Goal: Task Accomplishment & Management: Manage account settings

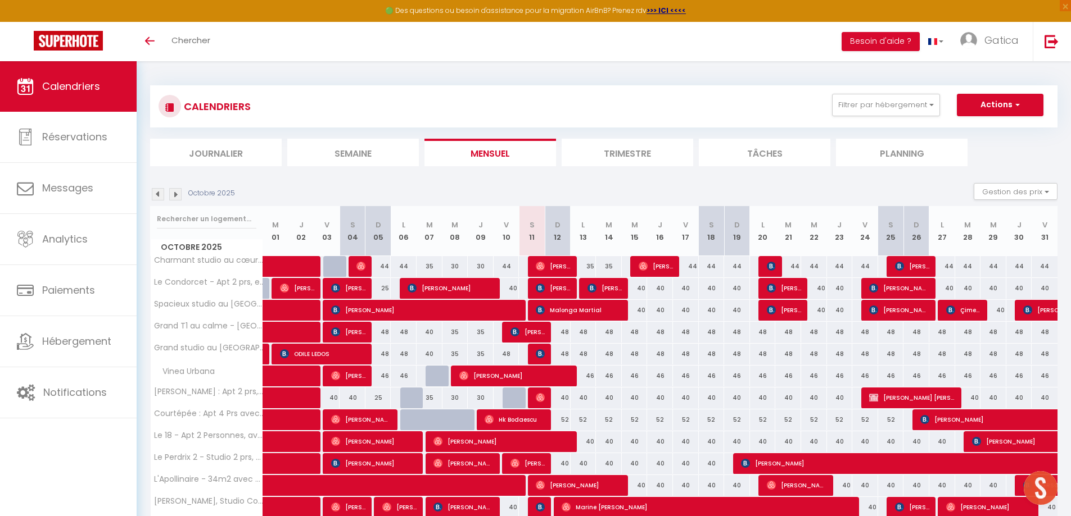
drag, startPoint x: 392, startPoint y: 87, endPoint x: 384, endPoint y: 88, distance: 7.9
click at [392, 87] on div "CALENDRIERS Filtrer par hébergement [GEOGRAPHIC_DATA] STD Le Condorcet - Apt 2 …" at bounding box center [603, 106] width 907 height 42
click at [900, 101] on button "Filtrer par hébergement" at bounding box center [886, 105] width 108 height 22
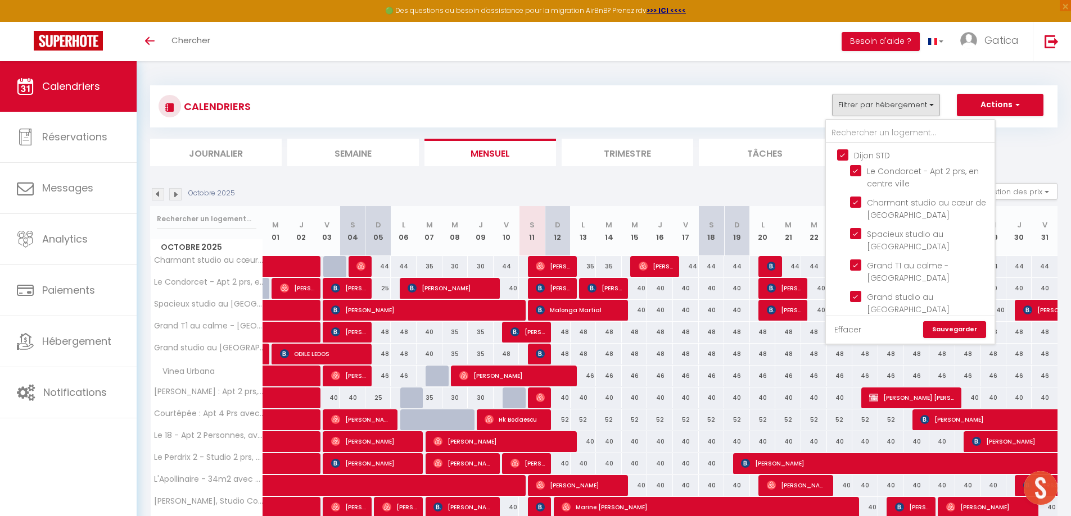
click at [852, 333] on link "Effacer" at bounding box center [847, 330] width 27 height 12
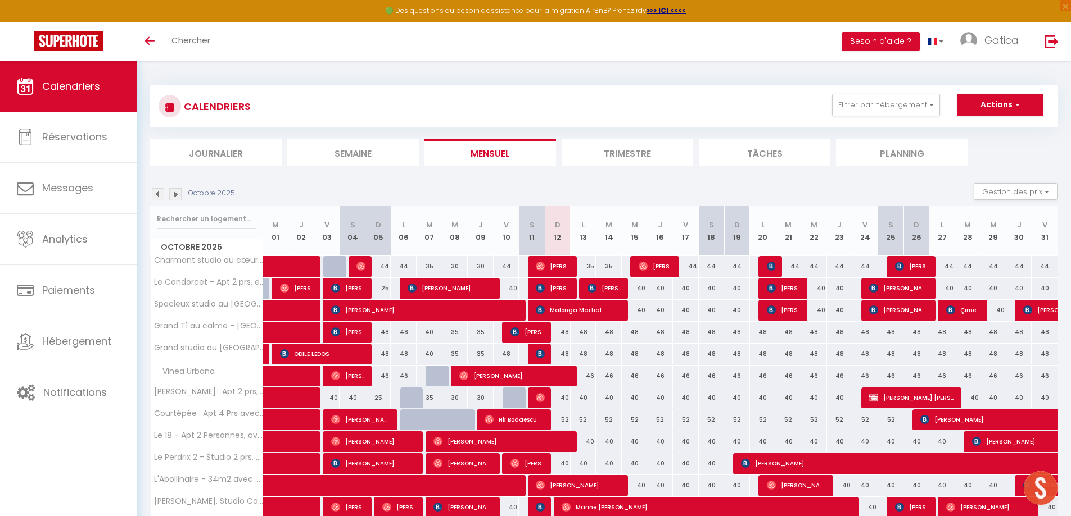
checkbox input "false"
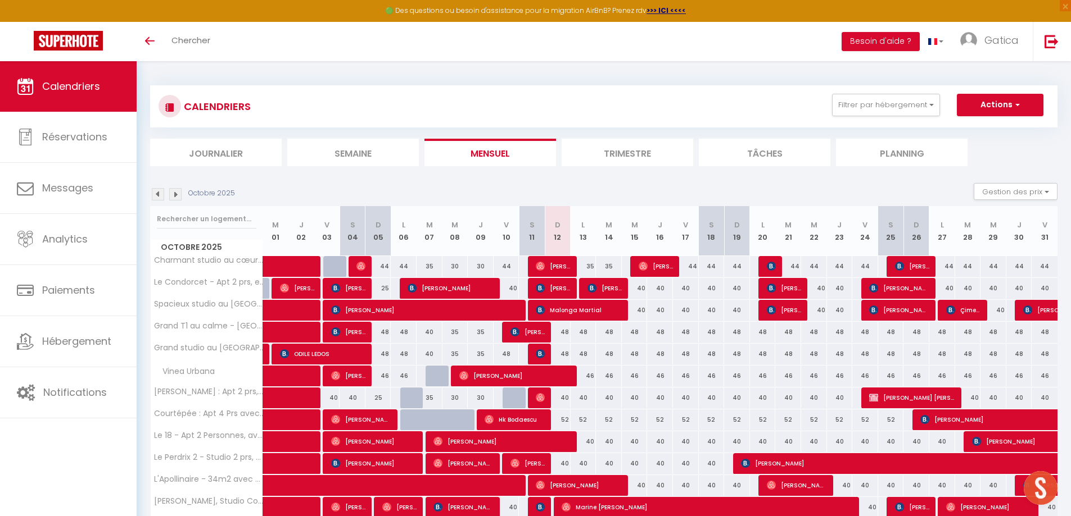
checkbox input "false"
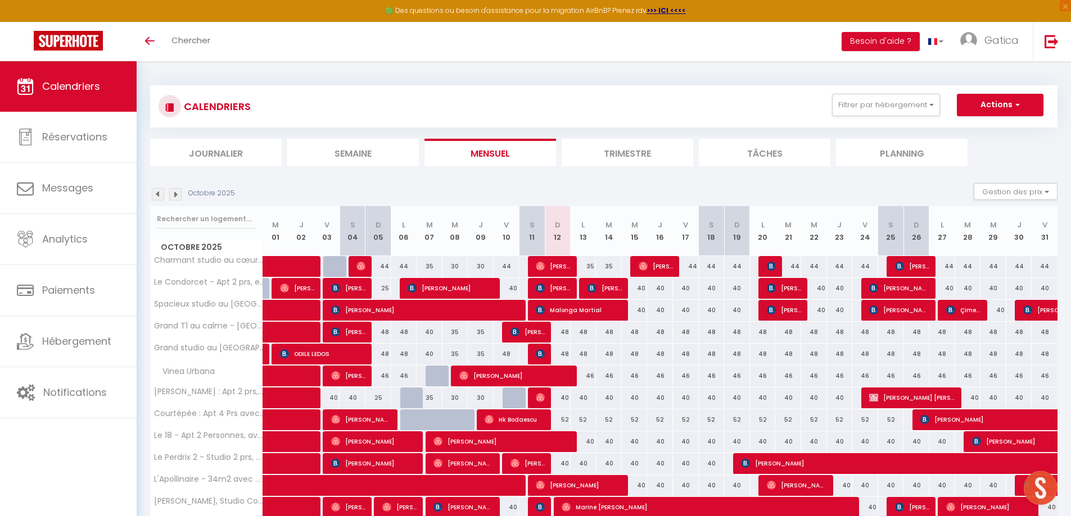
checkbox input "false"
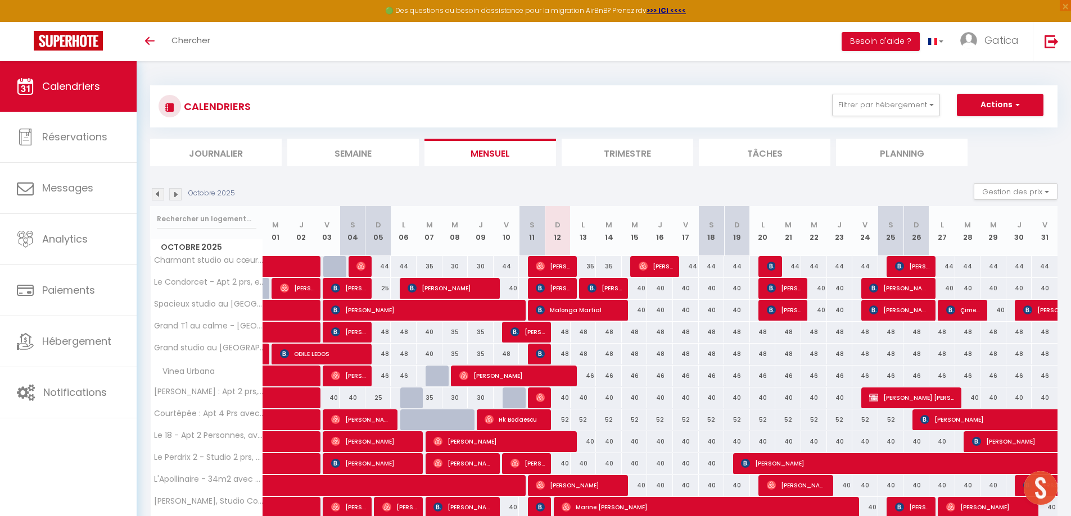
checkbox input "false"
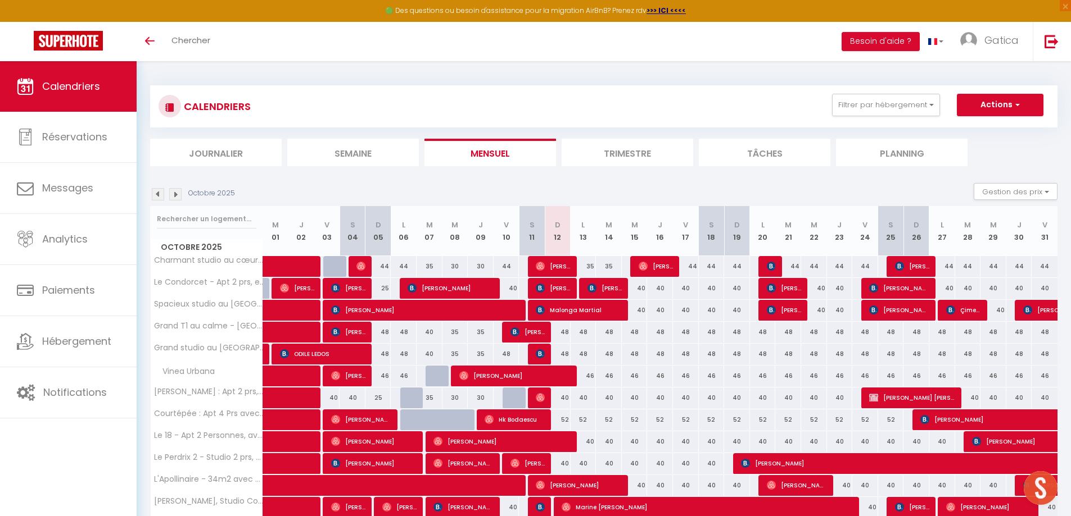
checkbox input "false"
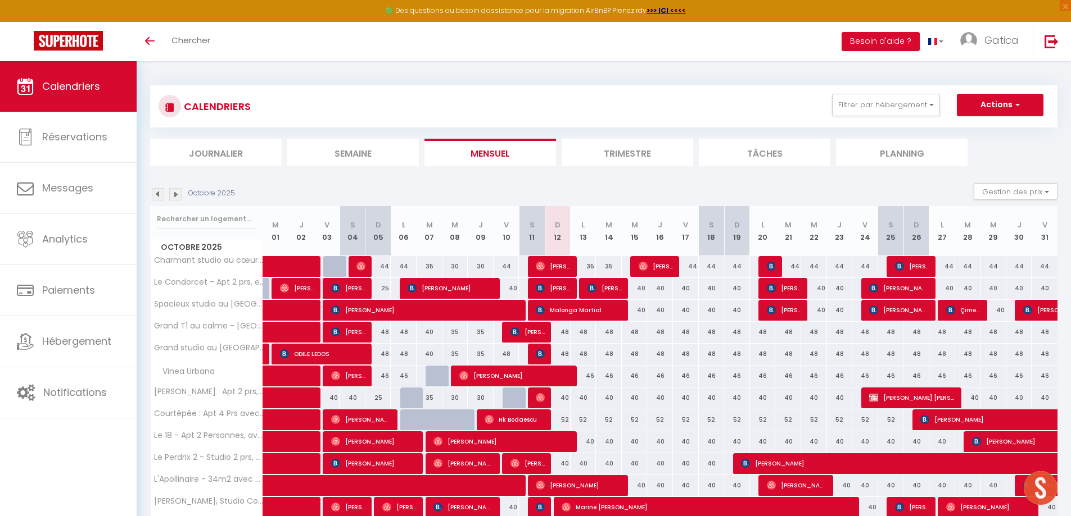
checkbox input "false"
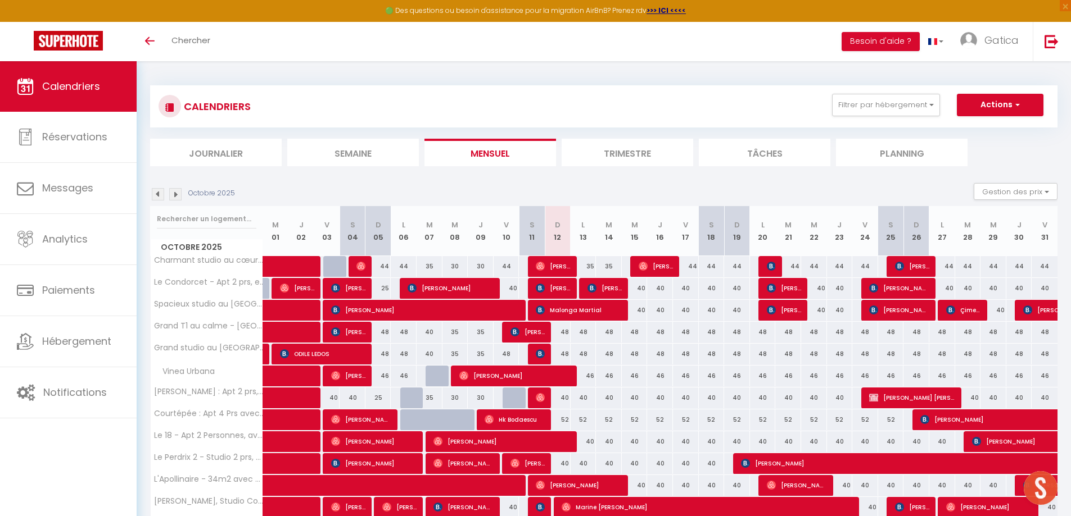
checkbox input "false"
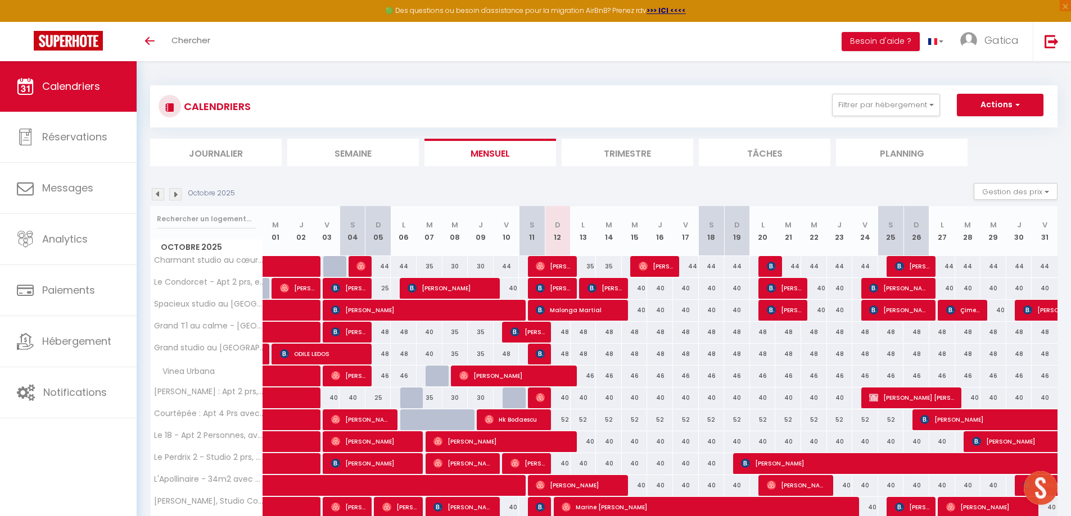
checkbox input "false"
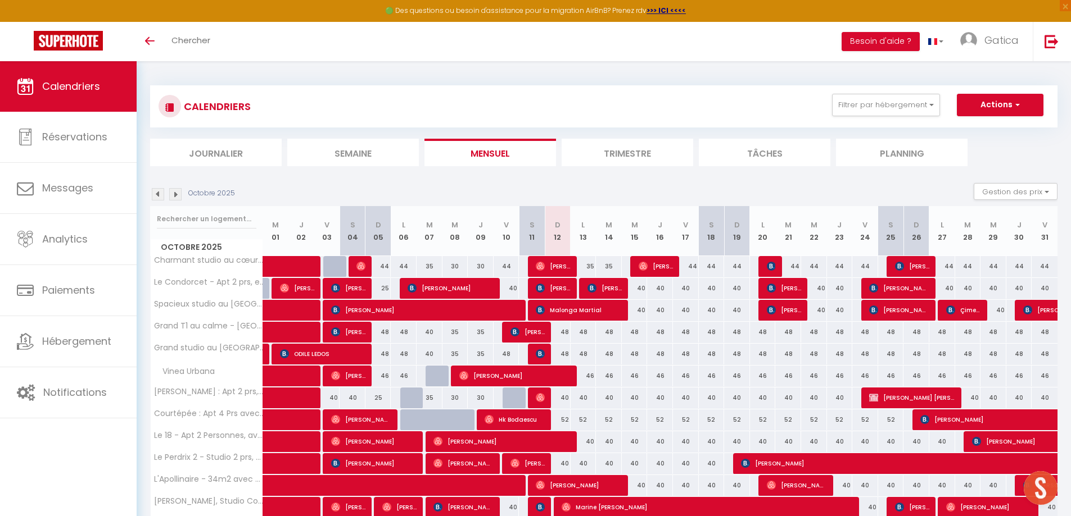
checkbox input "false"
click at [872, 110] on button "Filtrer par hébergement" at bounding box center [886, 105] width 108 height 22
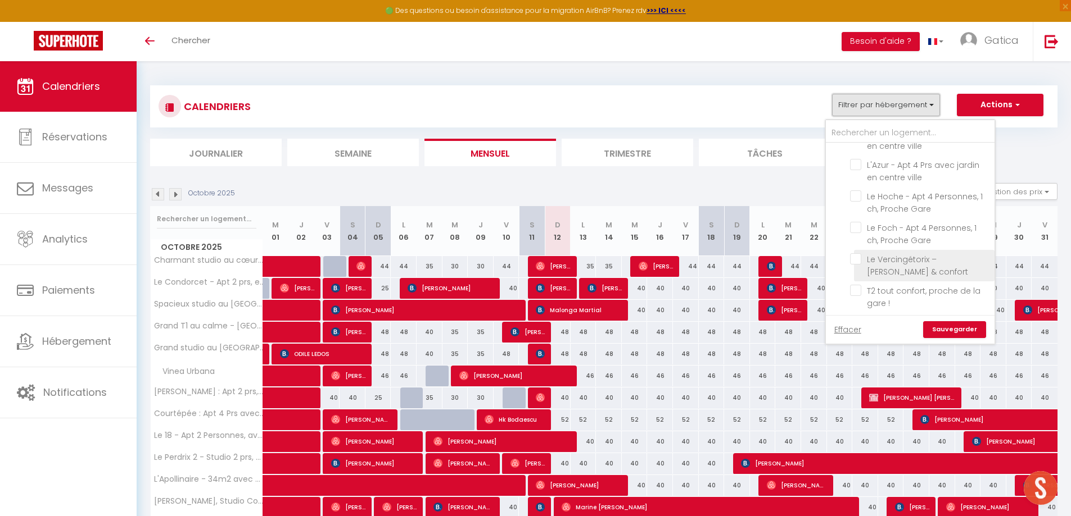
scroll to position [955, 0]
click at [897, 107] on button "Filtrer par hébergement" at bounding box center [886, 105] width 108 height 22
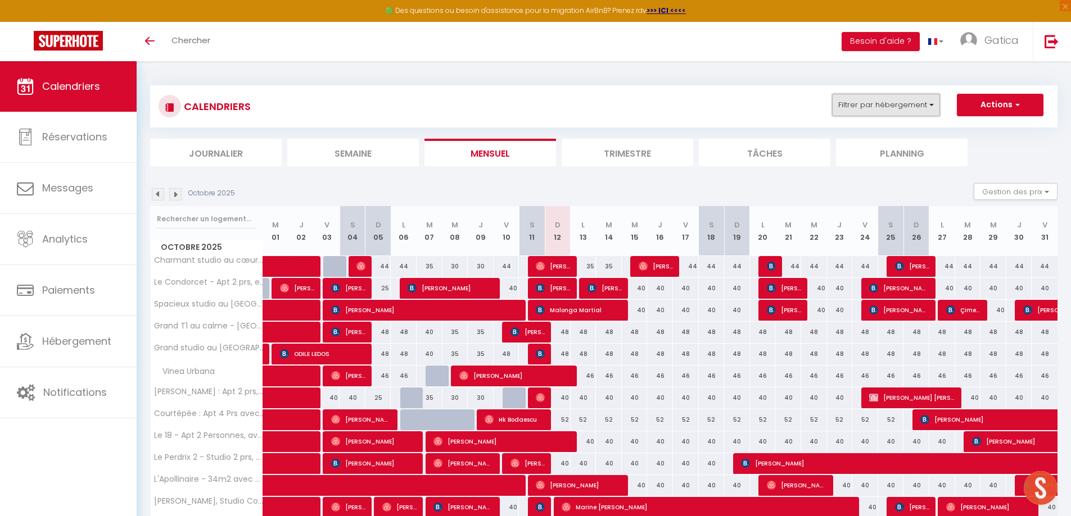
click at [927, 107] on button "Filtrer par hébergement" at bounding box center [886, 105] width 108 height 22
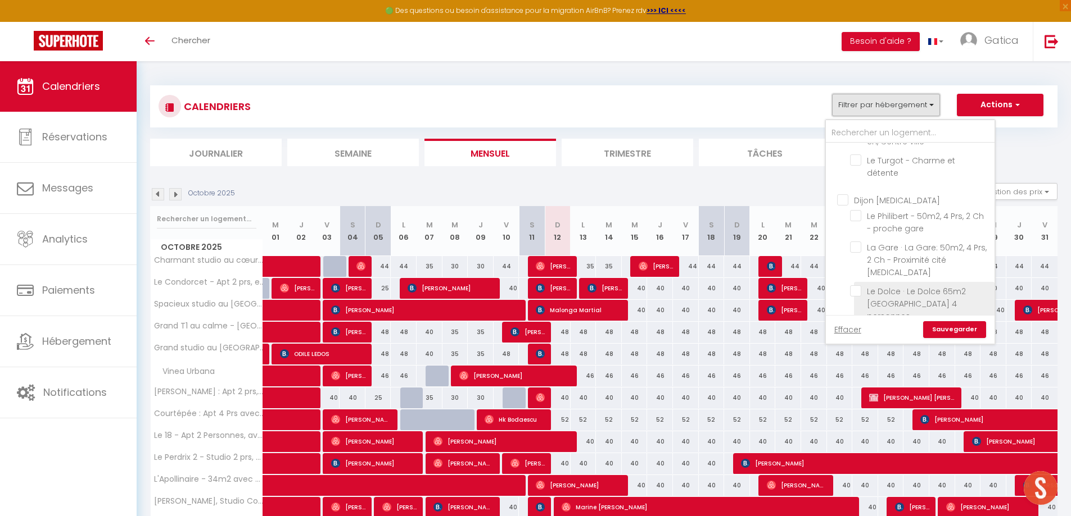
scroll to position [1023, 0]
click at [859, 273] on input "La "suite 21". 73 m2 de charme. Centre ville." at bounding box center [920, 278] width 140 height 11
checkbox input "true"
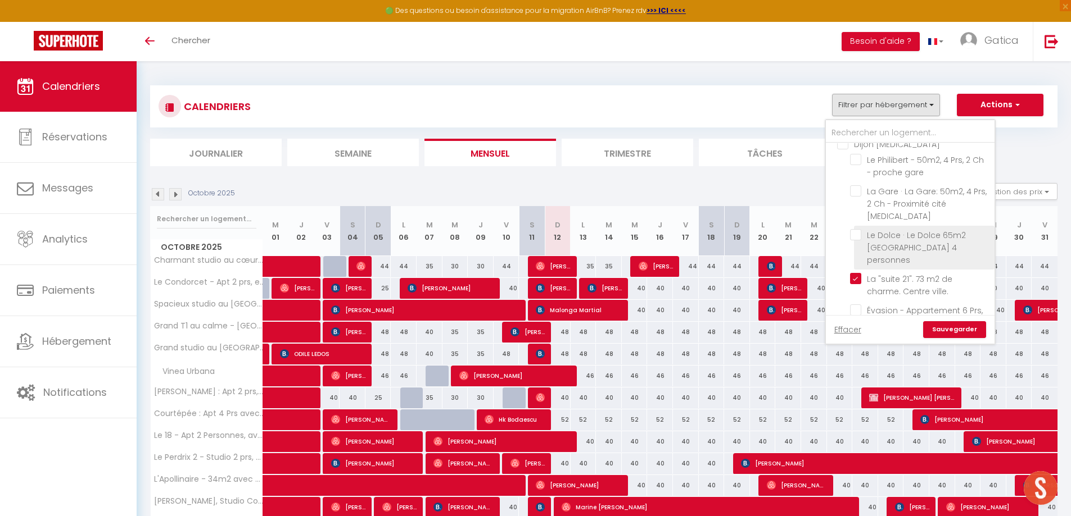
checkbox input "false"
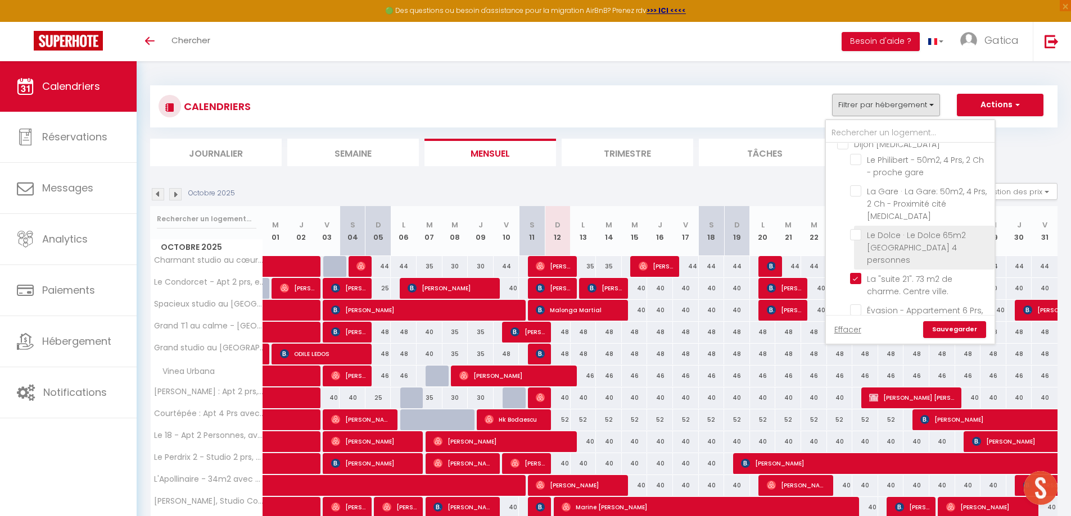
checkbox input "false"
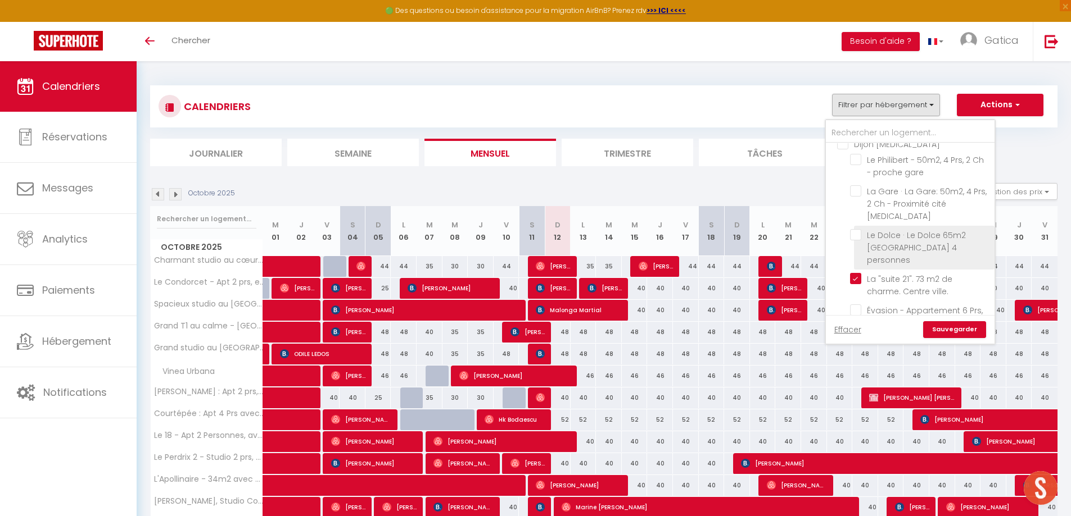
checkbox input "false"
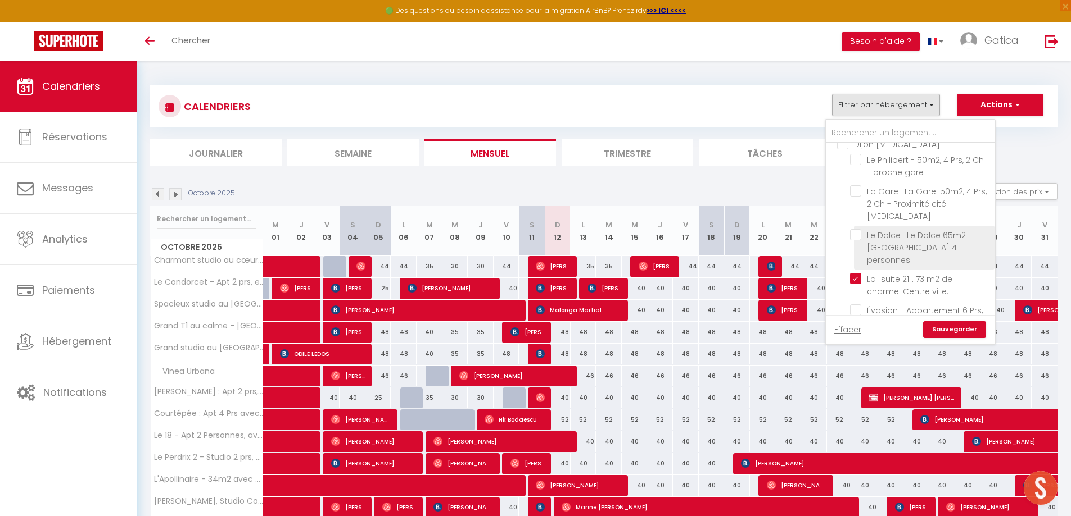
checkbox input "false"
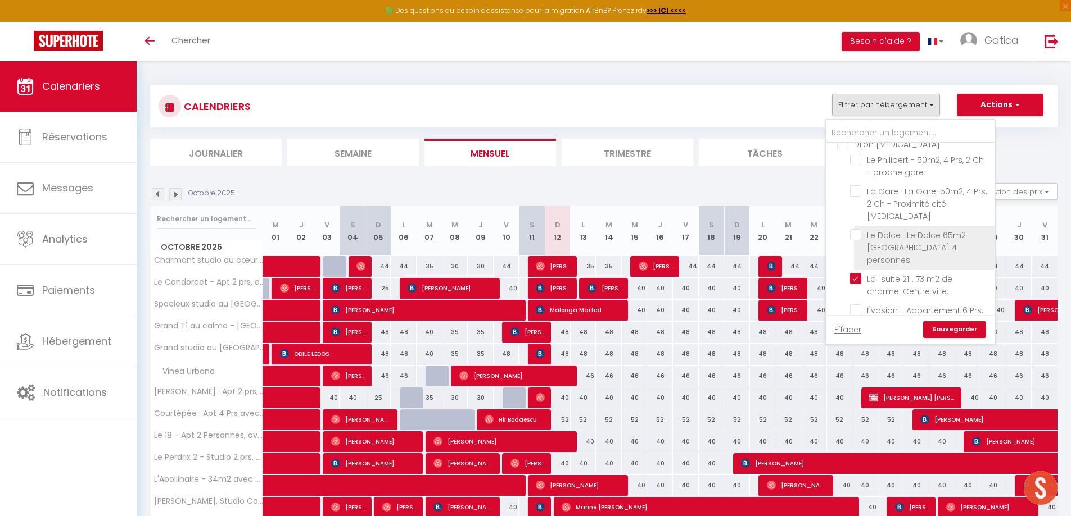
checkbox input "false"
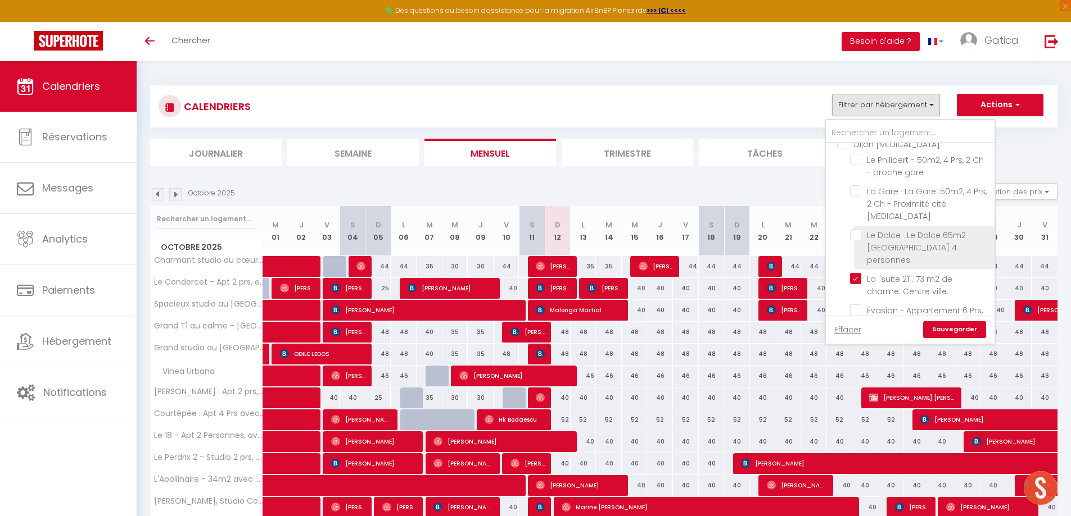
checkbox input "false"
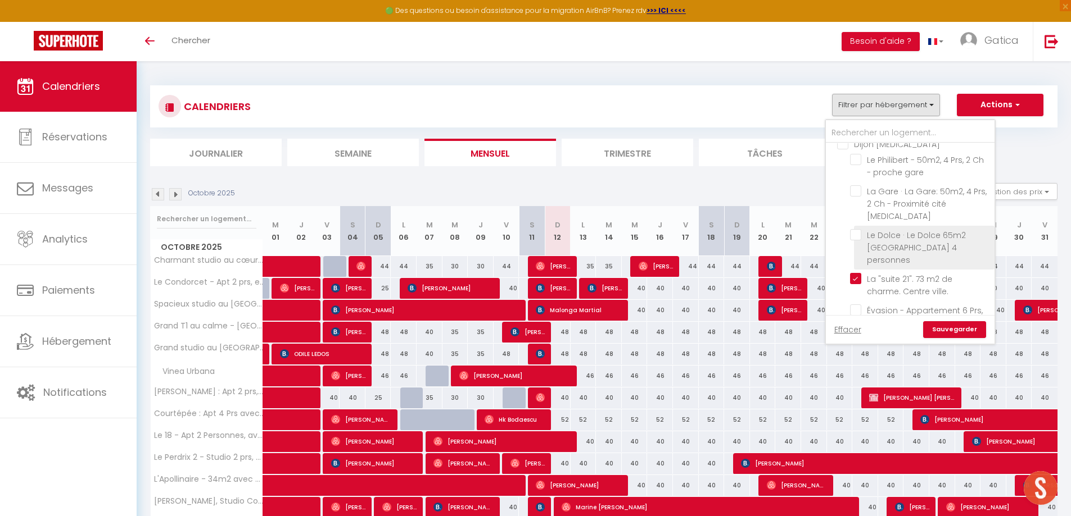
checkbox input "false"
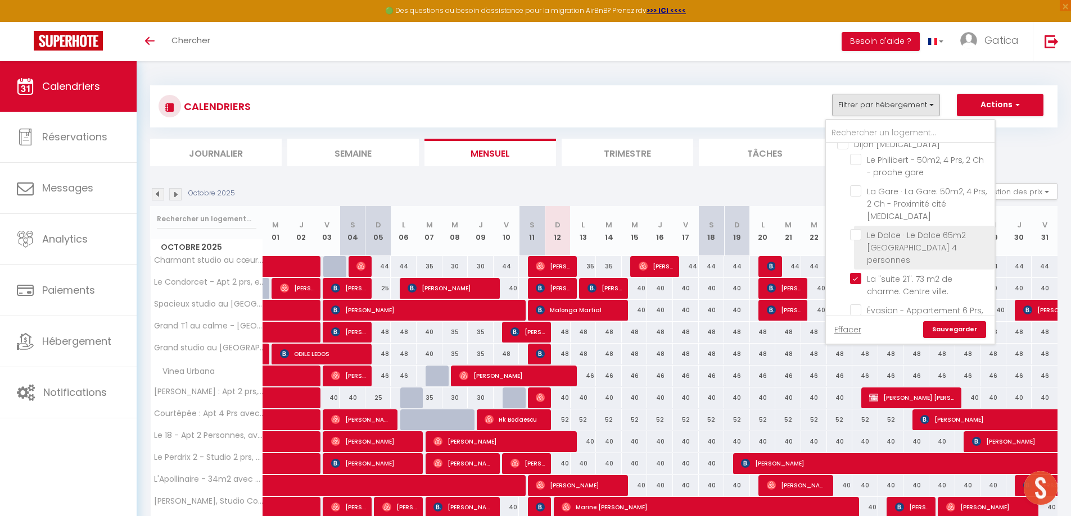
checkbox input "false"
click at [855, 233] on input "Spacieux studio au [GEOGRAPHIC_DATA]" at bounding box center [920, 233] width 140 height 11
checkbox input "true"
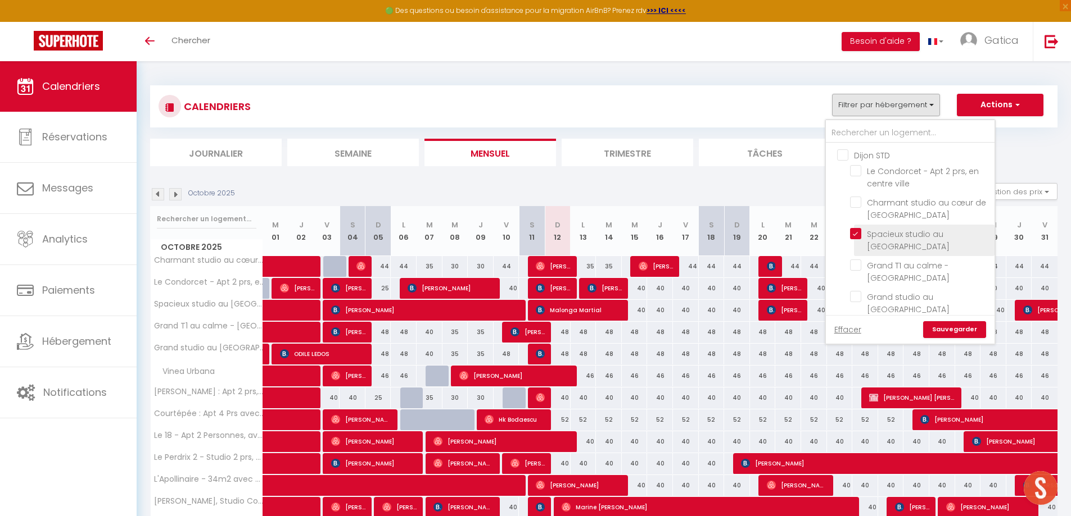
checkbox input "false"
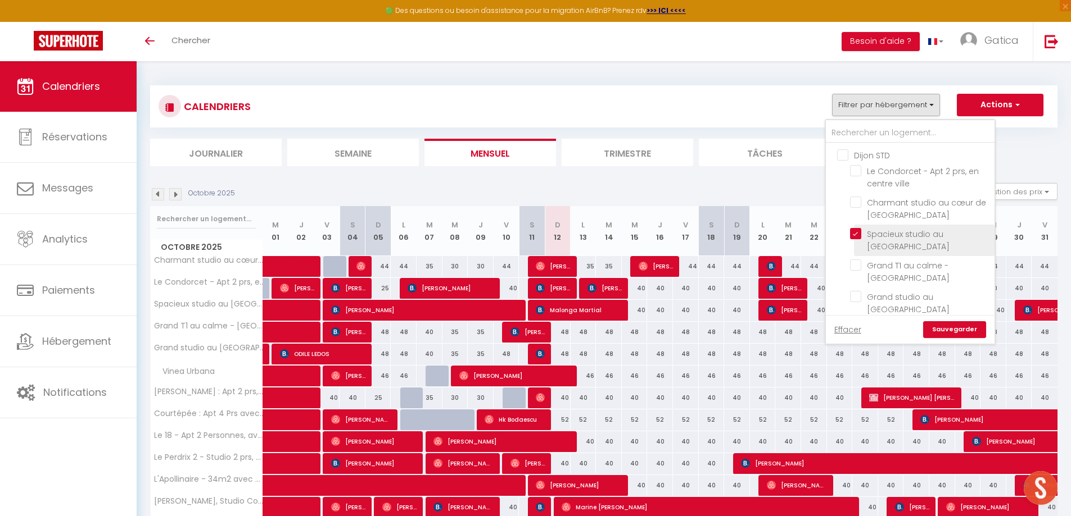
checkbox input "false"
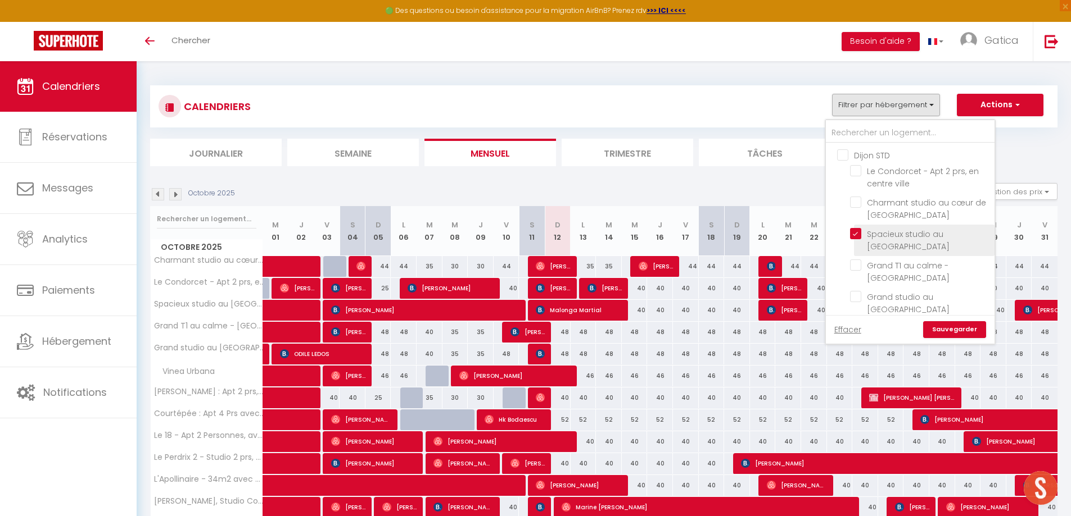
checkbox input "false"
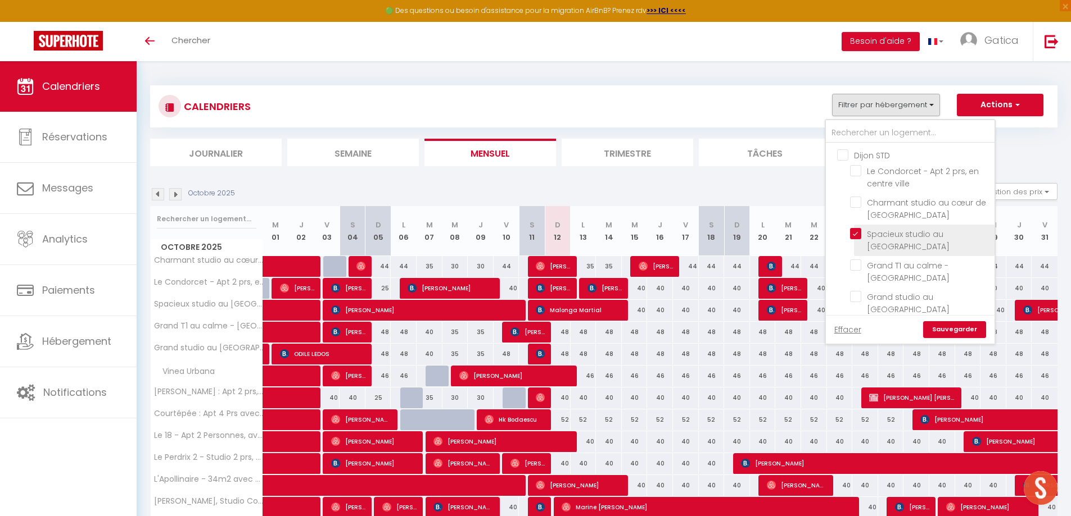
checkbox input "false"
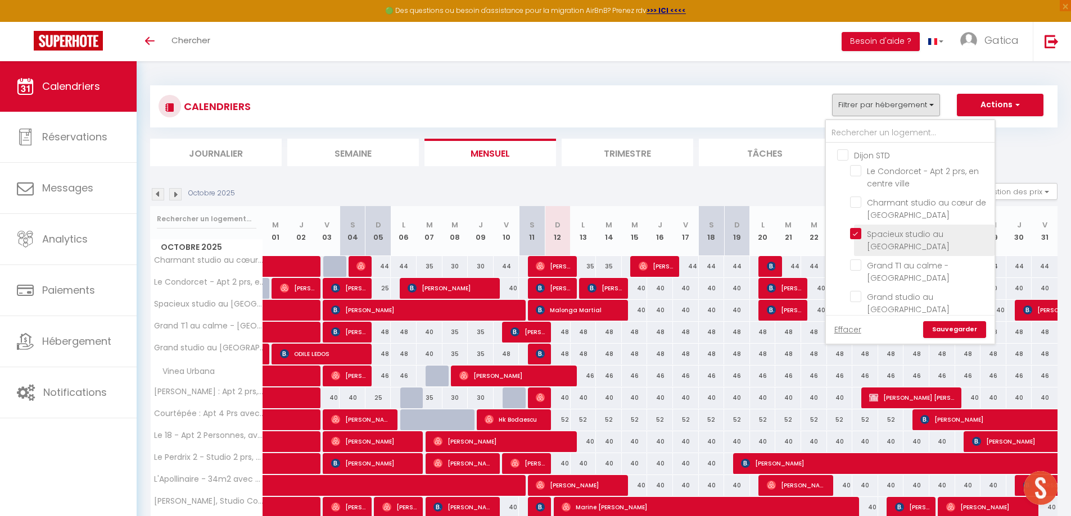
checkbox input "false"
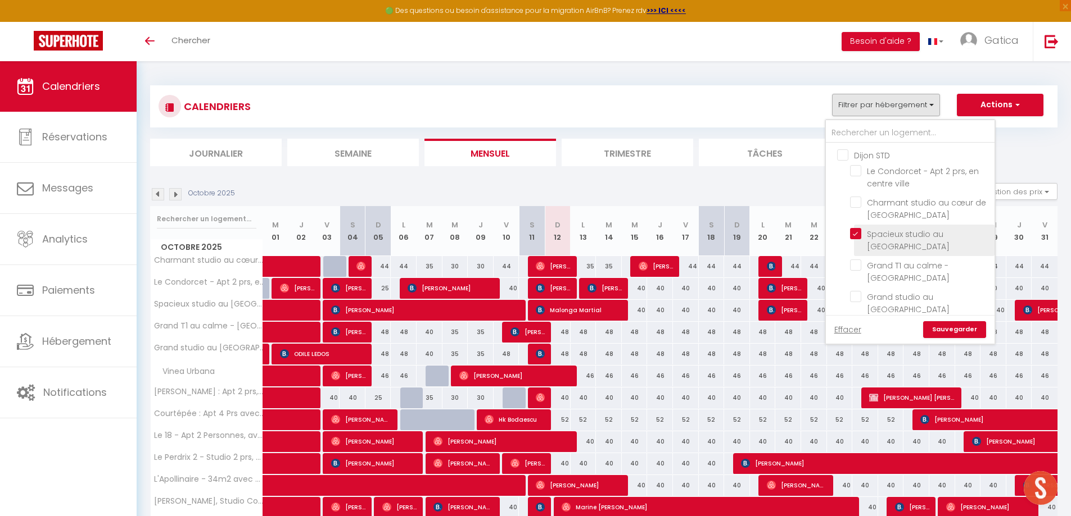
checkbox input "false"
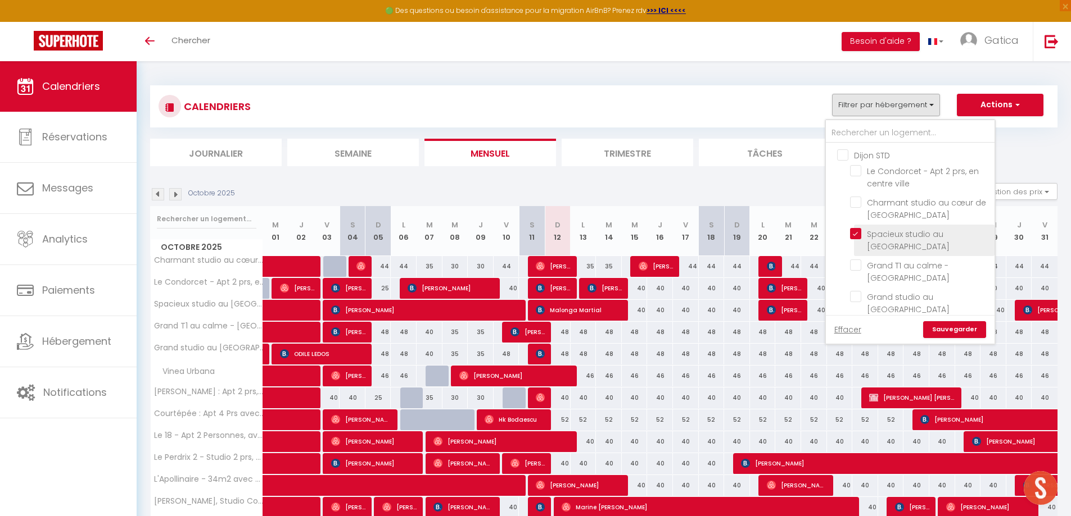
checkbox input "false"
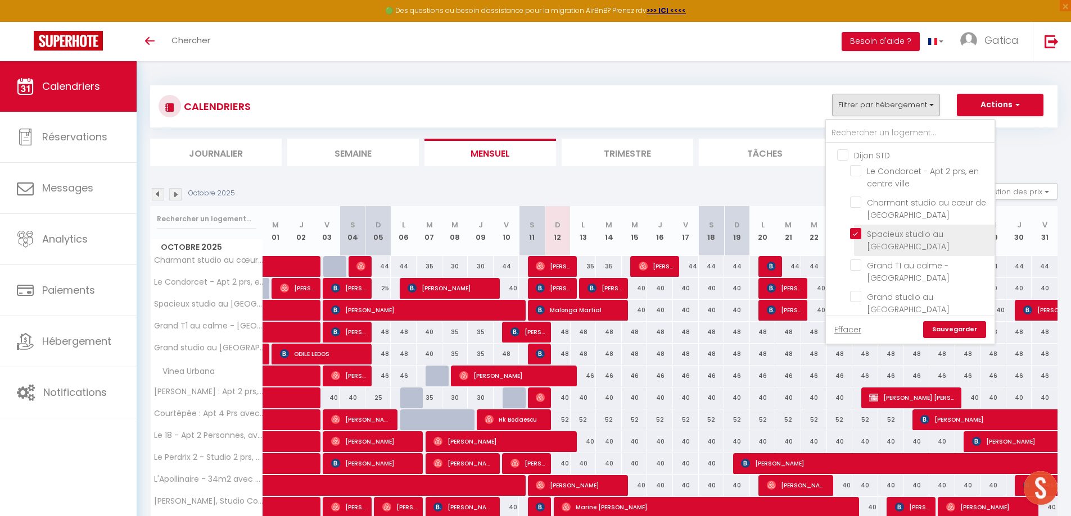
checkbox input "false"
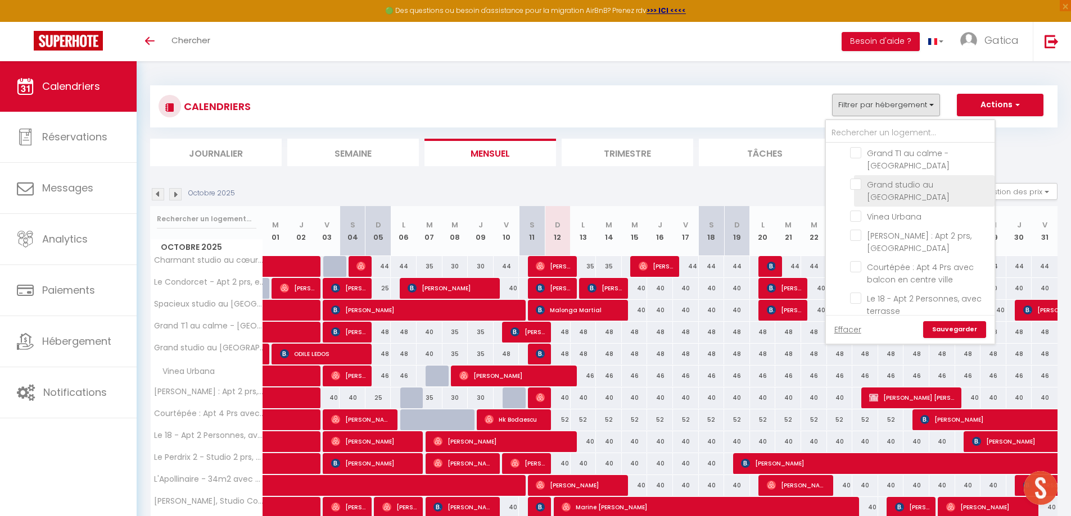
click at [856, 184] on input "Grand studio au [GEOGRAPHIC_DATA]" at bounding box center [920, 184] width 140 height 11
checkbox input "true"
checkbox input "false"
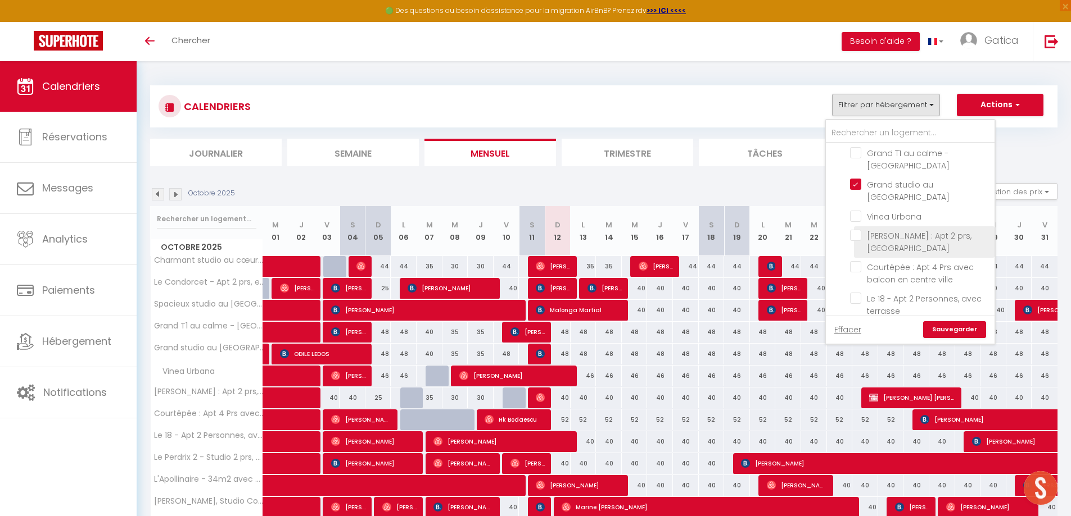
checkbox input "false"
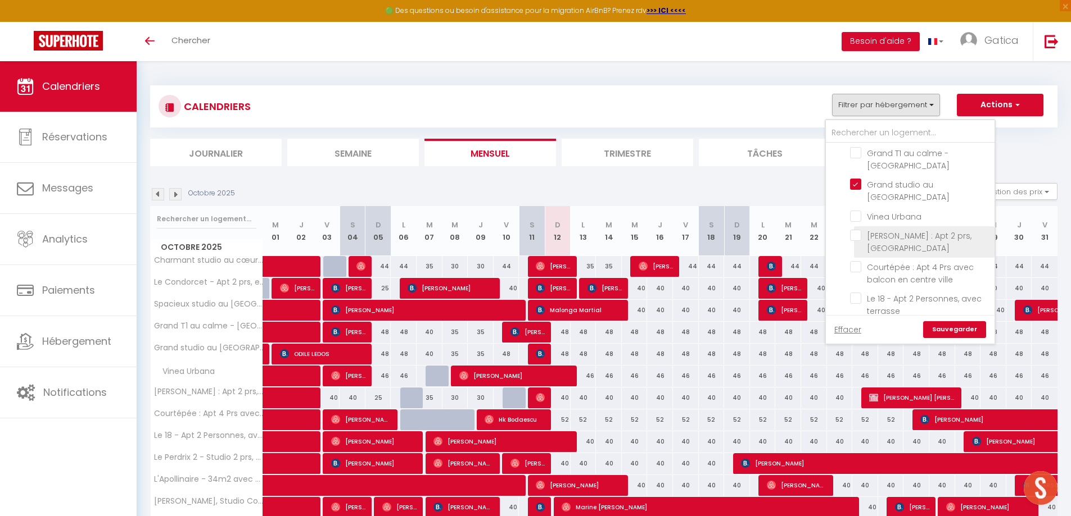
checkbox input "false"
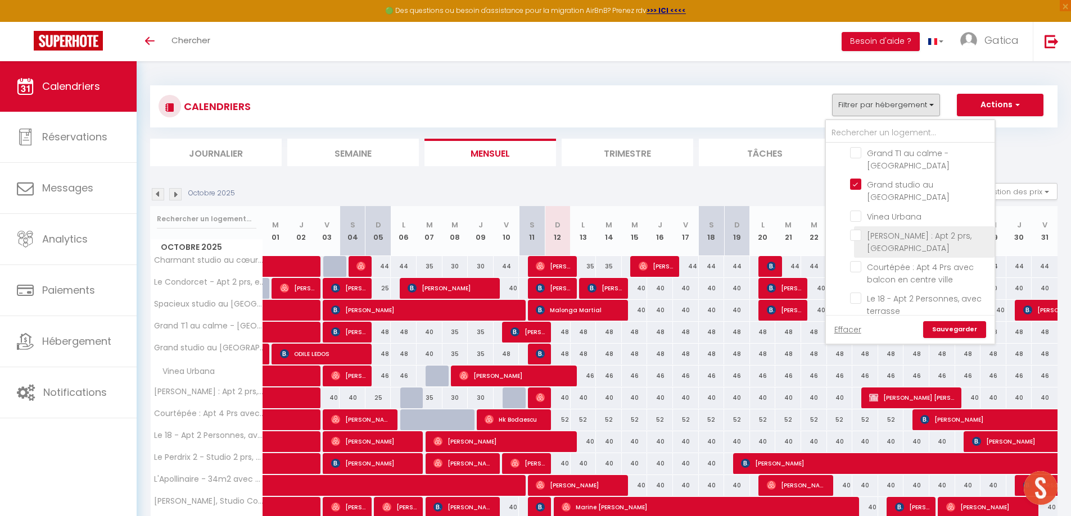
checkbox input "false"
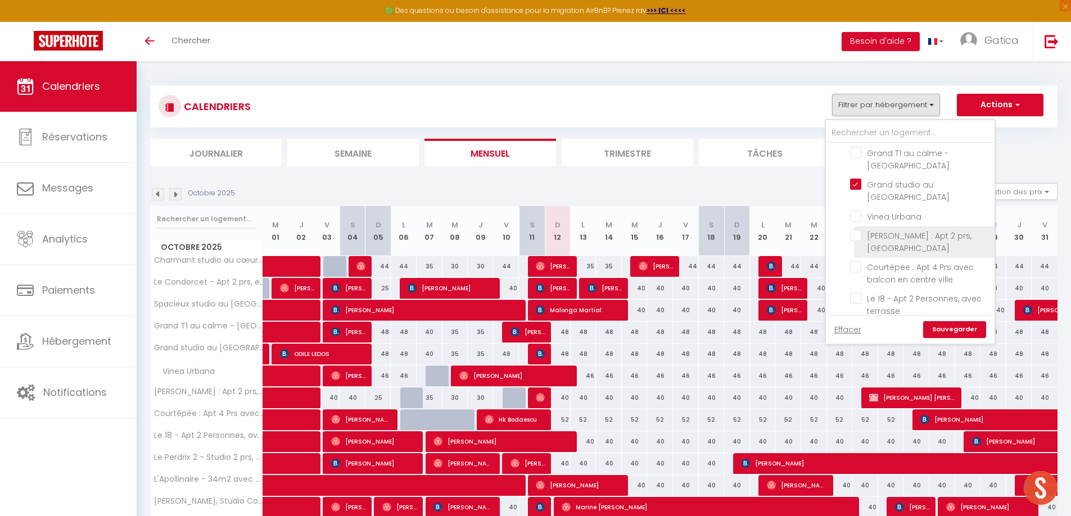
checkbox input "false"
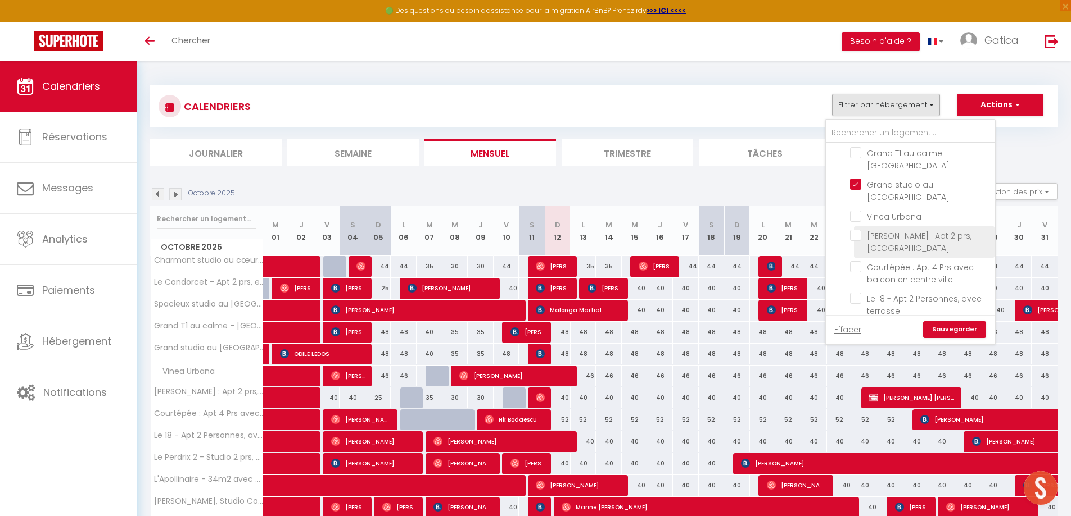
checkbox input "false"
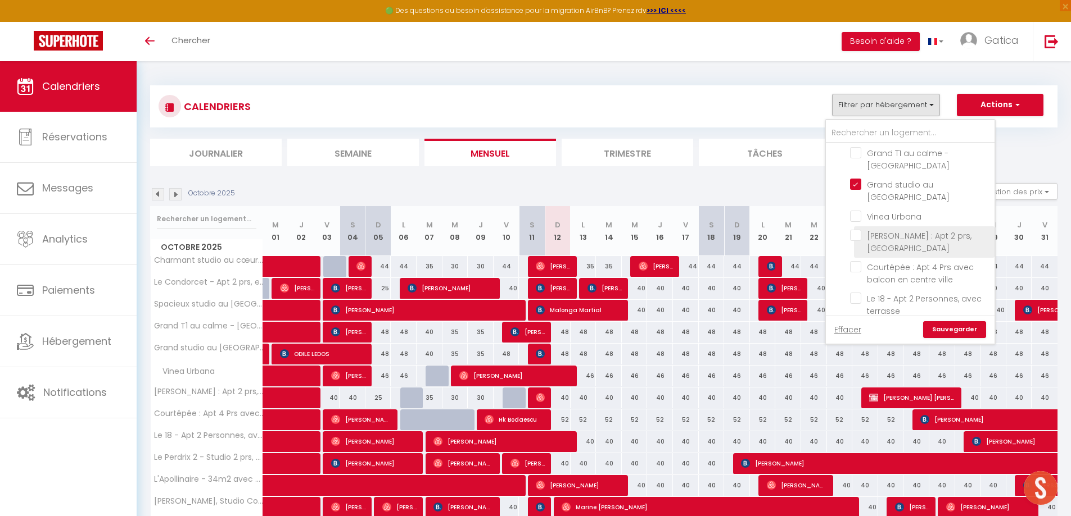
checkbox input "false"
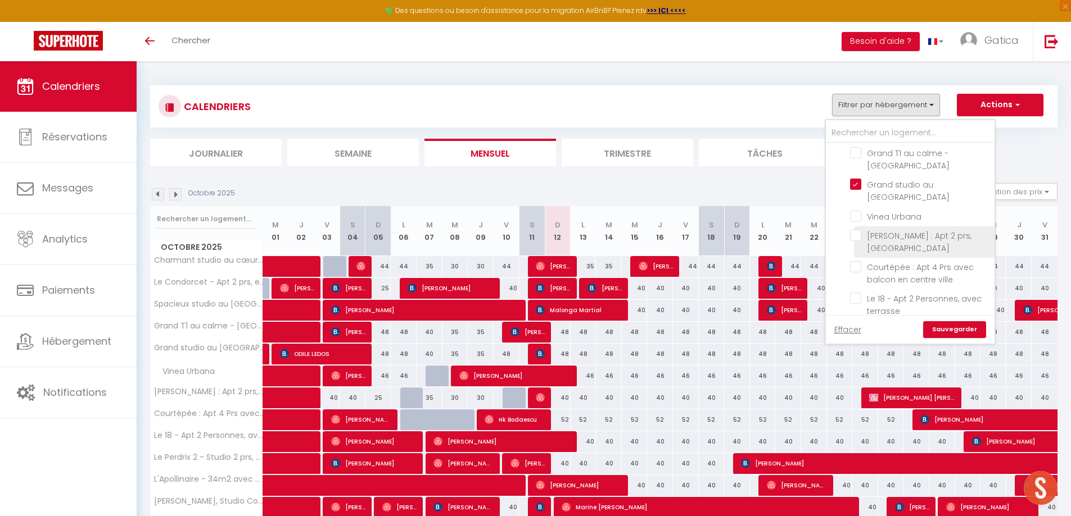
checkbox input "false"
click at [958, 333] on link "Sauvegarder" at bounding box center [954, 329] width 63 height 17
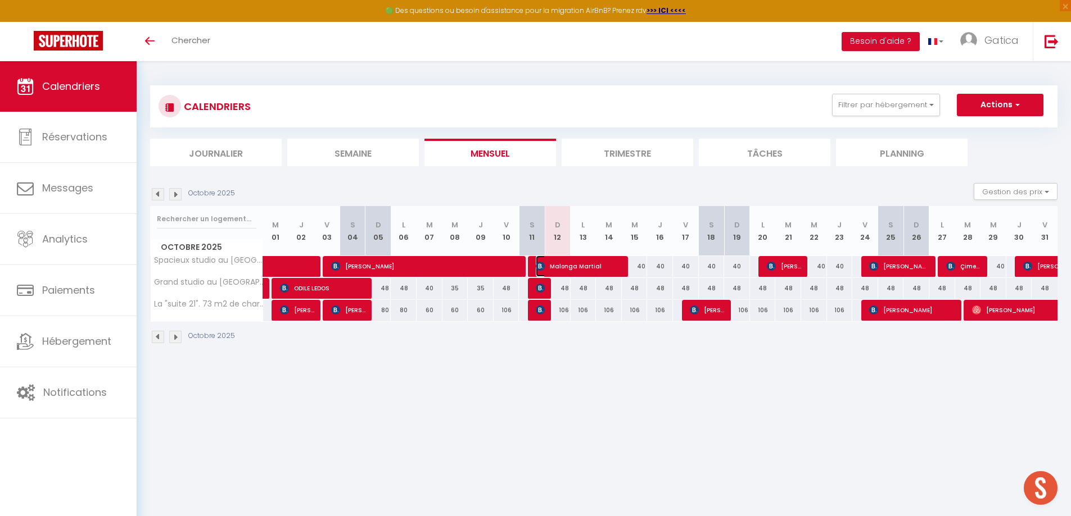
click at [543, 263] on img at bounding box center [540, 266] width 9 height 9
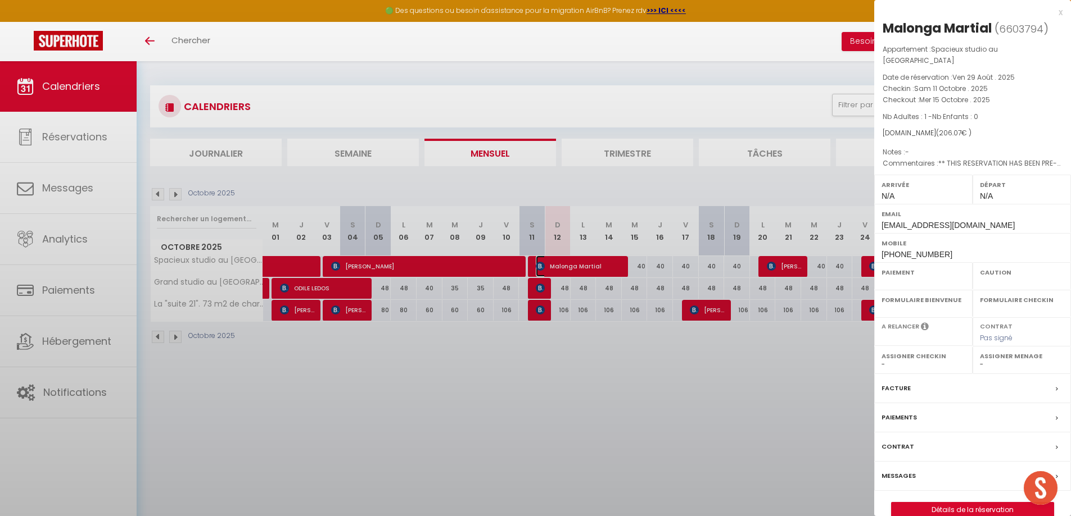
select select "OK"
select select "KO"
select select "0"
select select "1"
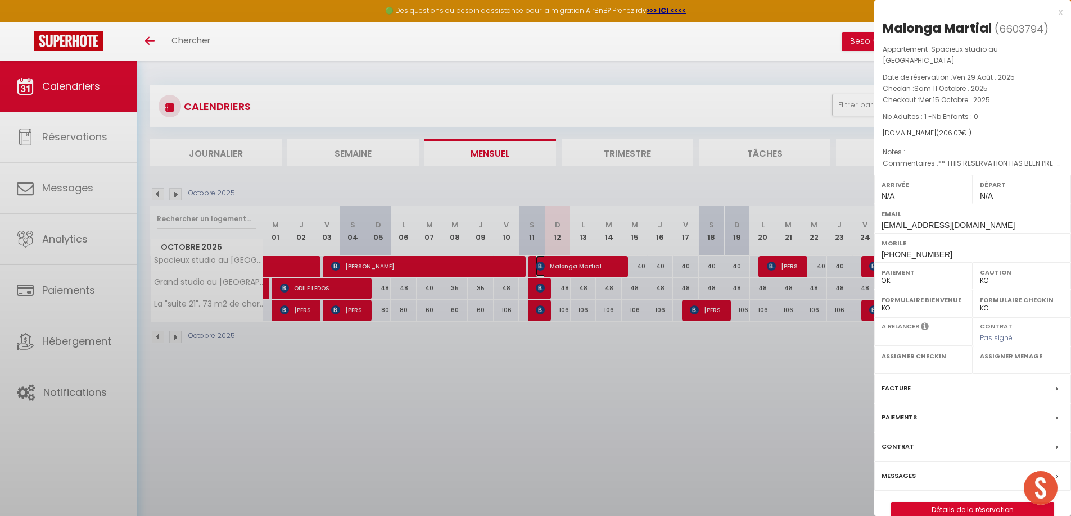
select select
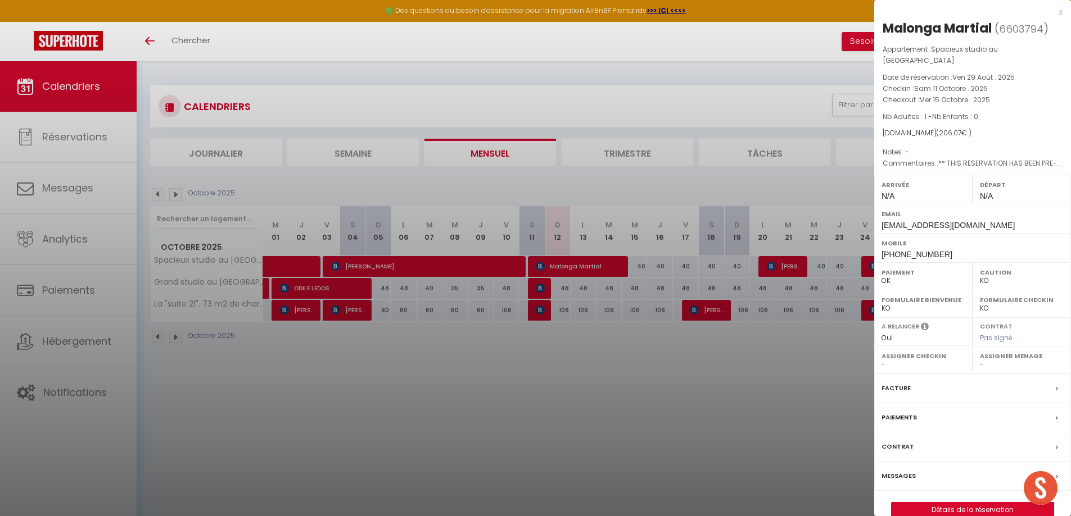
click at [543, 293] on div at bounding box center [535, 258] width 1071 height 516
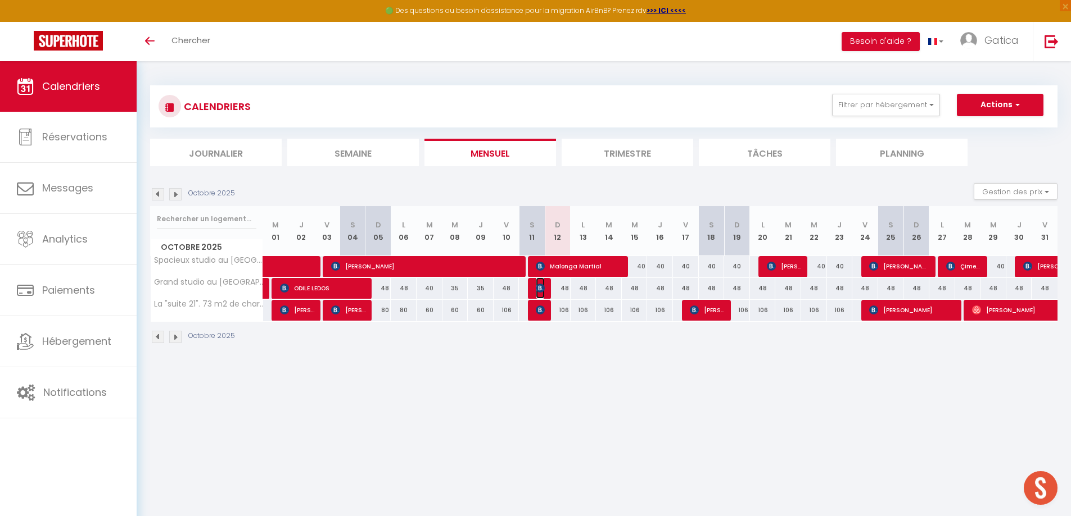
click at [543, 291] on img at bounding box center [540, 288] width 9 height 9
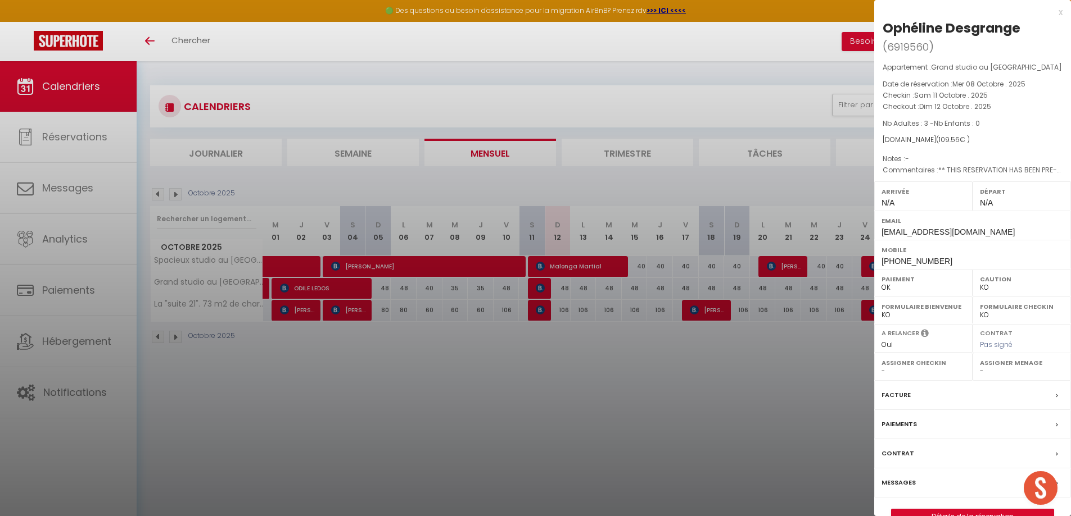
click at [542, 311] on div at bounding box center [535, 258] width 1071 height 516
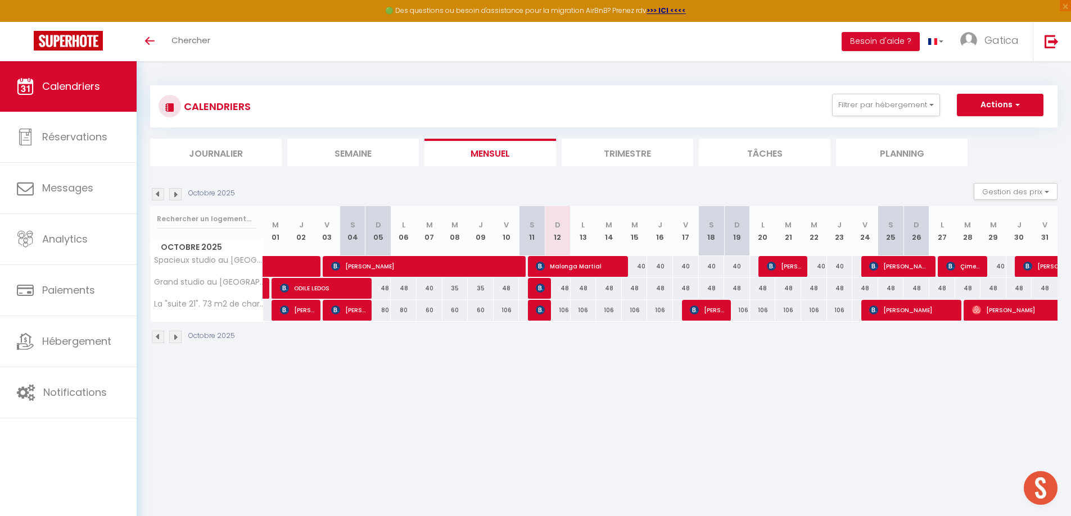
click at [542, 312] on body "🟢 Des questions ou besoin d'assistance pour la migration AirBnB? Prenez rdv >>>…" at bounding box center [535, 319] width 1071 height 516
click at [542, 285] on img at bounding box center [540, 288] width 9 height 9
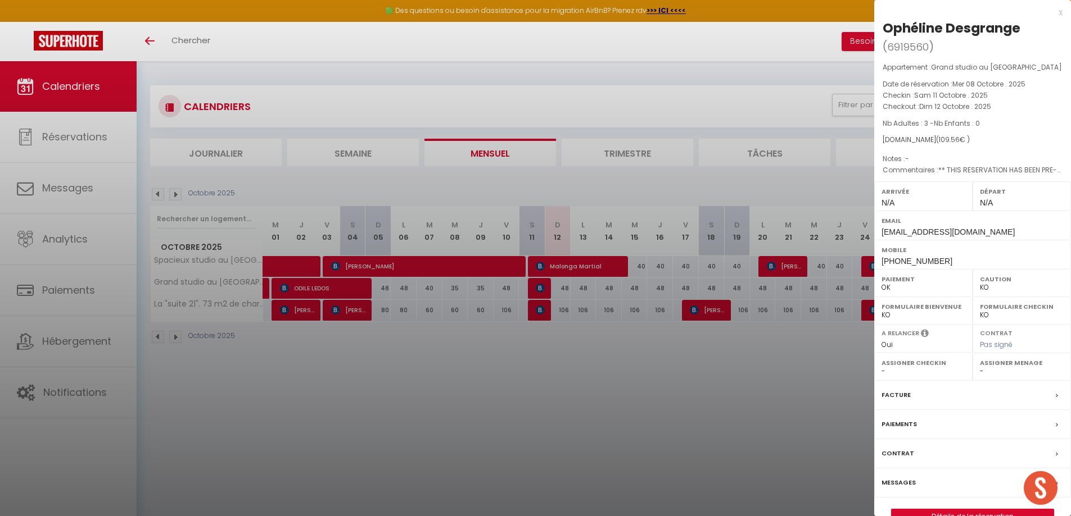
click at [542, 320] on div at bounding box center [535, 258] width 1071 height 516
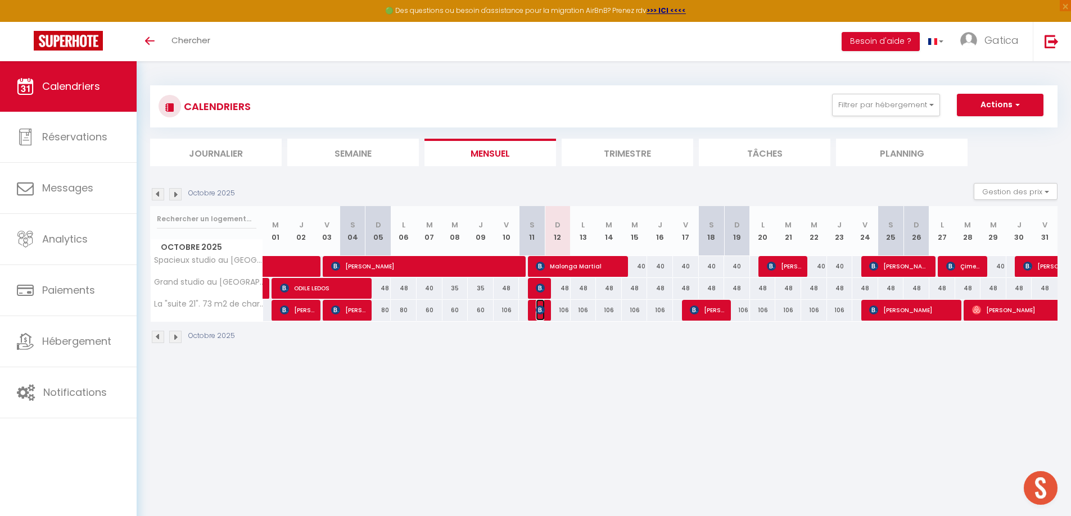
click at [541, 310] on img at bounding box center [540, 310] width 9 height 9
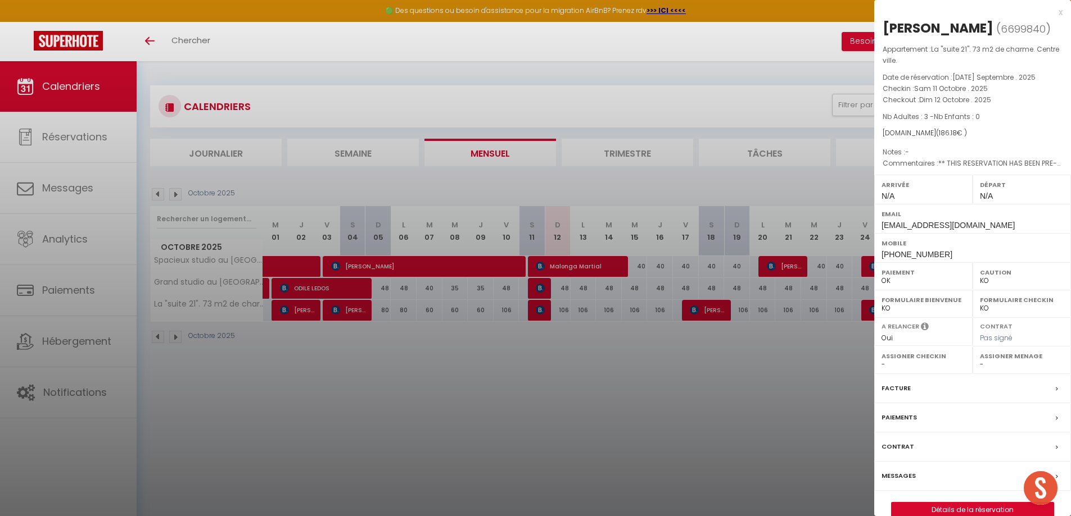
click at [541, 293] on div at bounding box center [535, 258] width 1071 height 516
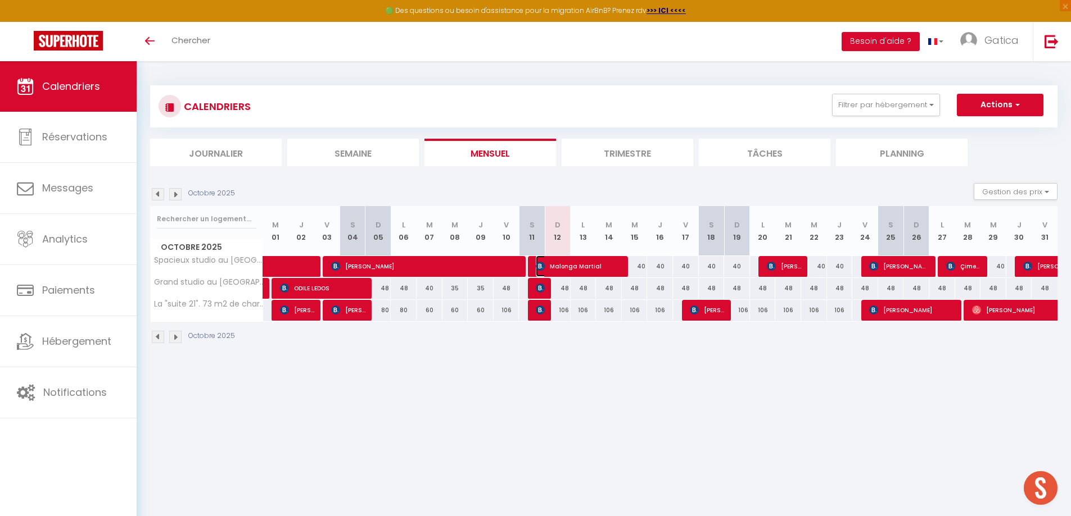
click at [550, 262] on span "Malonga Martial" at bounding box center [579, 266] width 86 height 21
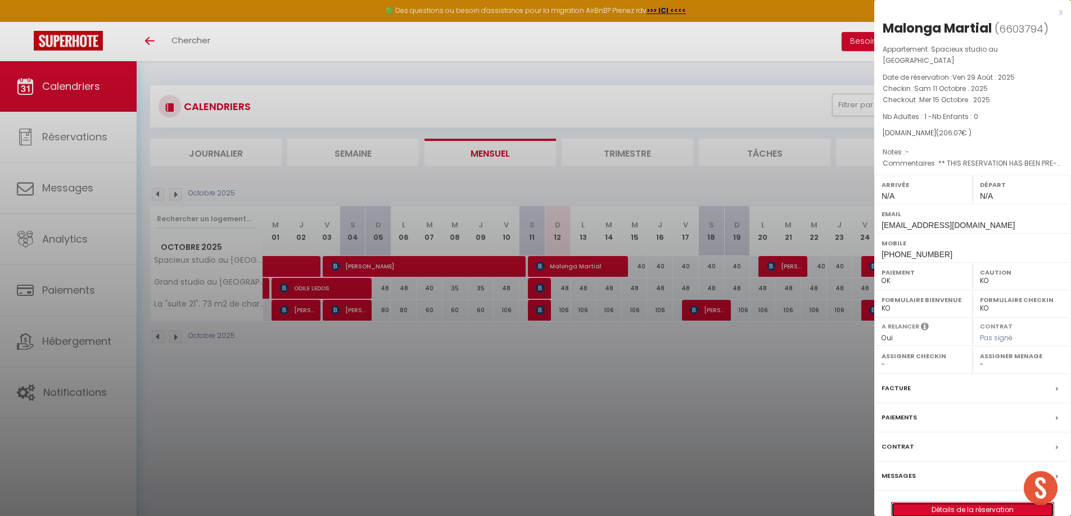
click at [928, 503] on link "Détails de la réservation" at bounding box center [972, 510] width 162 height 15
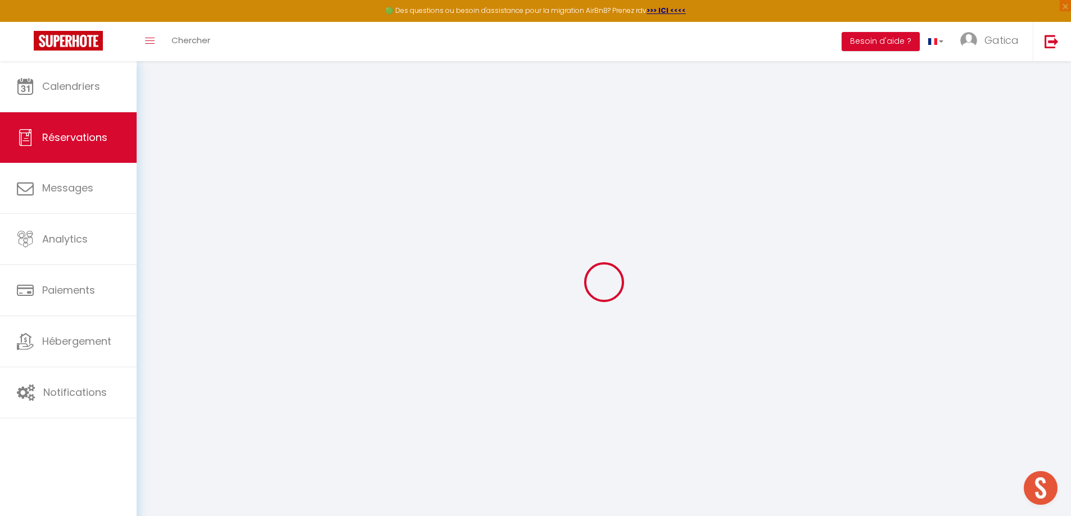
select select
checkbox input "false"
type textarea "** THIS RESERVATION HAS BEEN PRE-PAID ** BOOKING NOTE : Payment charge is EUR 2…"
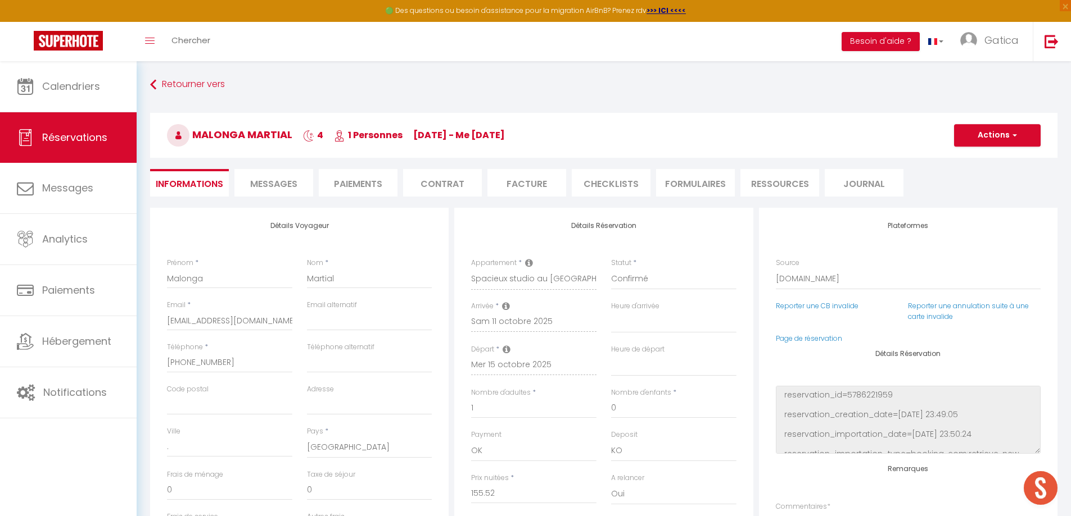
click at [282, 189] on span "Messages" at bounding box center [273, 184] width 47 height 13
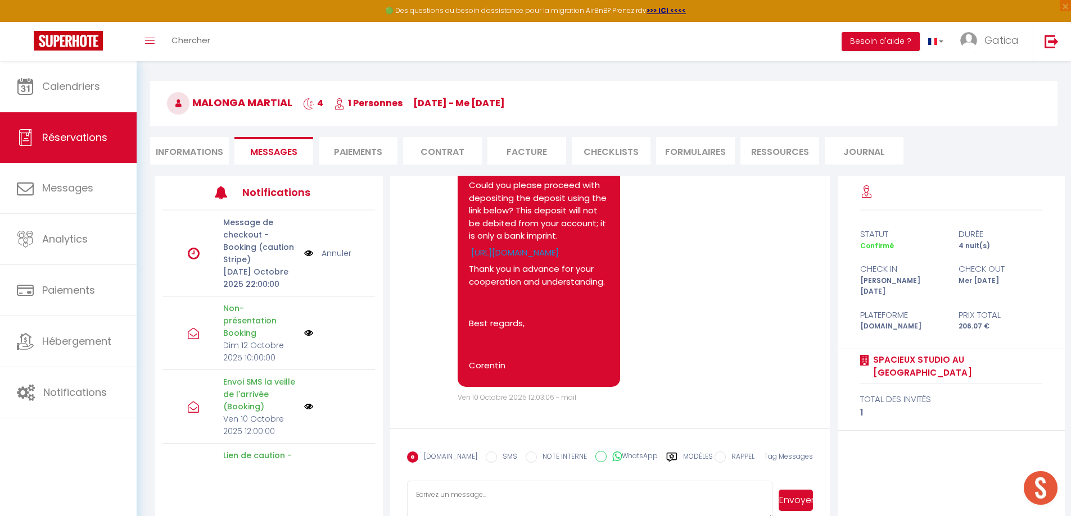
scroll to position [61, 0]
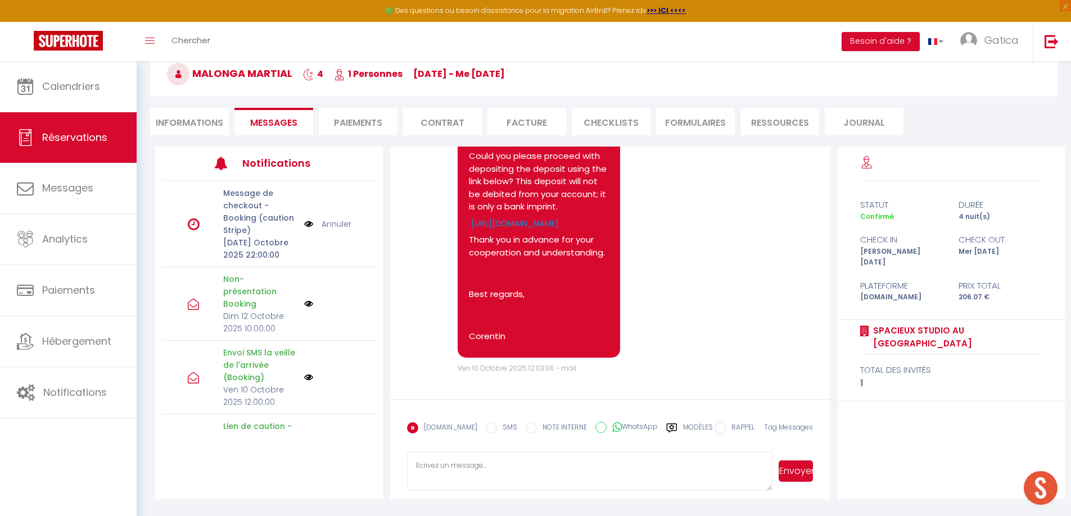
click at [191, 123] on li "Informations" at bounding box center [189, 122] width 79 height 28
select select
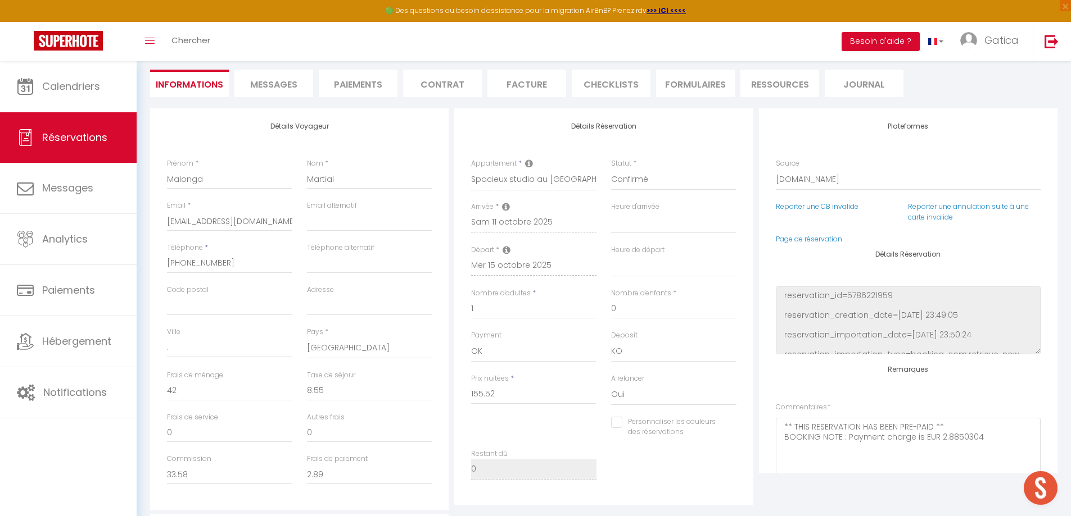
scroll to position [117, 0]
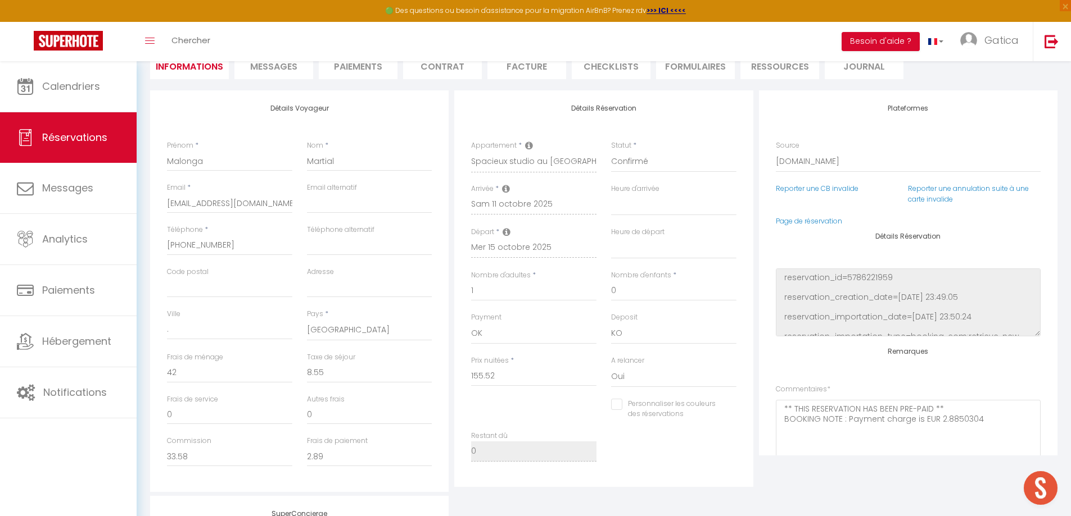
select select
checkbox input "false"
select select
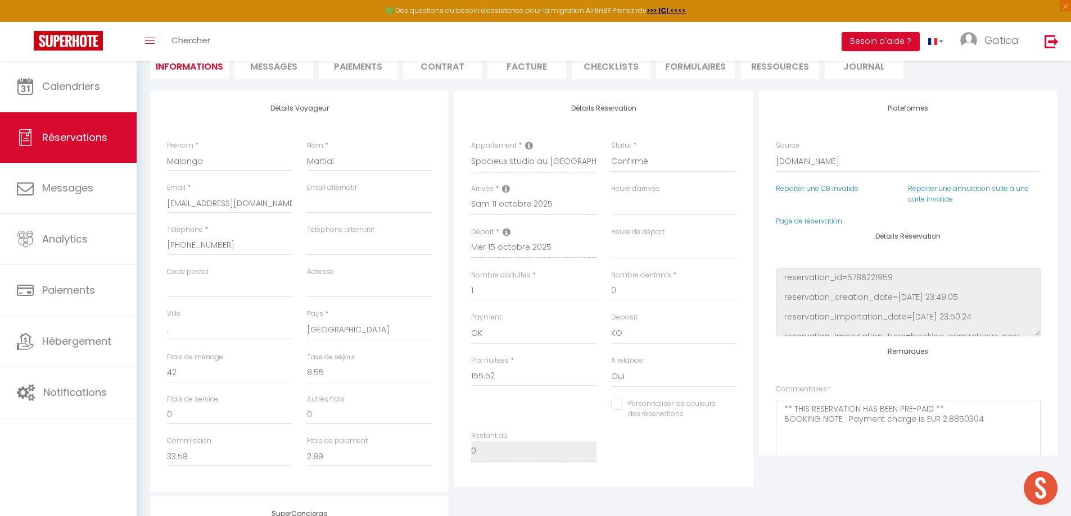
checkbox input "false"
select select
checkbox input "false"
click at [274, 63] on span "Messages" at bounding box center [273, 66] width 47 height 13
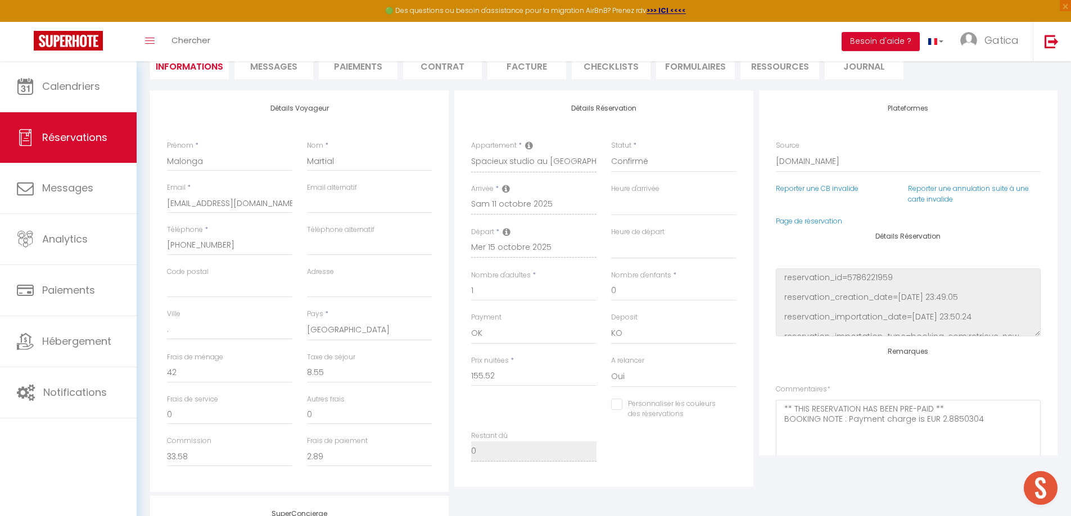
scroll to position [61, 0]
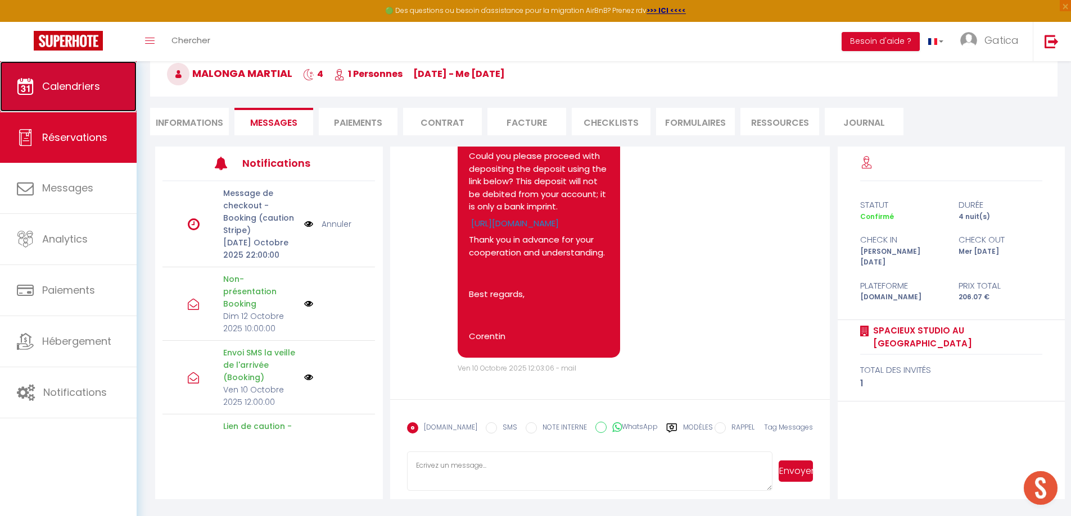
click at [93, 89] on span "Calendriers" at bounding box center [71, 86] width 58 height 14
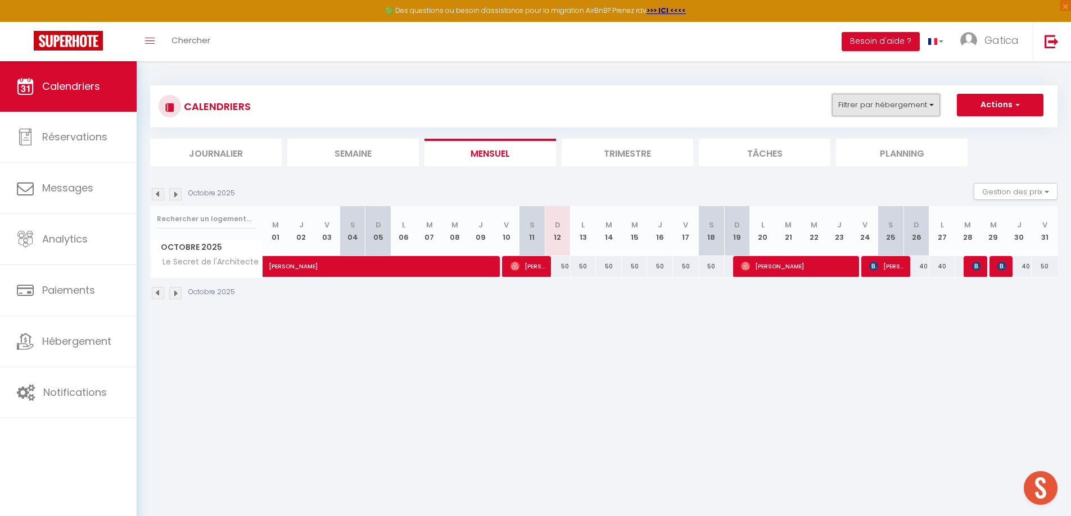
click at [899, 100] on button "Filtrer par hébergement" at bounding box center [886, 105] width 108 height 22
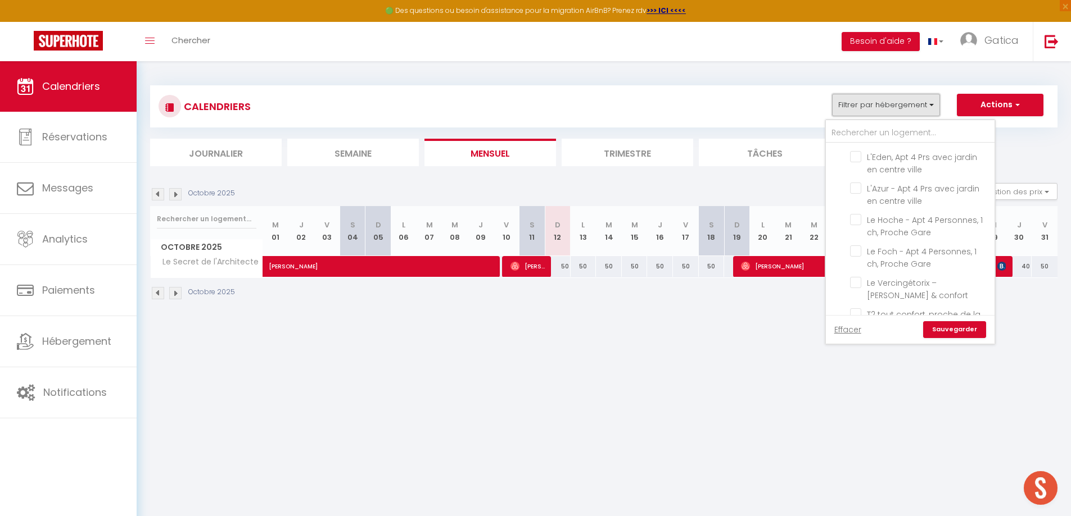
scroll to position [618, 0]
click at [856, 263] on input "Le Secret de l'Architecte" at bounding box center [920, 268] width 140 height 11
checkbox input "false"
click at [859, 303] on input "Le Buffon - Apt 2 Personnes, 1 ch, Centre ville" at bounding box center [920, 308] width 140 height 11
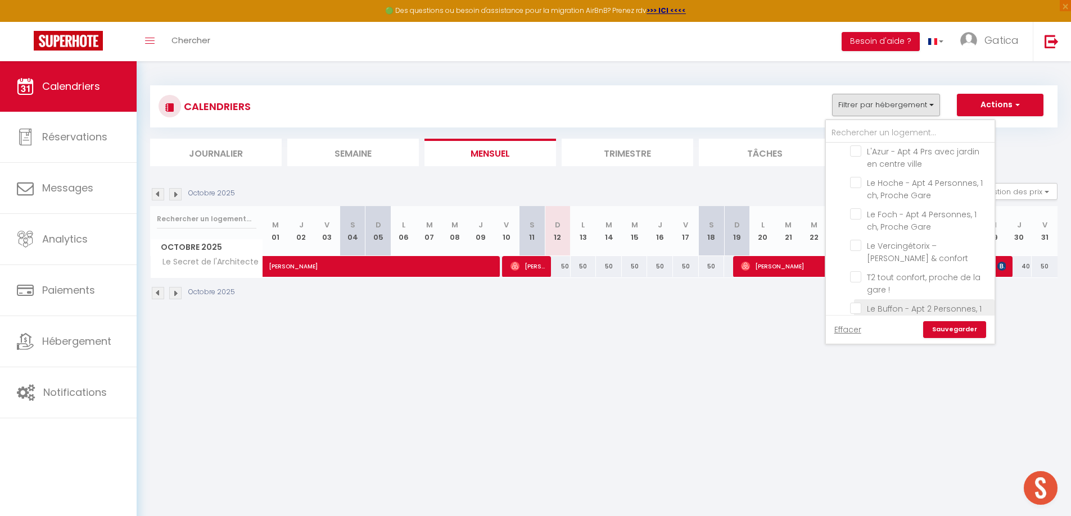
checkbox input "true"
checkbox input "false"
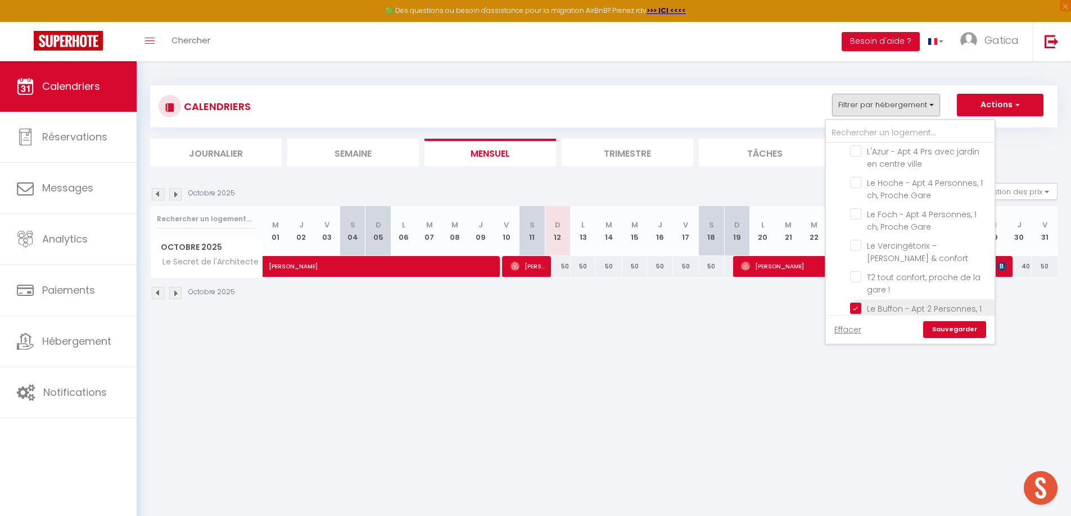
checkbox input "false"
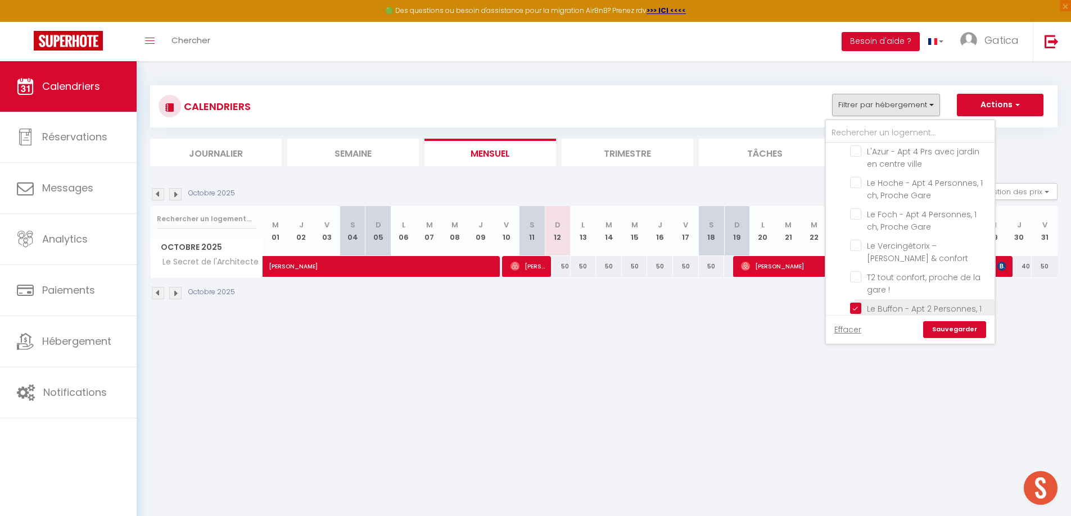
checkbox input "false"
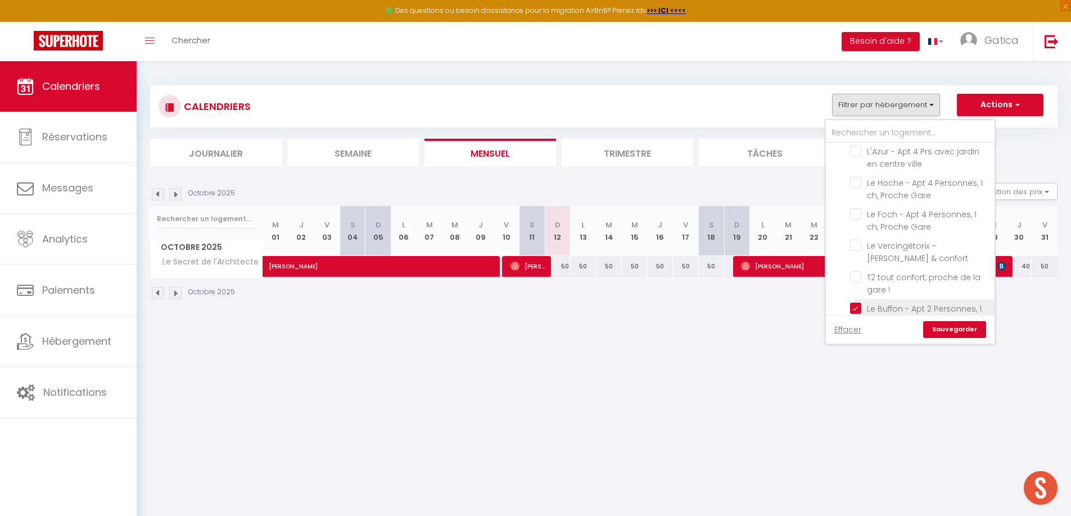
checkbox input "false"
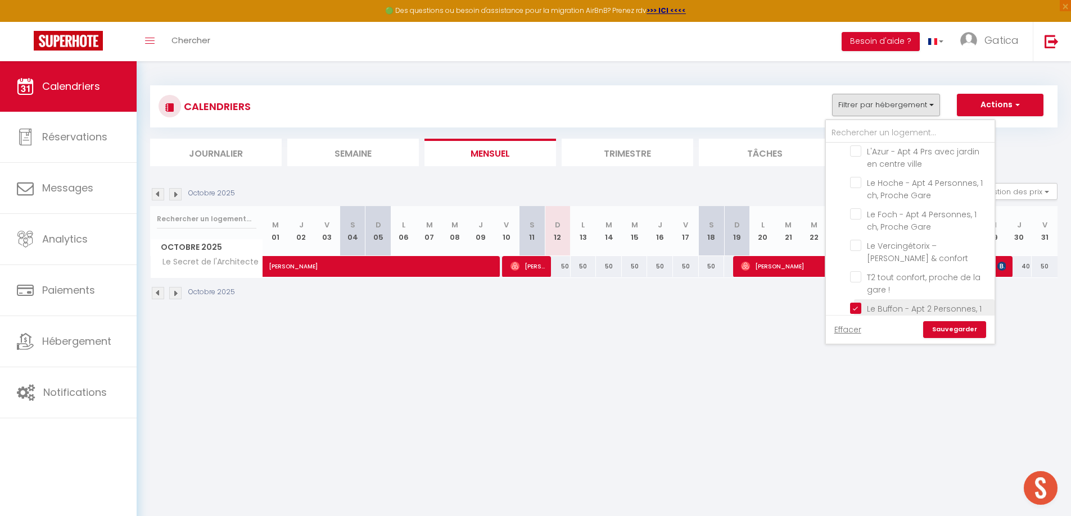
checkbox input "false"
click at [947, 329] on link "Sauvegarder" at bounding box center [954, 329] width 63 height 17
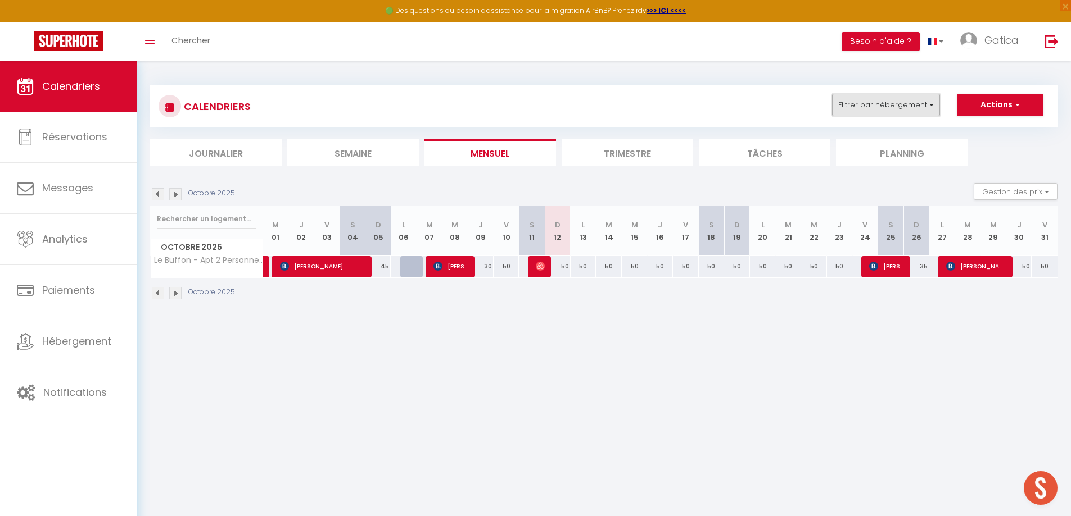
click at [873, 105] on button "Filtrer par hébergement" at bounding box center [886, 105] width 108 height 22
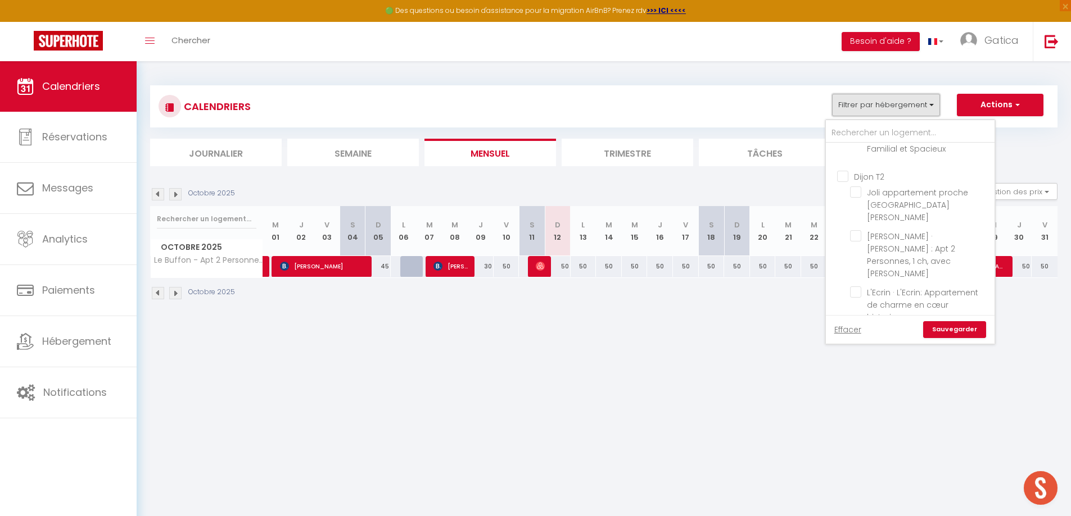
scroll to position [1135, 0]
click at [854, 330] on input "L'Opale - [PERSON_NAME] & [PERSON_NAME]" at bounding box center [920, 335] width 140 height 11
click at [852, 257] on ul "Dijon Love Room Sous mon toit - Sauna & jacuzzi Bed & Spa - La Parenthese L'Opa…" at bounding box center [910, 310] width 169 height 107
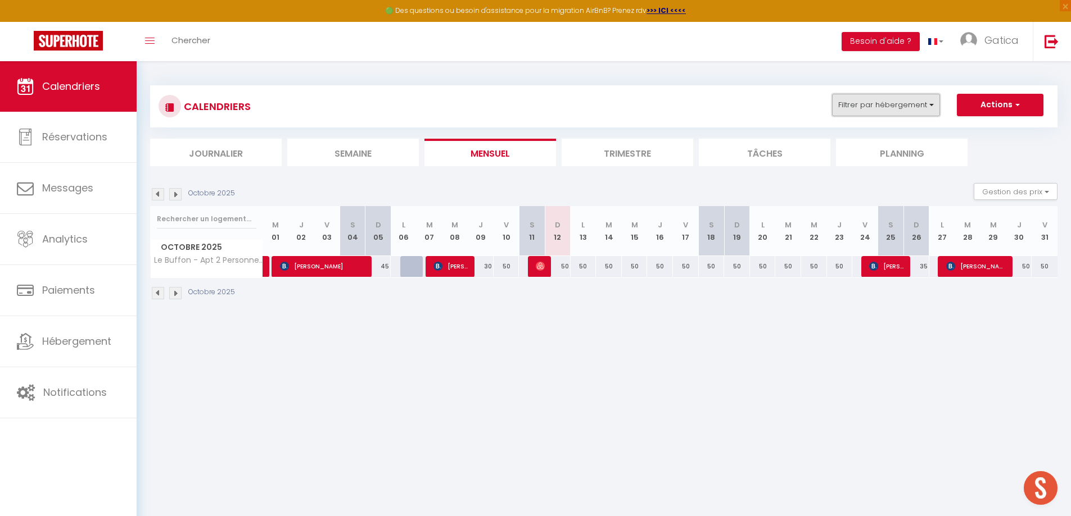
click at [868, 102] on button "Filtrer par hébergement" at bounding box center [886, 105] width 108 height 22
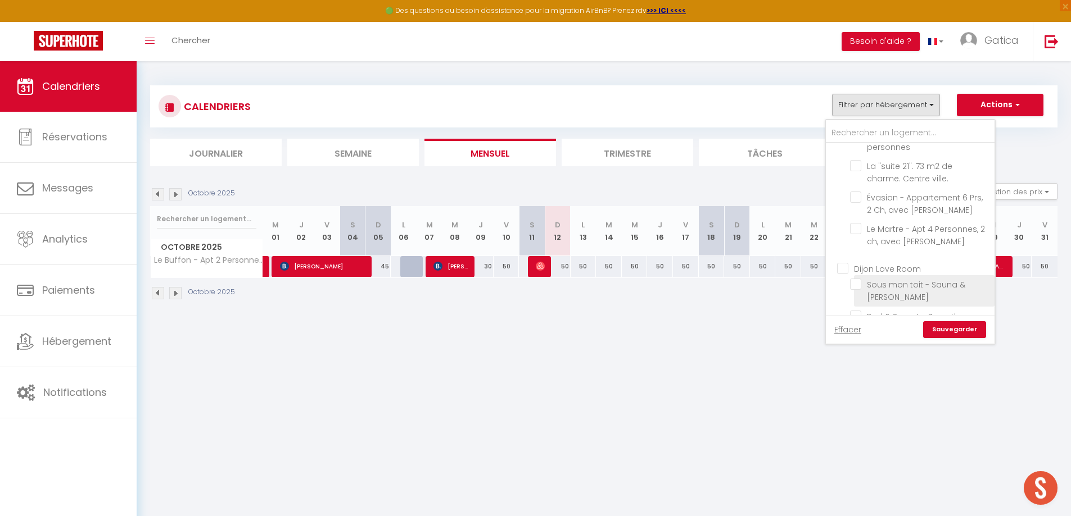
click at [855, 279] on input "Sous mon toit - Sauna & [PERSON_NAME]" at bounding box center [920, 284] width 140 height 11
click at [853, 279] on input "Sous mon toit - Sauna & [PERSON_NAME]" at bounding box center [920, 284] width 140 height 11
click at [854, 310] on input "Bed & Spa - La Parenthese" at bounding box center [920, 315] width 140 height 11
click at [939, 324] on link "Sauvegarder" at bounding box center [954, 329] width 63 height 17
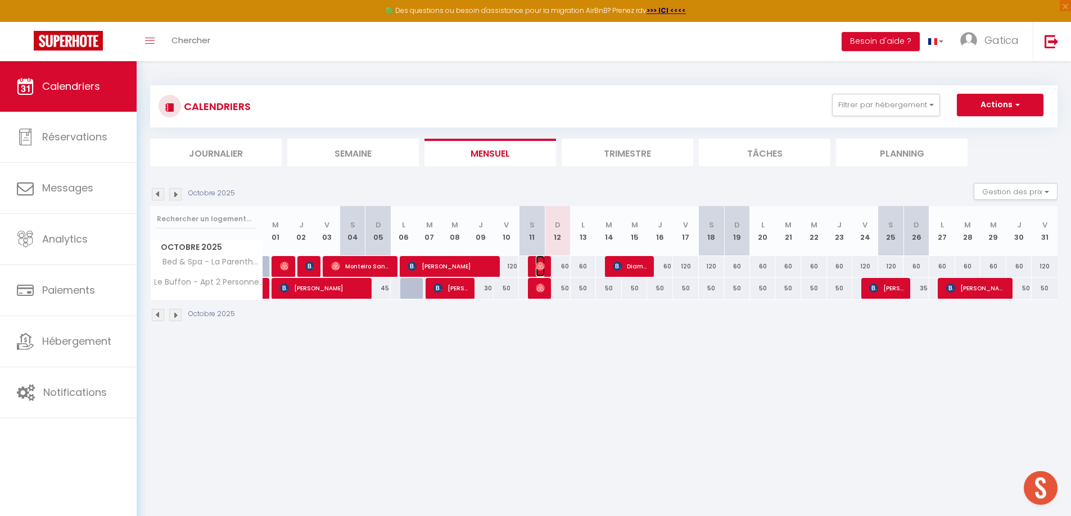
click at [541, 269] on img at bounding box center [540, 266] width 9 height 9
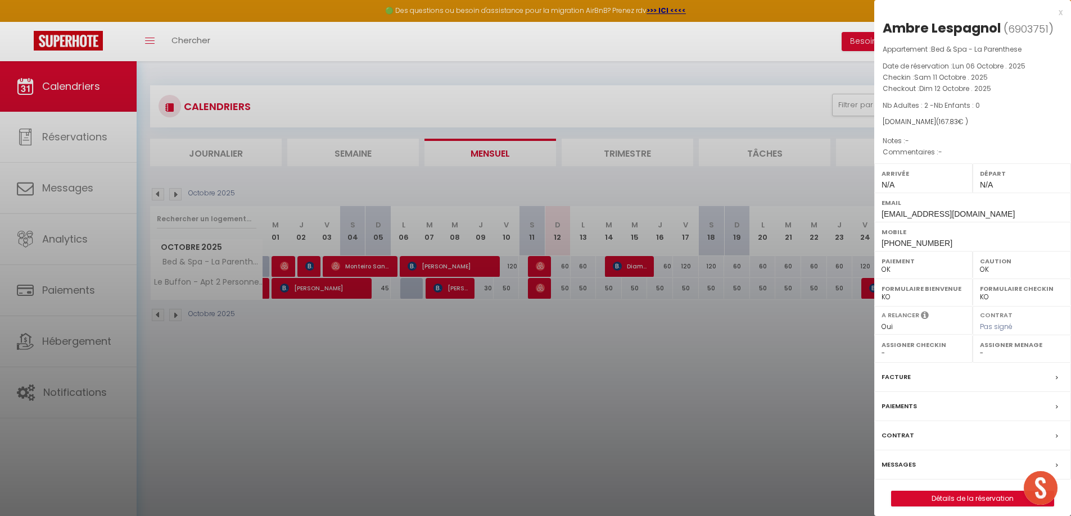
click at [715, 365] on div at bounding box center [535, 258] width 1071 height 516
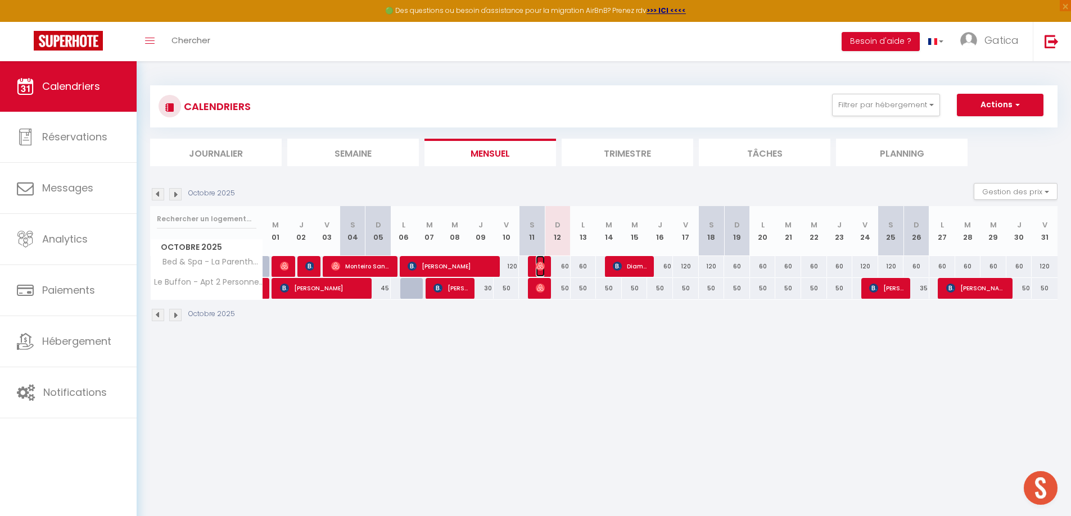
click at [541, 269] on img at bounding box center [540, 266] width 9 height 9
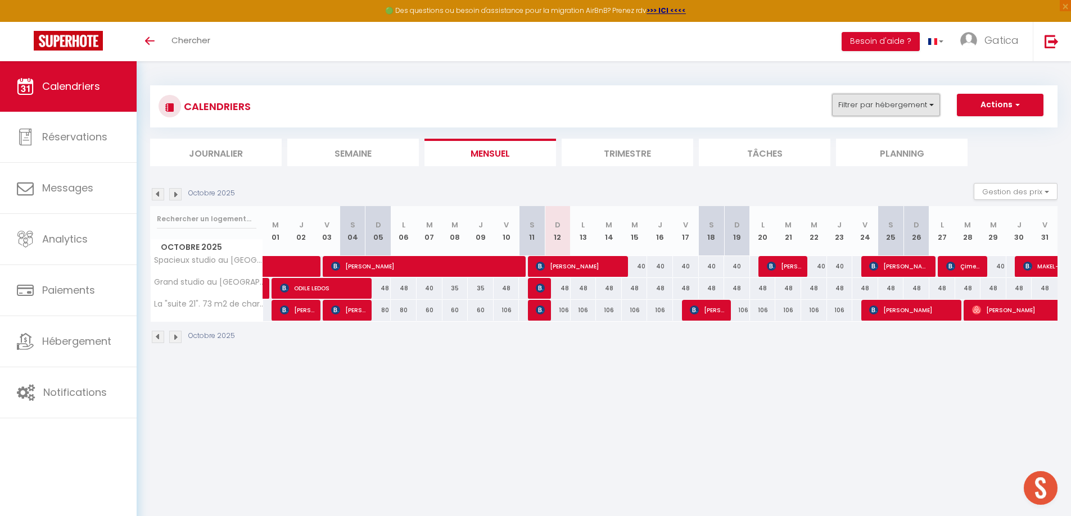
click at [876, 105] on button "Filtrer par hébergement" at bounding box center [886, 105] width 108 height 22
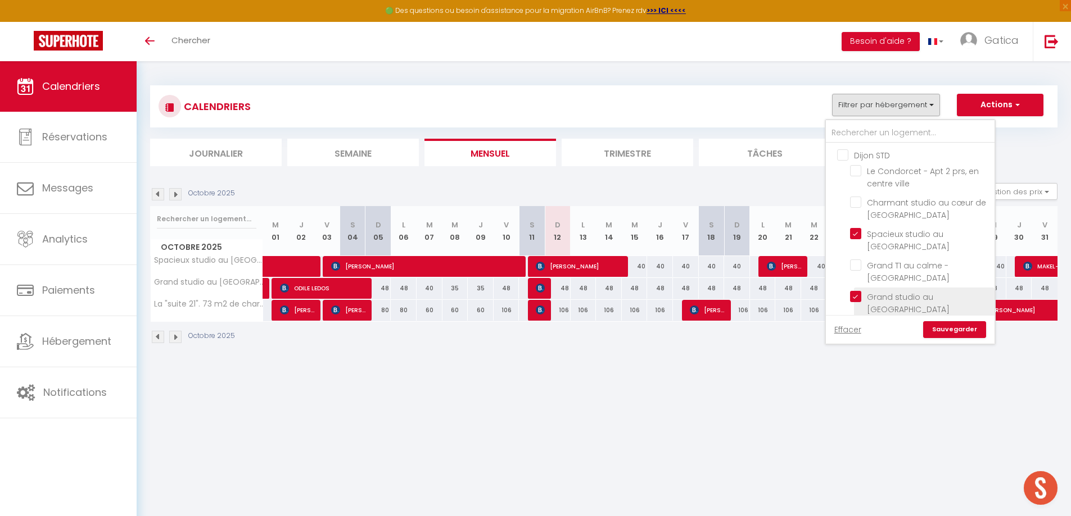
drag, startPoint x: 854, startPoint y: 231, endPoint x: 863, endPoint y: 302, distance: 71.9
click at [854, 233] on input "Spacieux studio au [GEOGRAPHIC_DATA]" at bounding box center [920, 233] width 140 height 11
checkbox input "false"
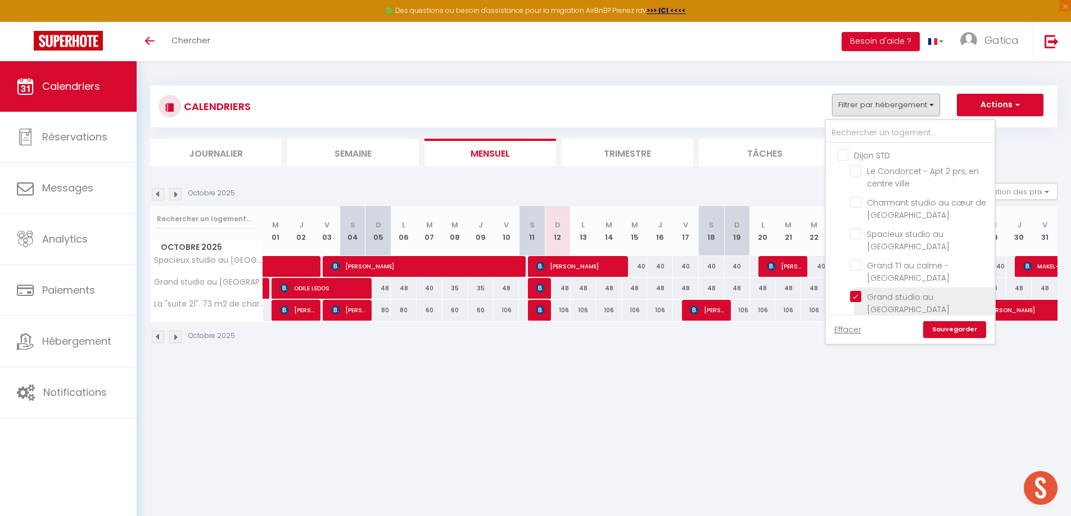
checkbox input "false"
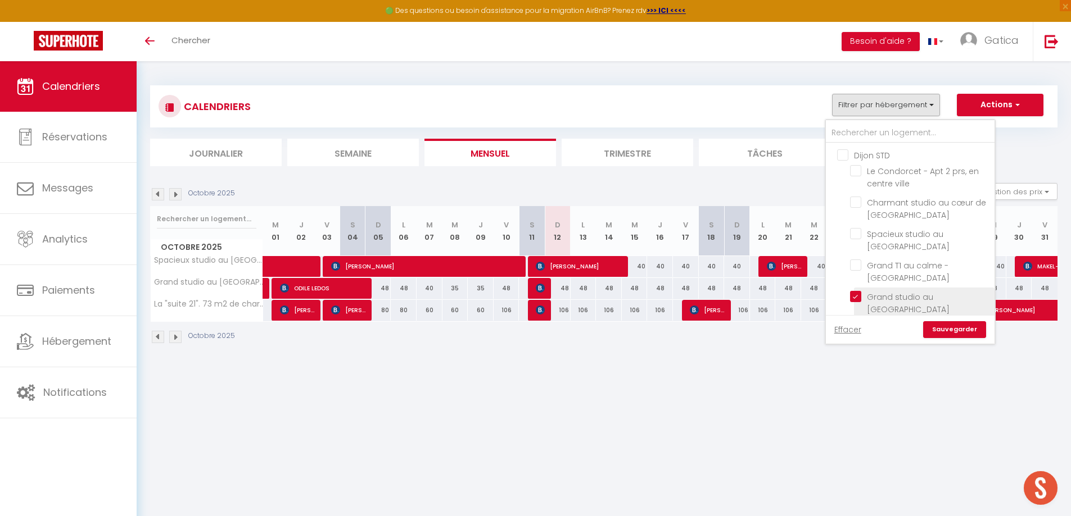
checkbox input "false"
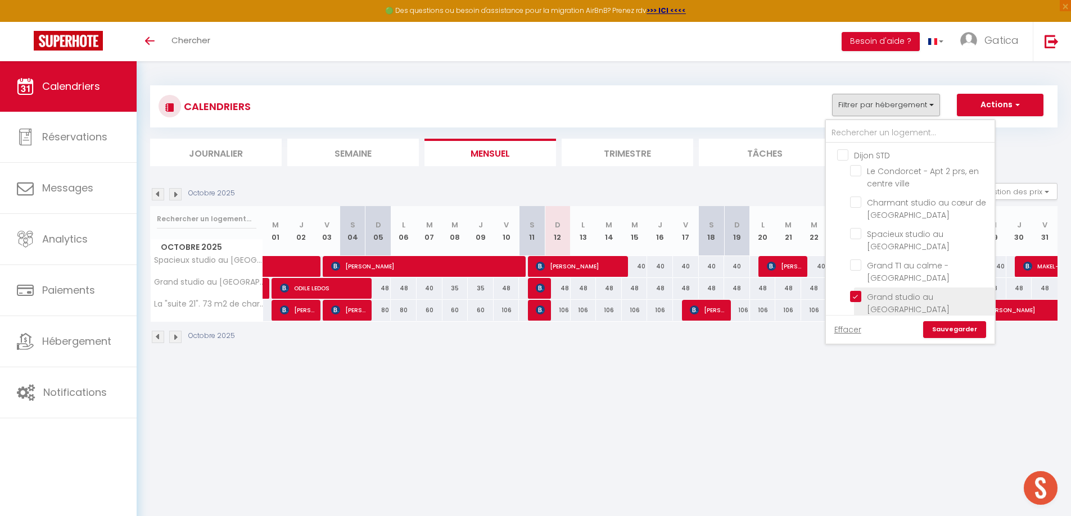
checkbox input "false"
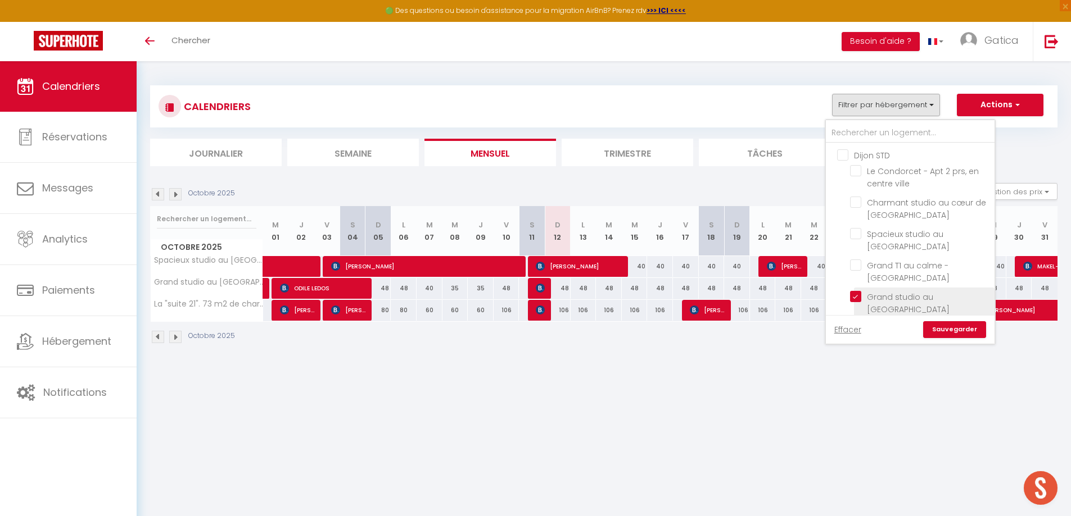
checkbox input "false"
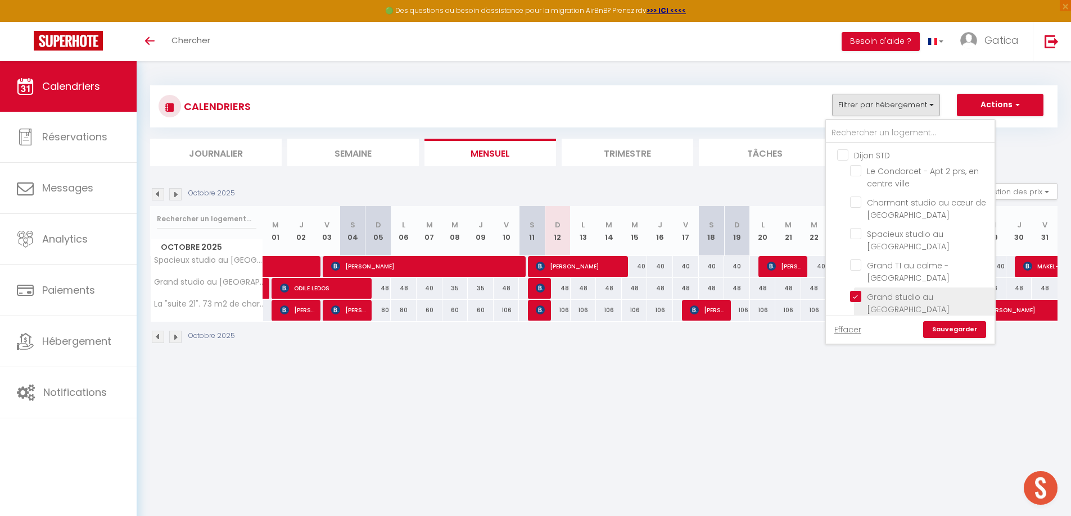
checkbox input "false"
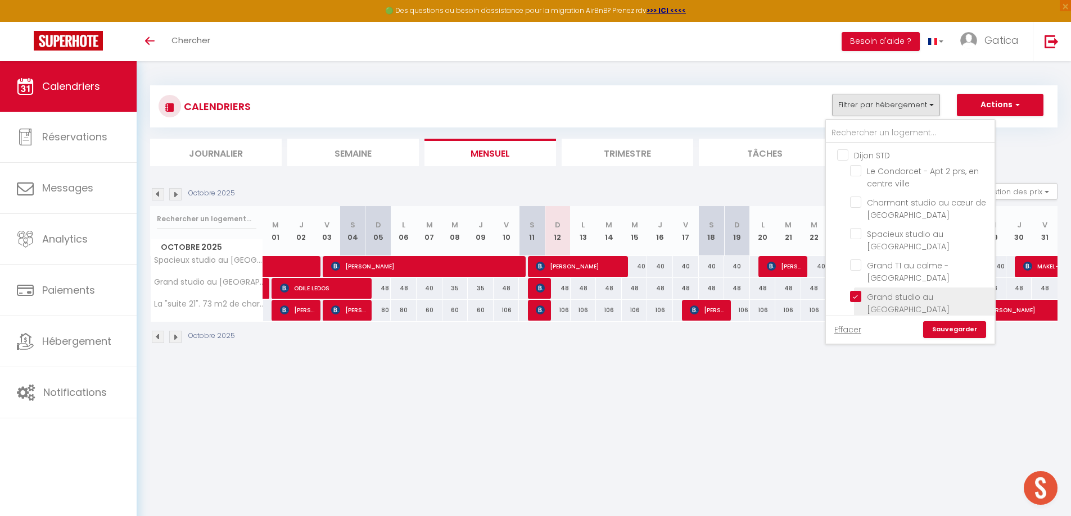
checkbox input "false"
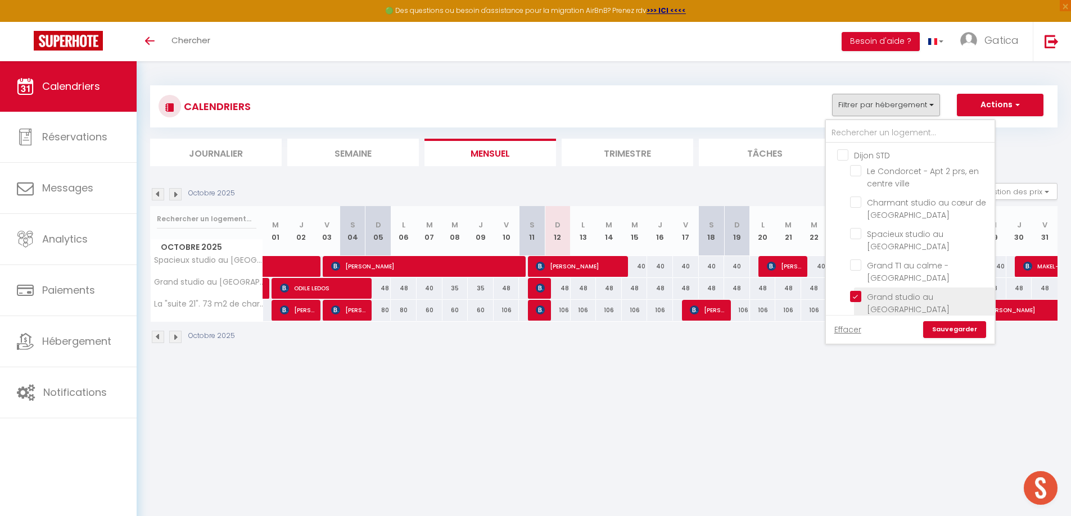
checkbox input "false"
click at [859, 300] on input "Grand studio au [GEOGRAPHIC_DATA]" at bounding box center [920, 296] width 140 height 11
checkbox input "false"
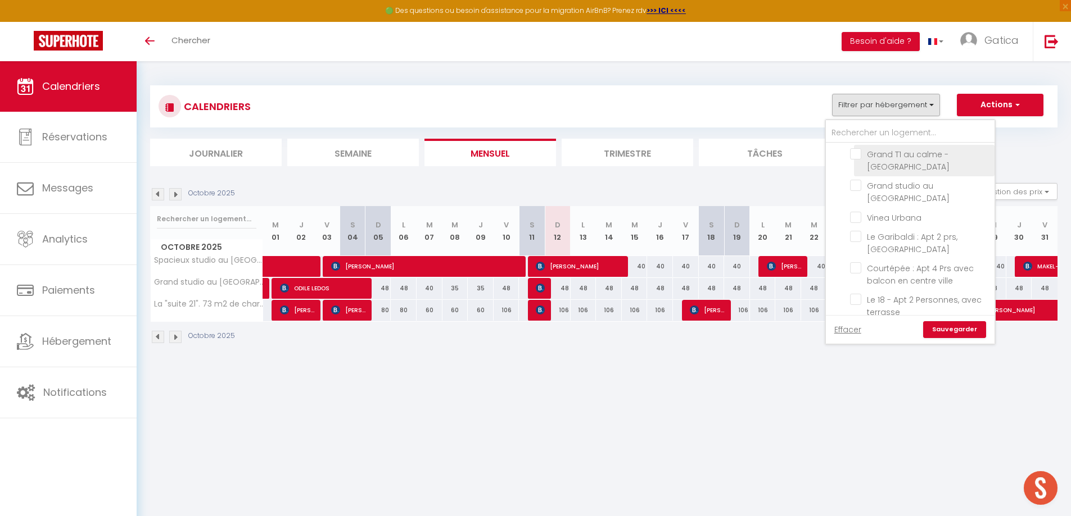
scroll to position [112, 0]
drag, startPoint x: 852, startPoint y: 327, endPoint x: 919, endPoint y: 116, distance: 221.1
click at [852, 328] on link "Effacer" at bounding box center [847, 330] width 27 height 12
checkbox input "false"
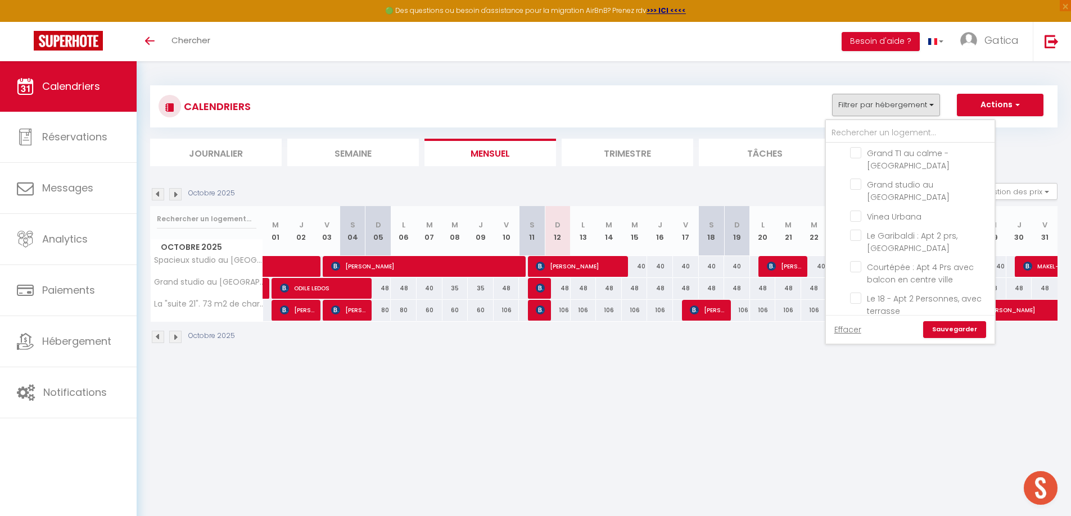
checkbox input "false"
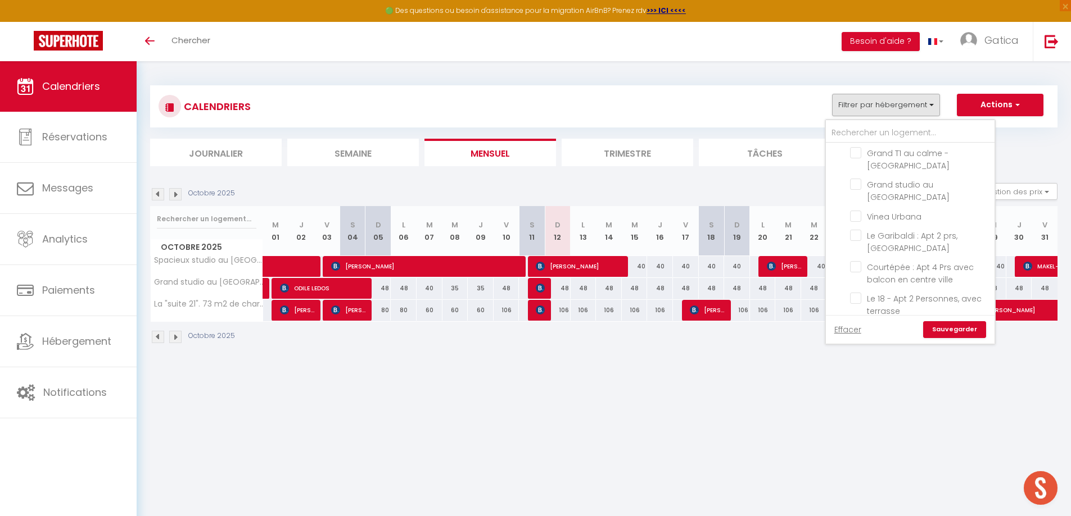
checkbox input "false"
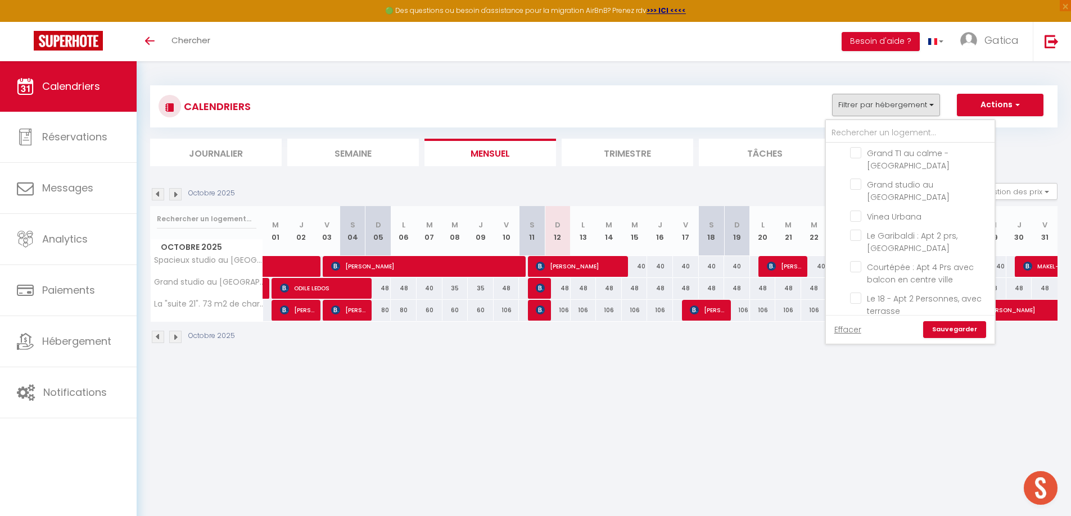
checkbox input "false"
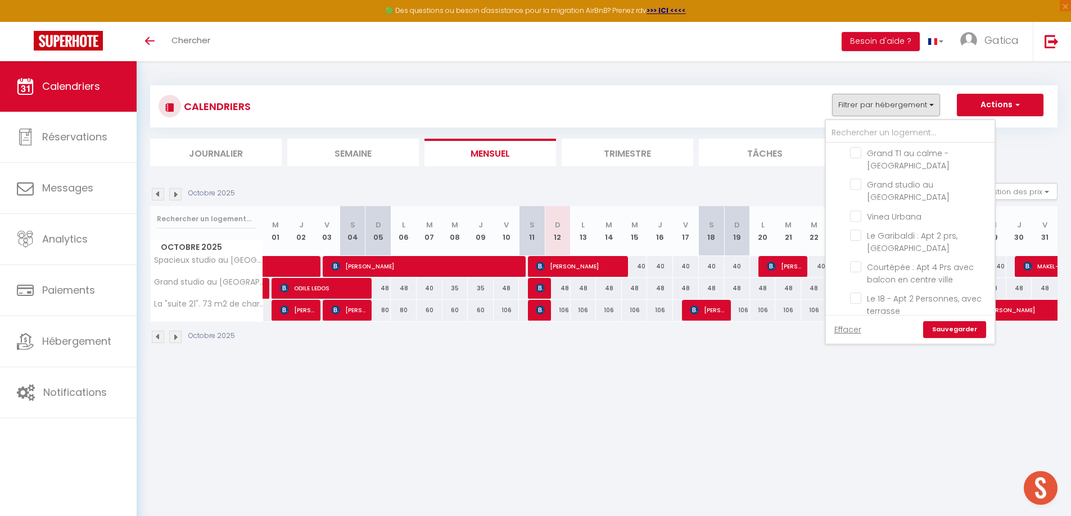
checkbox input "false"
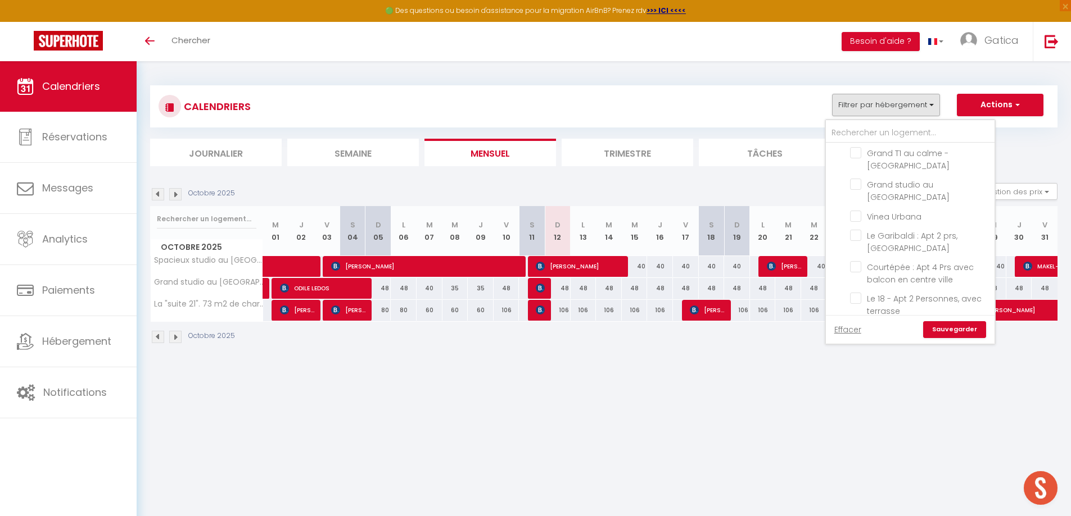
checkbox input "false"
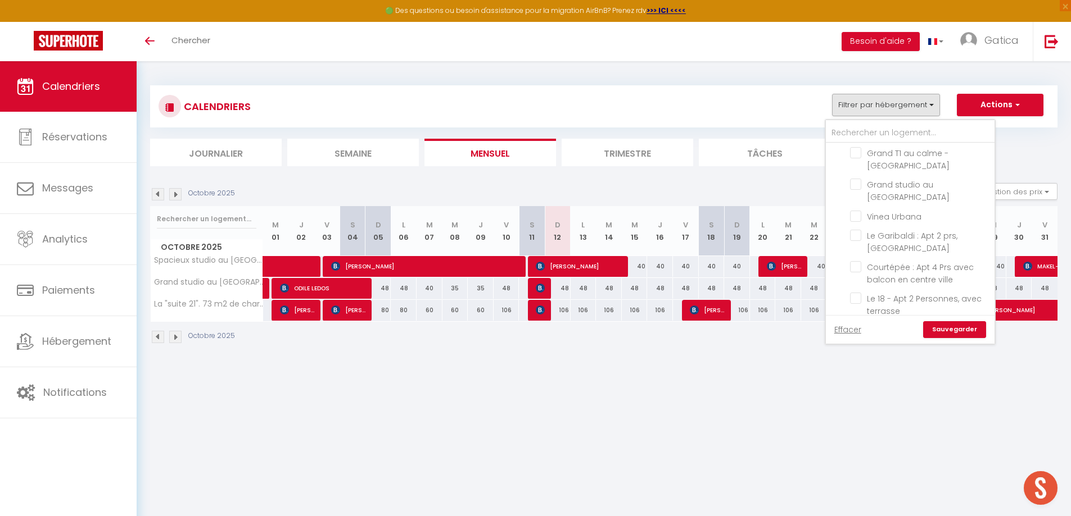
checkbox input "false"
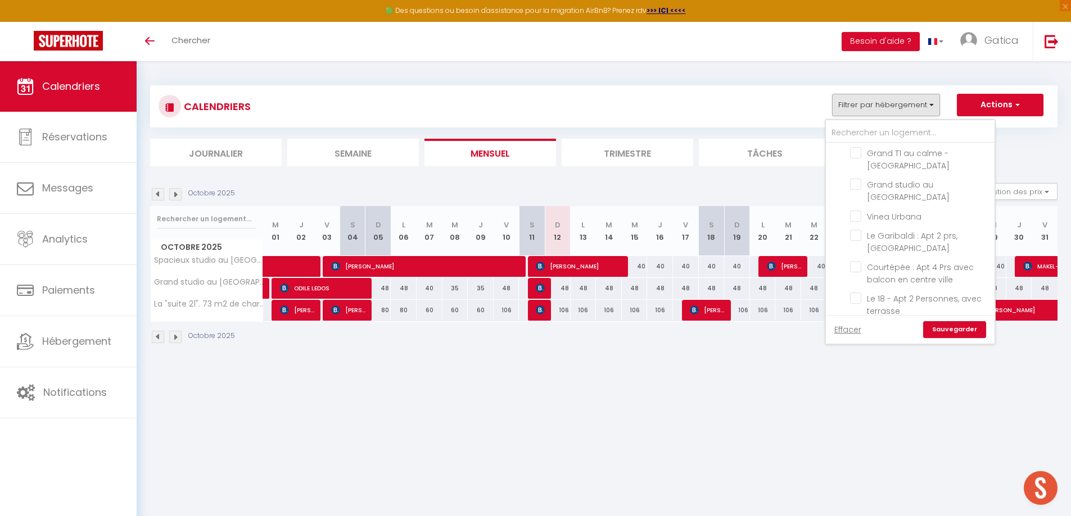
checkbox input "false"
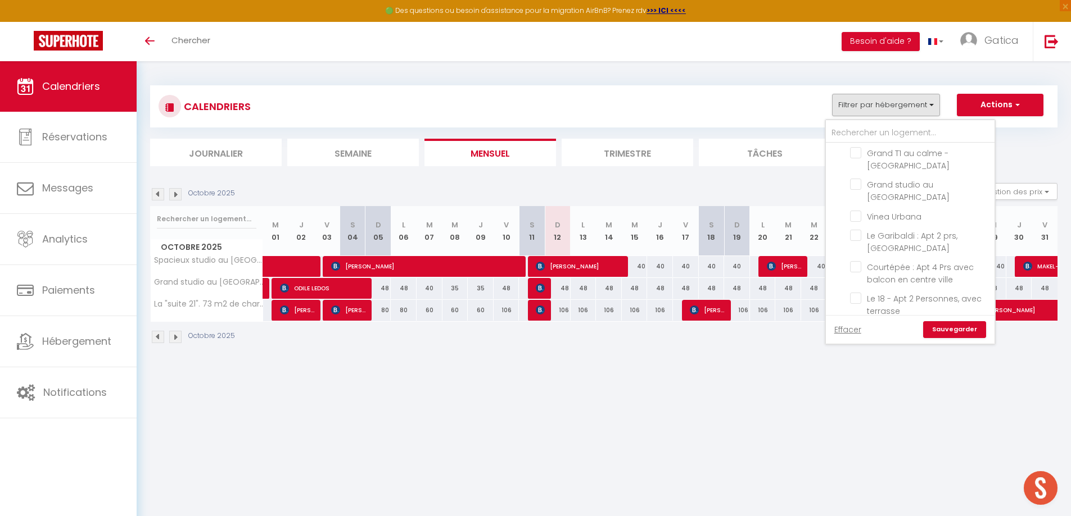
checkbox input "false"
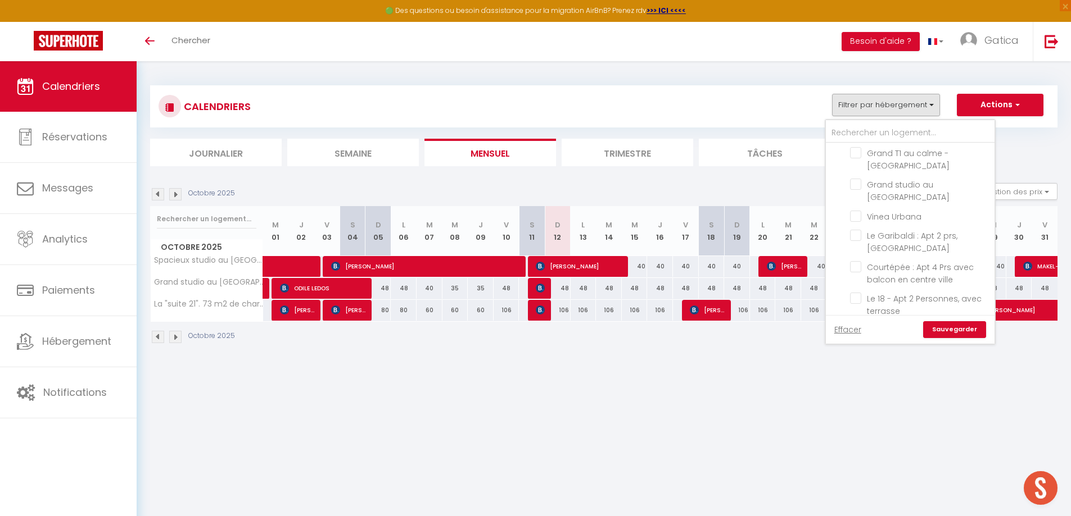
checkbox input "false"
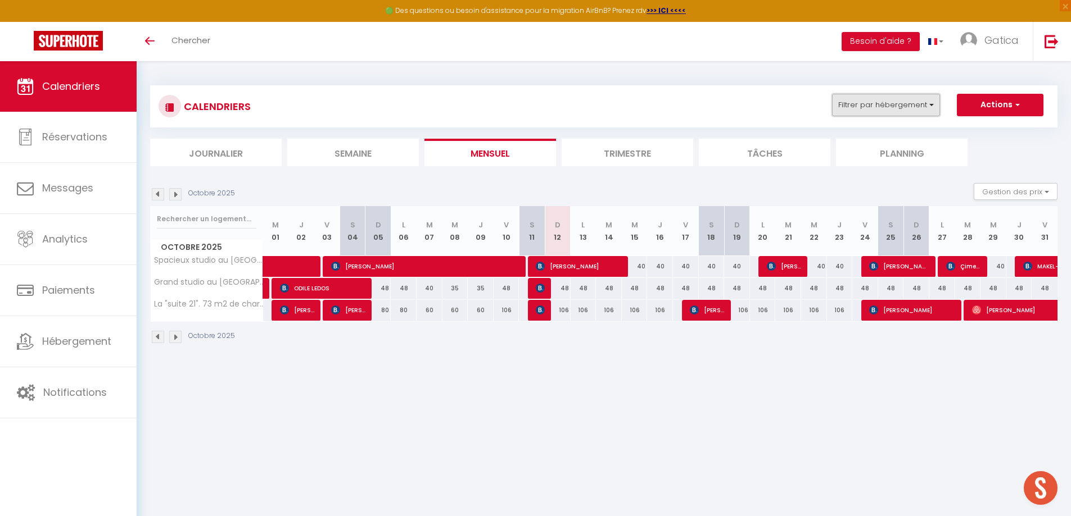
click at [904, 111] on button "Filtrer par hébergement" at bounding box center [886, 105] width 108 height 22
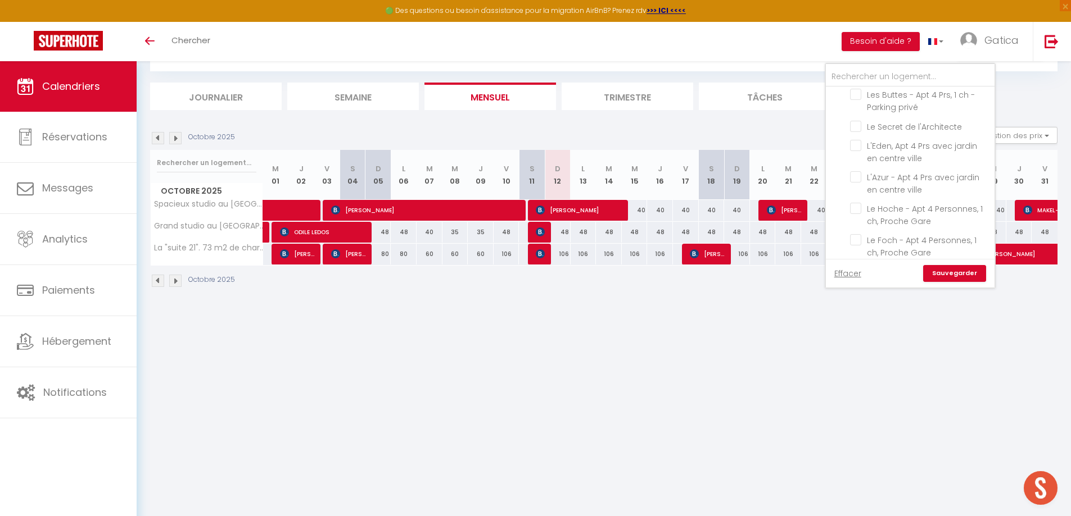
scroll to position [686, 0]
click at [859, 178] on input "L'Azur - Apt 4 Prs avec jardin en centre ville" at bounding box center [920, 183] width 140 height 11
checkbox input "true"
checkbox input "false"
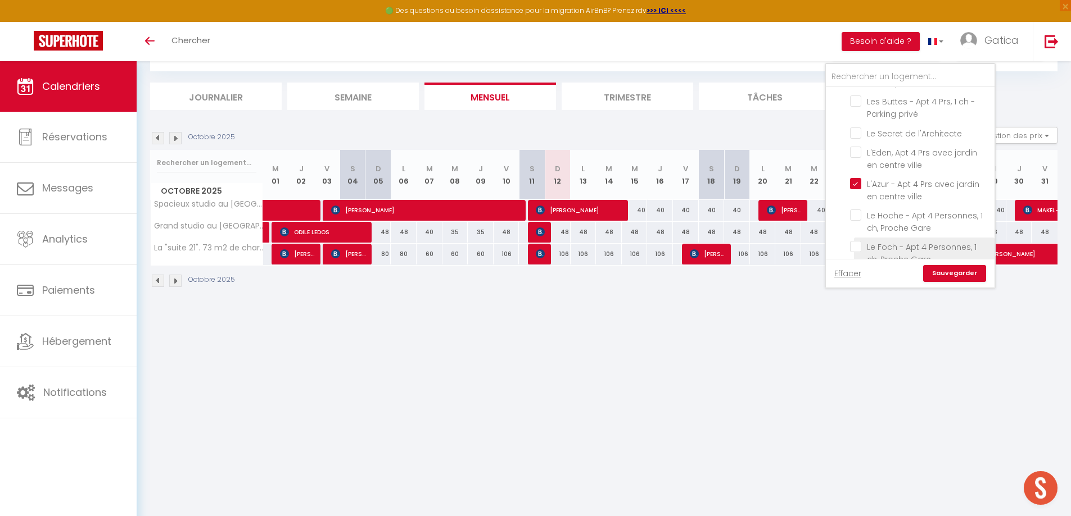
checkbox input "false"
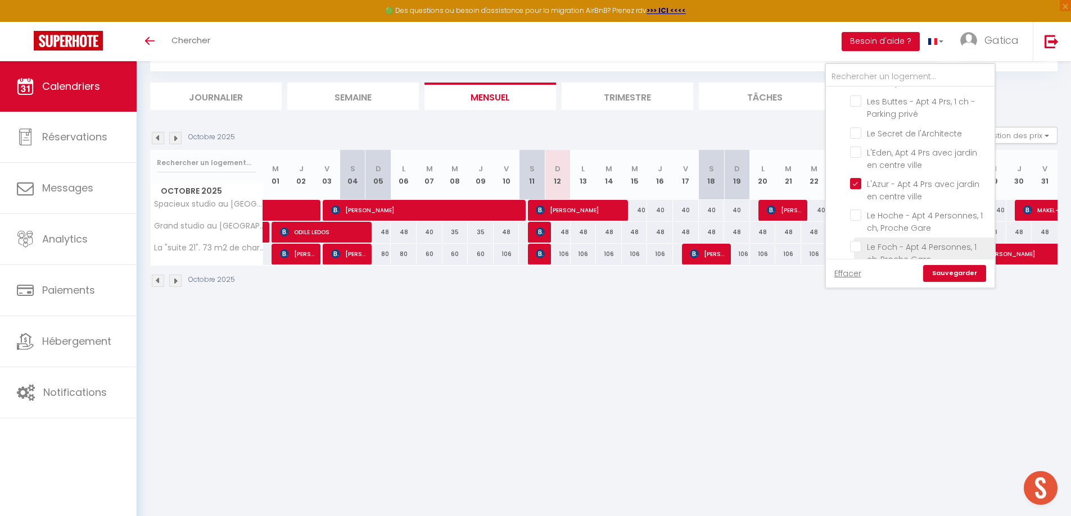
checkbox input "false"
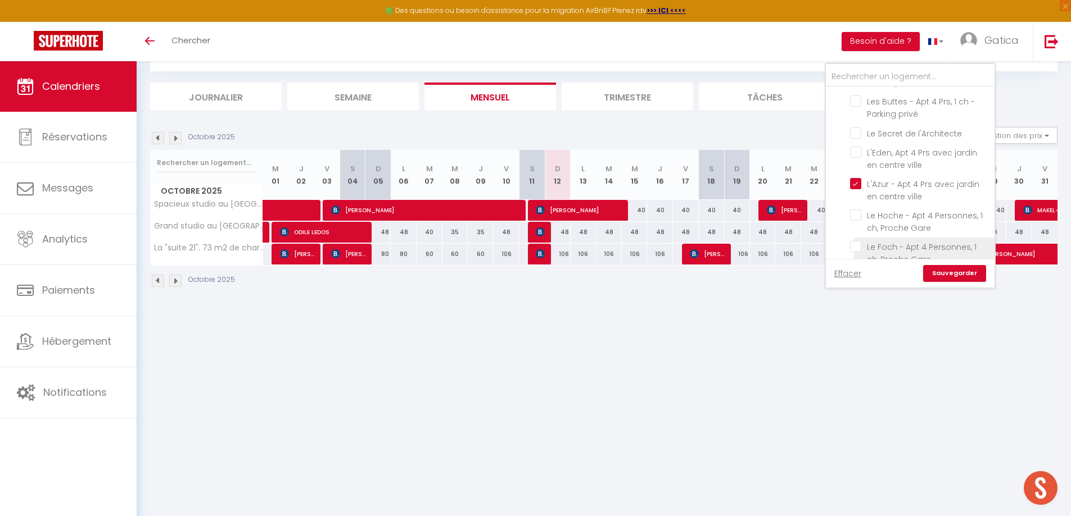
checkbox input "false"
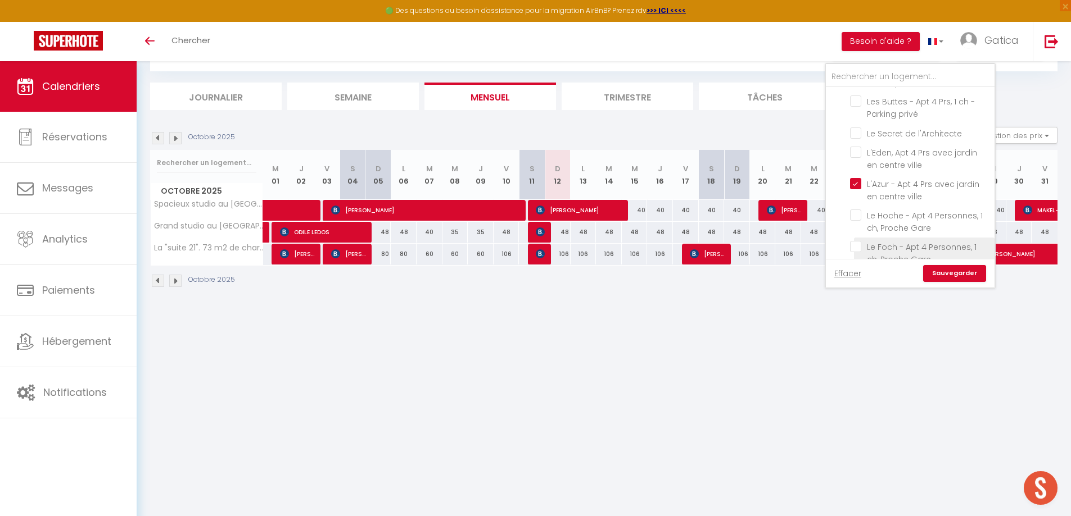
checkbox input "false"
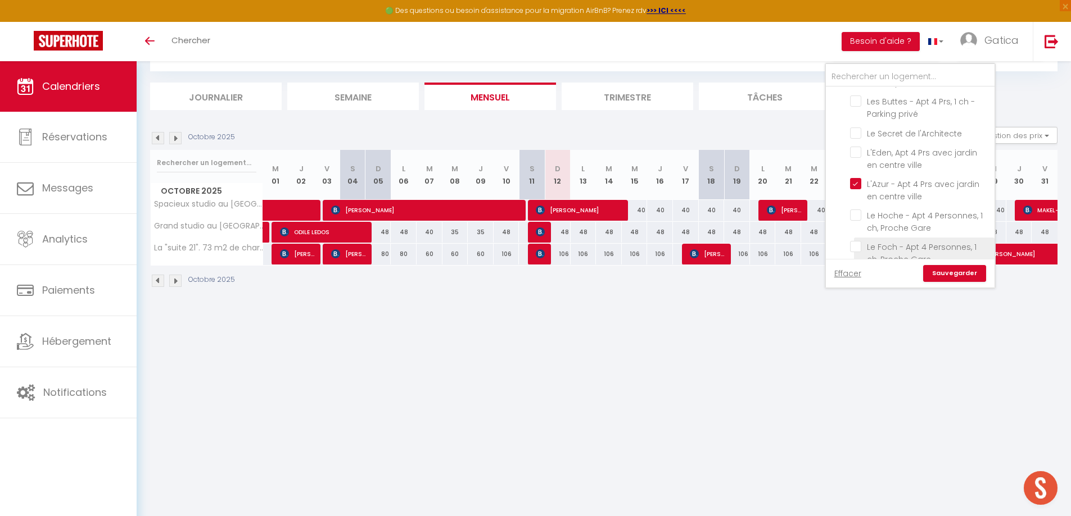
checkbox input "false"
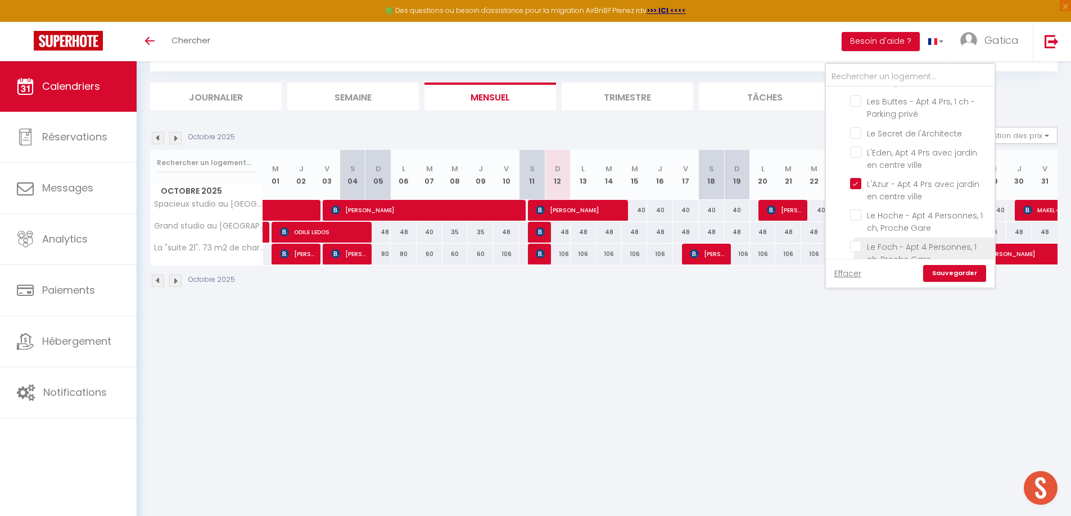
checkbox input "false"
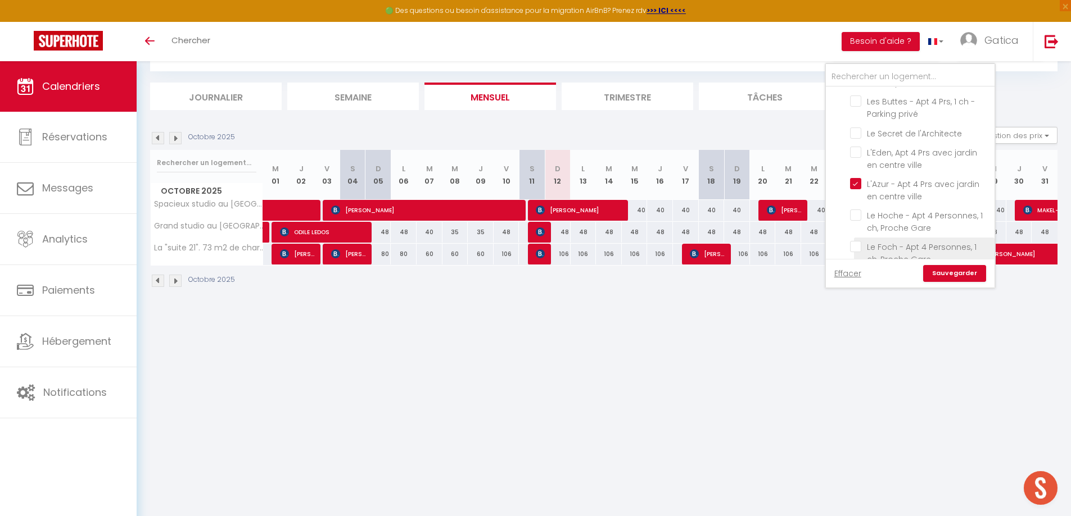
checkbox input "false"
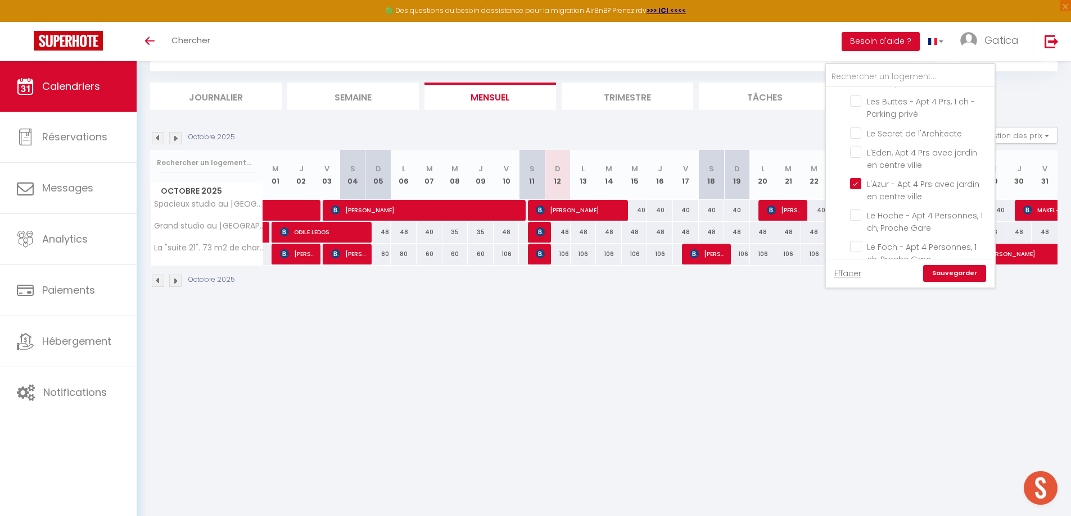
click at [955, 270] on link "Sauvegarder" at bounding box center [954, 273] width 63 height 17
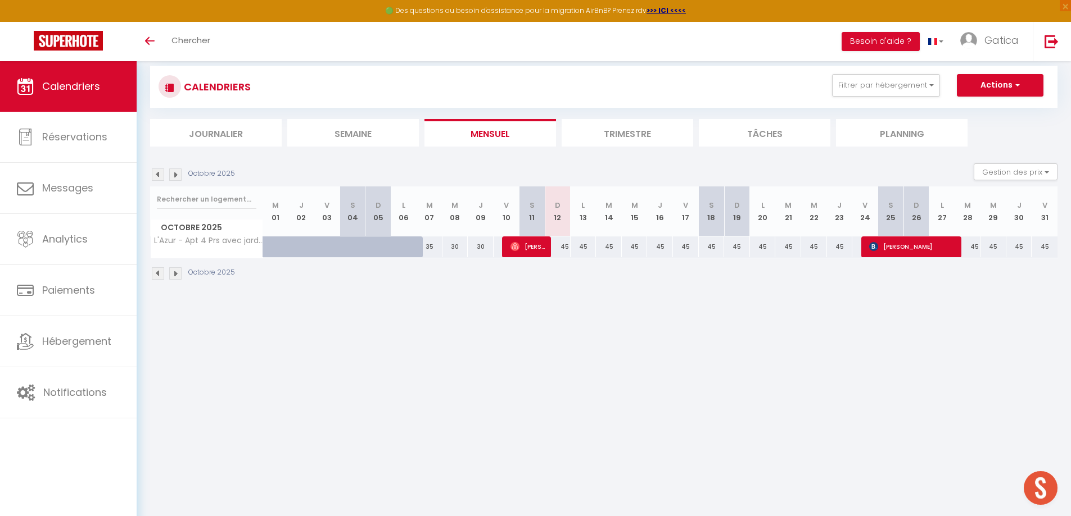
scroll to position [0, 0]
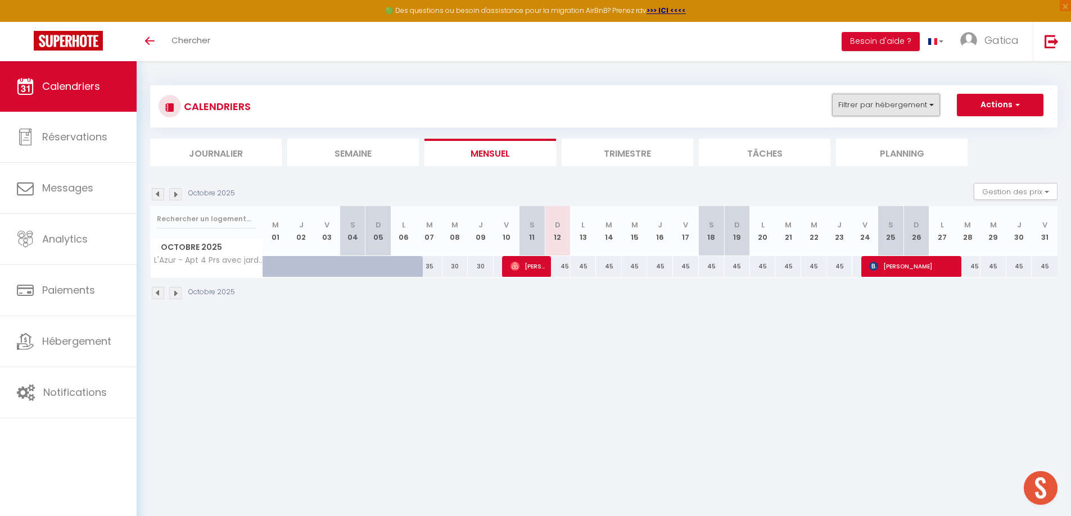
click at [896, 112] on button "Filtrer par hébergement" at bounding box center [886, 105] width 108 height 22
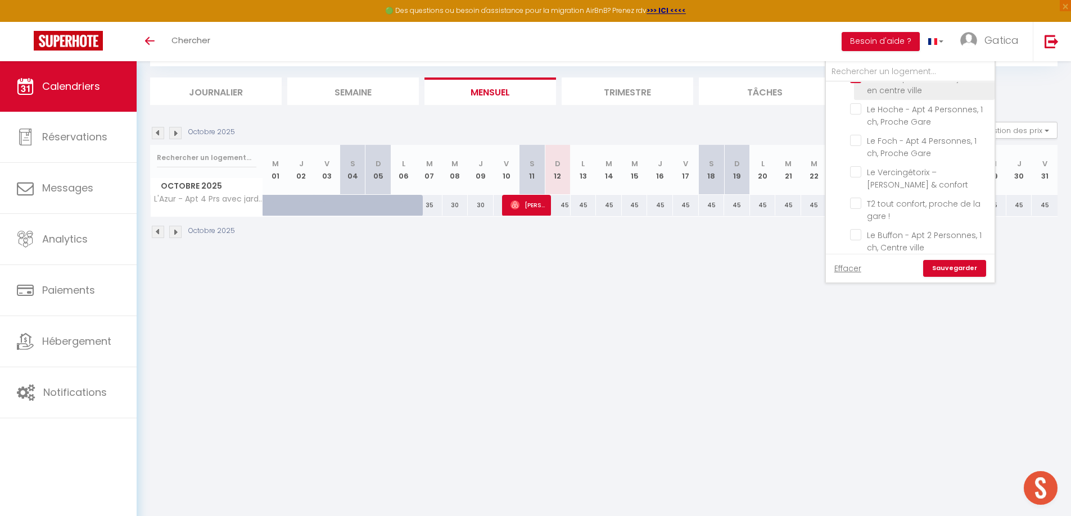
scroll to position [731, 0]
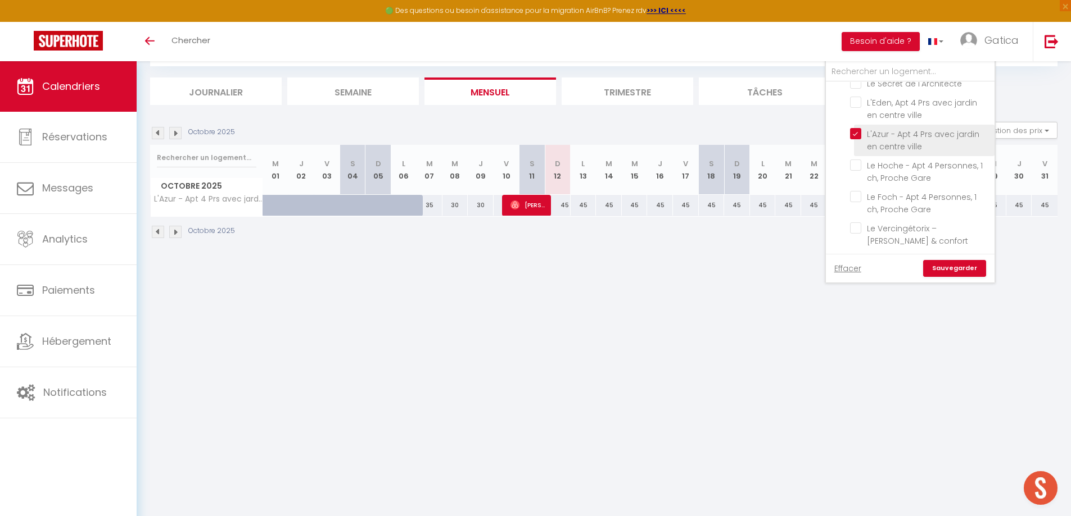
click at [856, 128] on input "L'Azur - Apt 4 Prs avec jardin en centre ville" at bounding box center [920, 133] width 140 height 11
checkbox input "false"
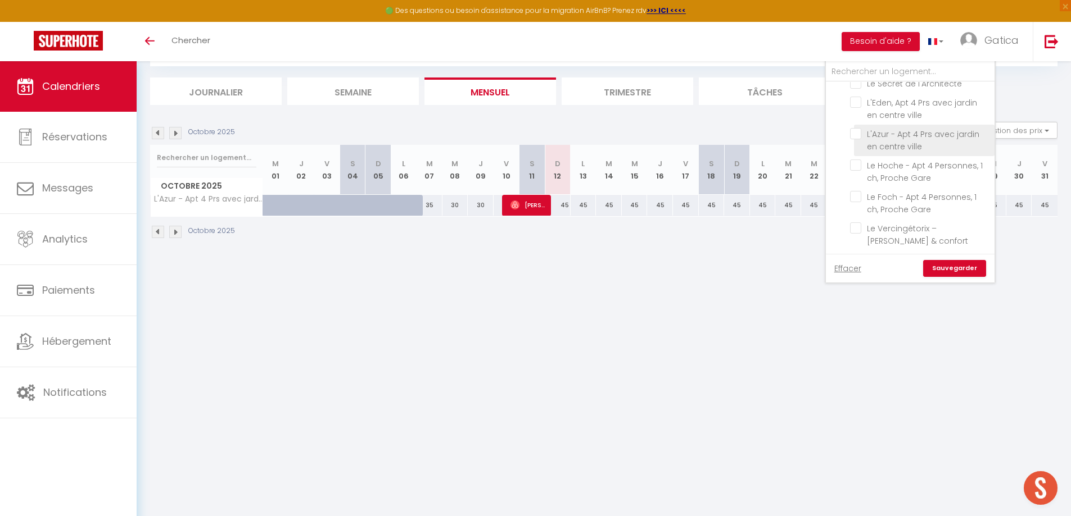
checkbox input "false"
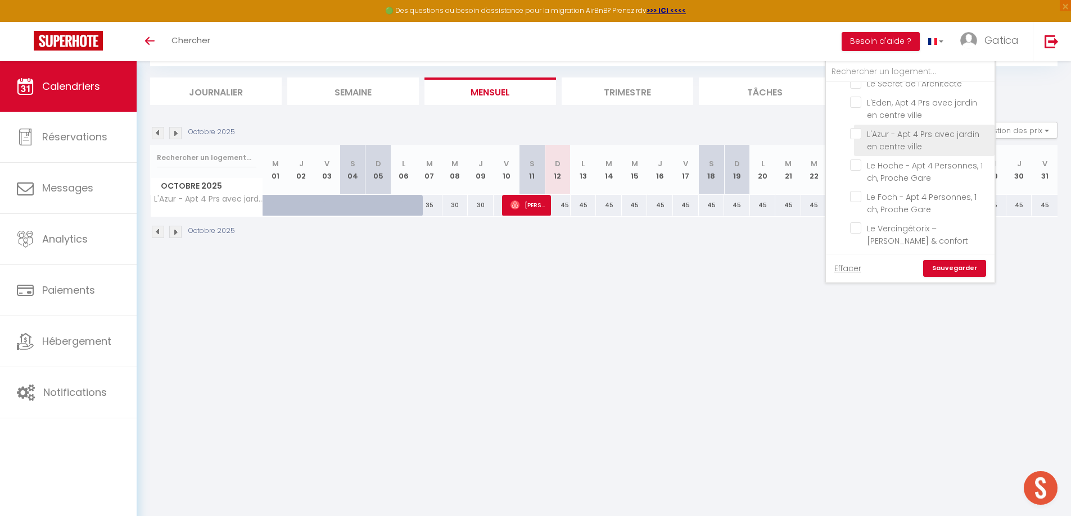
checkbox input "false"
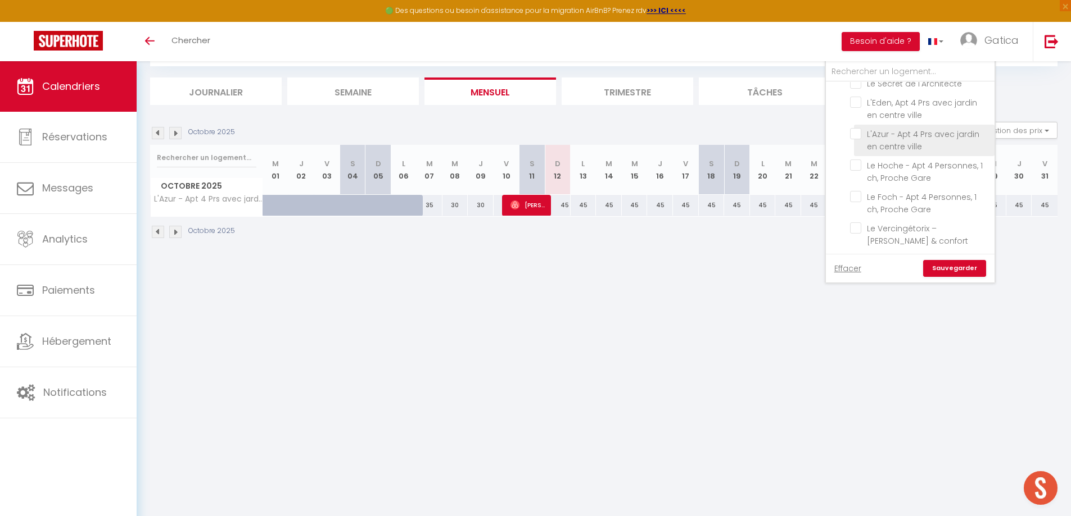
checkbox input "false"
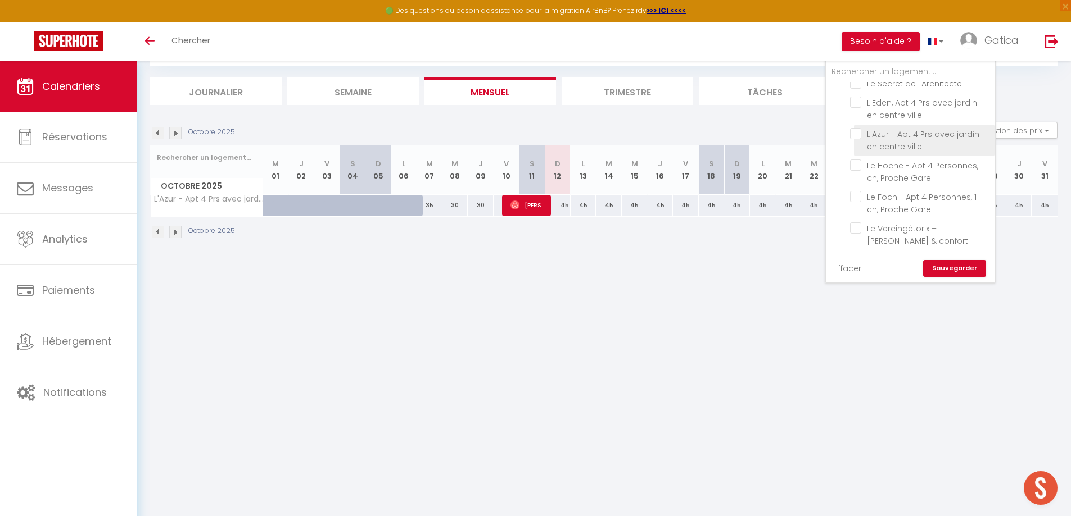
checkbox input "false"
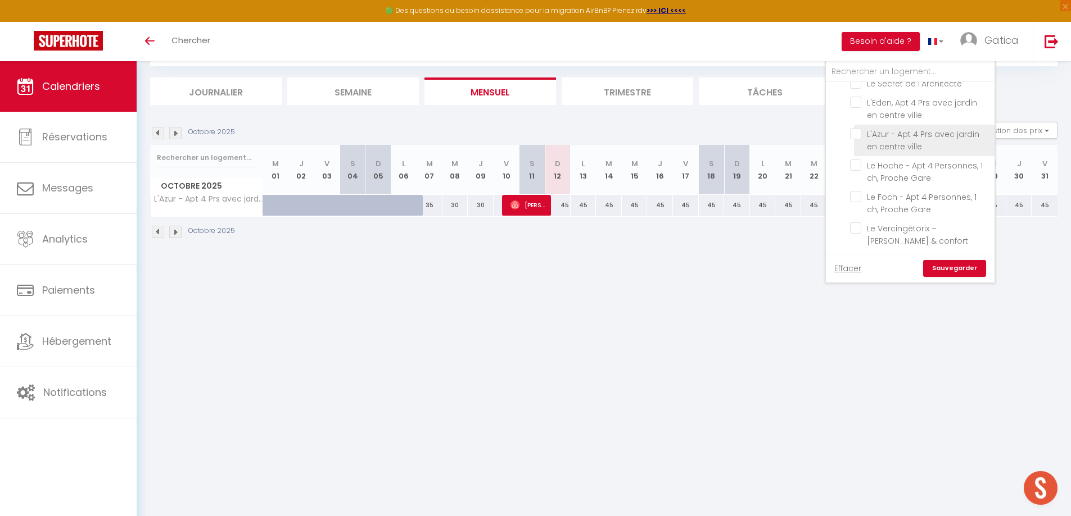
checkbox input "false"
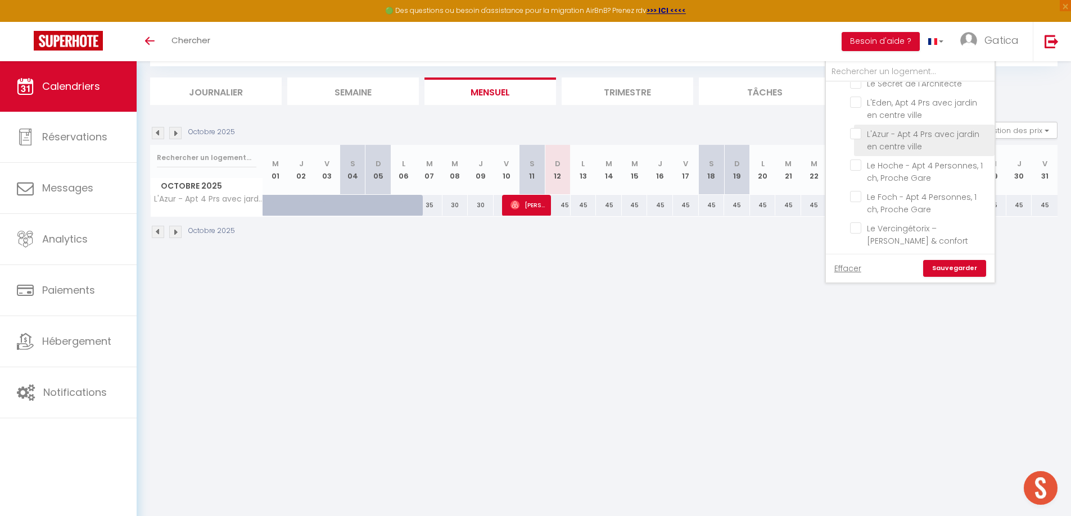
checkbox input "false"
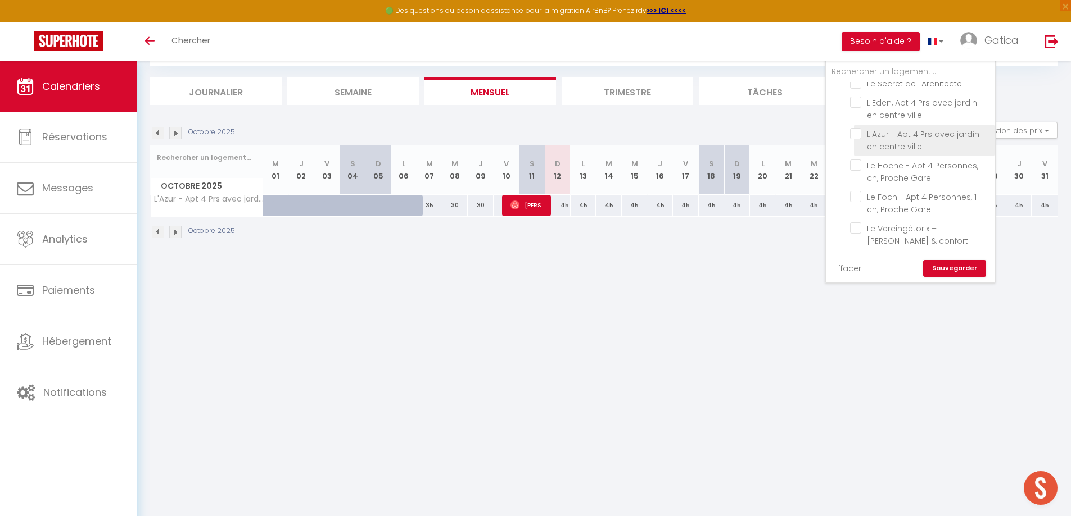
checkbox input "false"
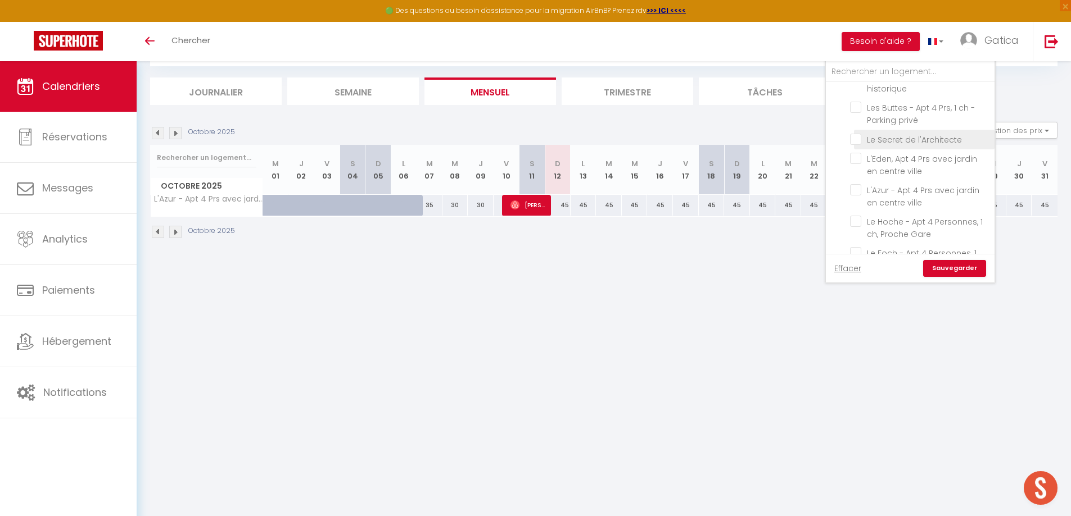
click at [854, 133] on input "Le Secret de l'Architecte" at bounding box center [920, 138] width 140 height 11
checkbox input "true"
checkbox input "false"
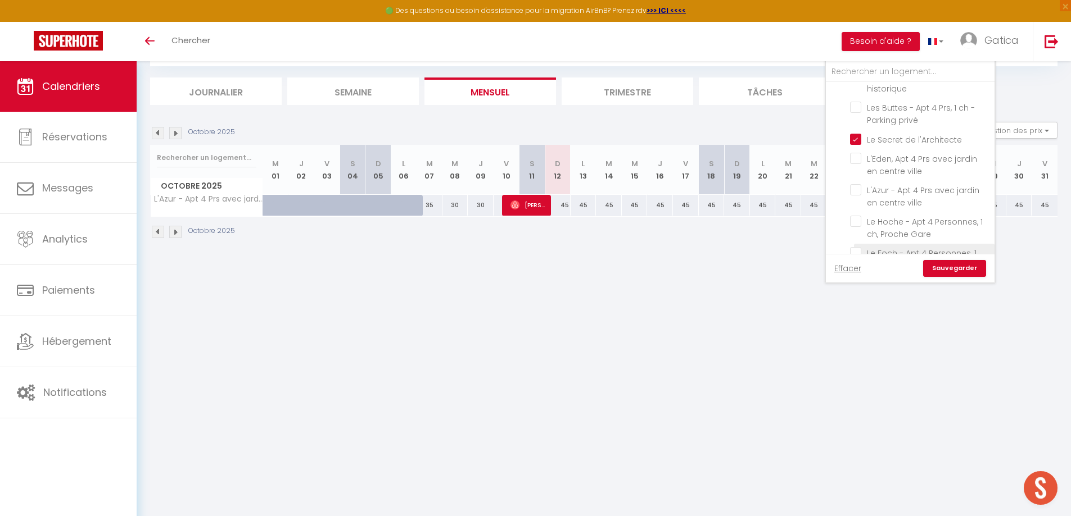
checkbox input "false"
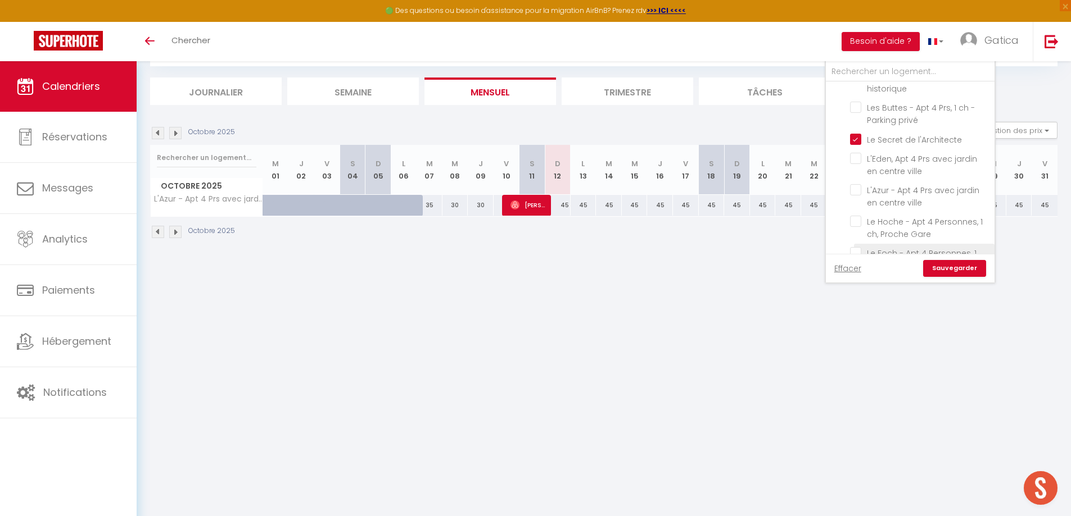
checkbox input "false"
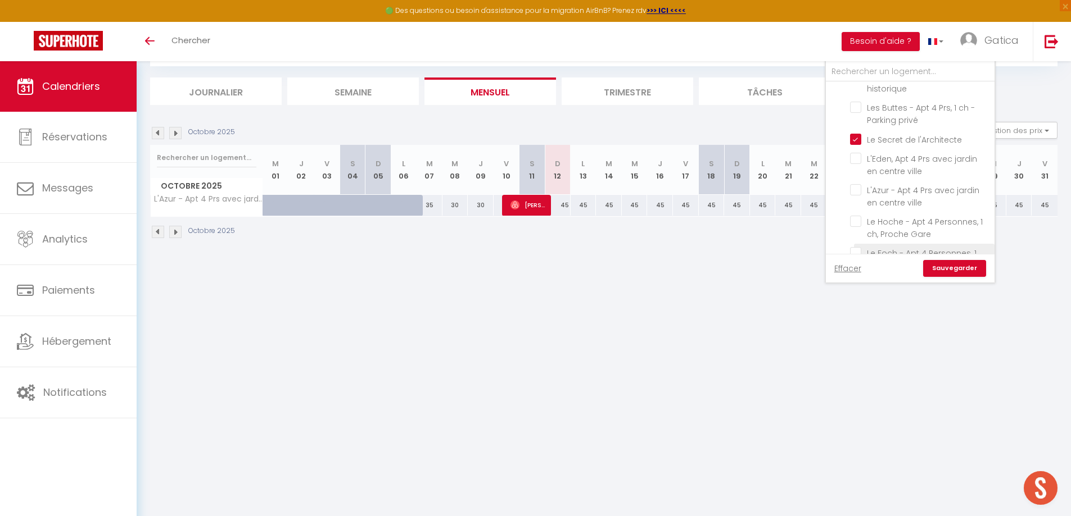
checkbox input "false"
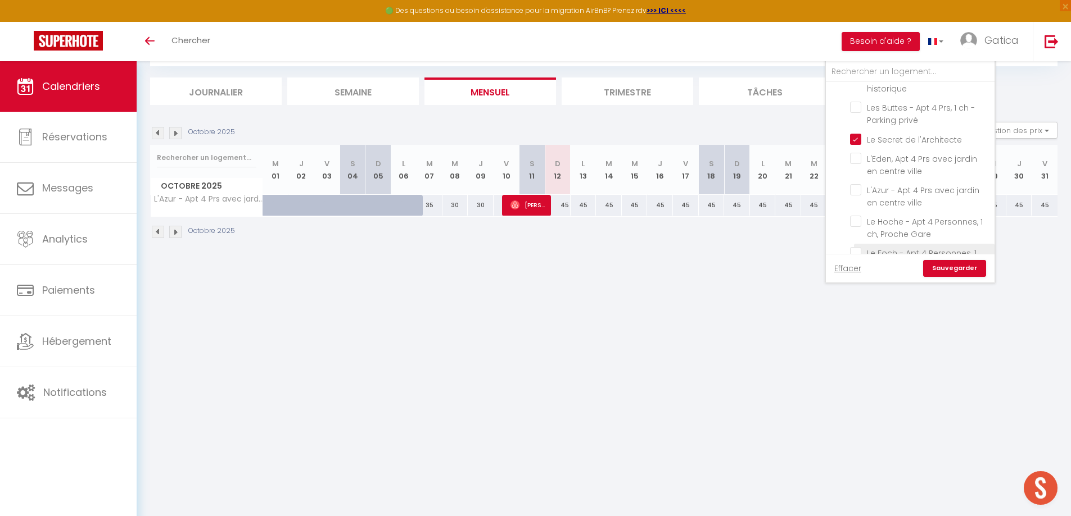
checkbox input "false"
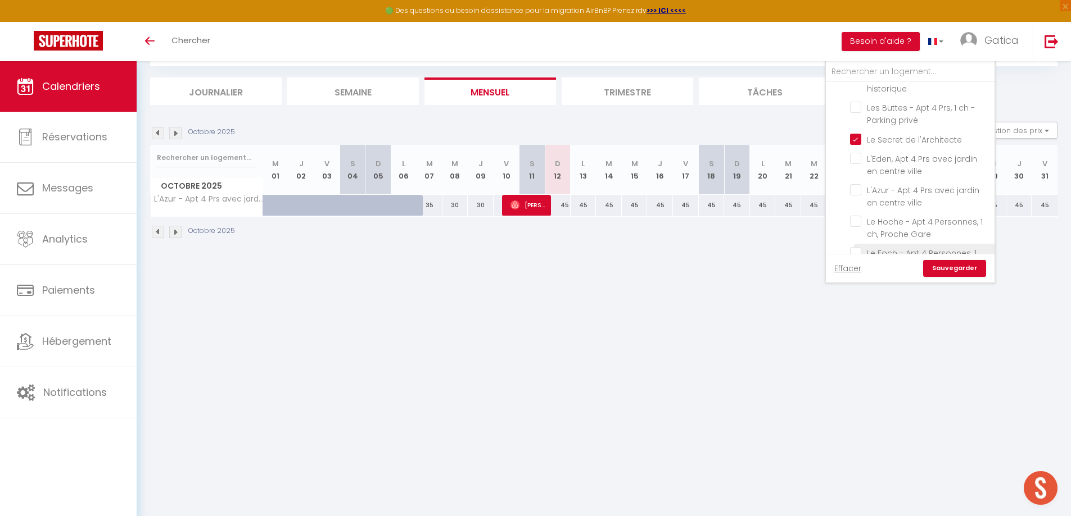
checkbox input "false"
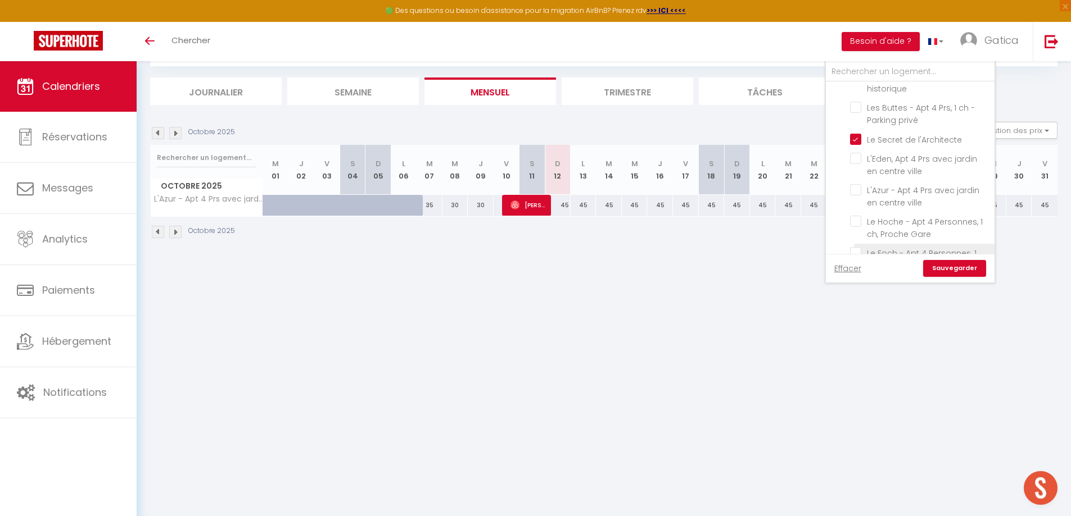
checkbox input "false"
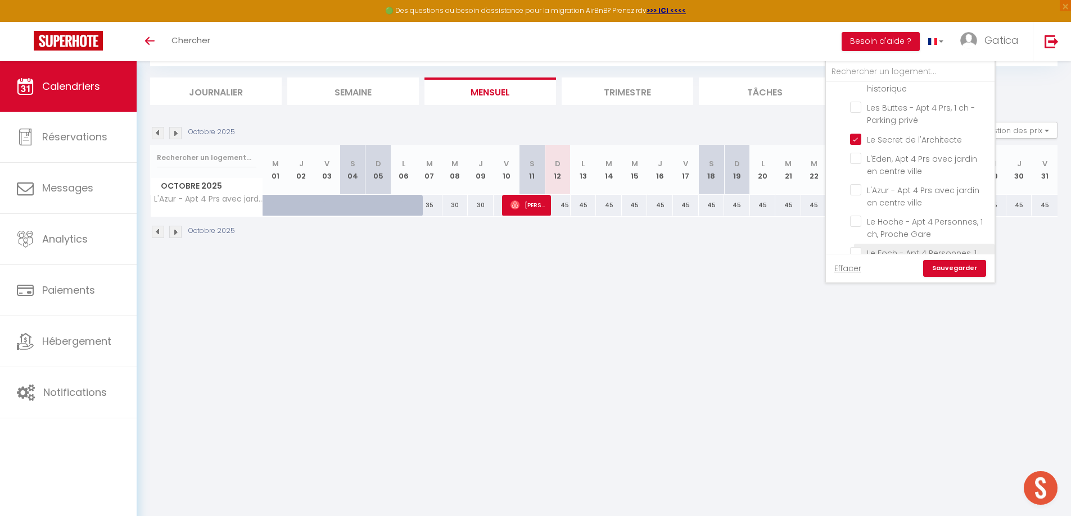
checkbox input "false"
click at [949, 265] on link "Sauvegarder" at bounding box center [954, 268] width 63 height 17
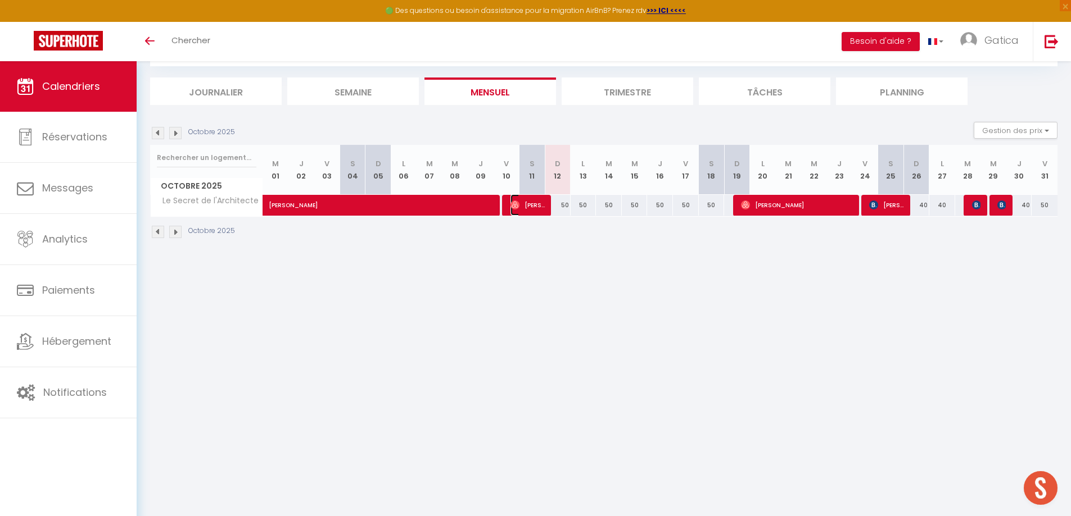
click at [534, 204] on span "[PERSON_NAME]" at bounding box center [527, 204] width 34 height 21
select select "OK"
select select "0"
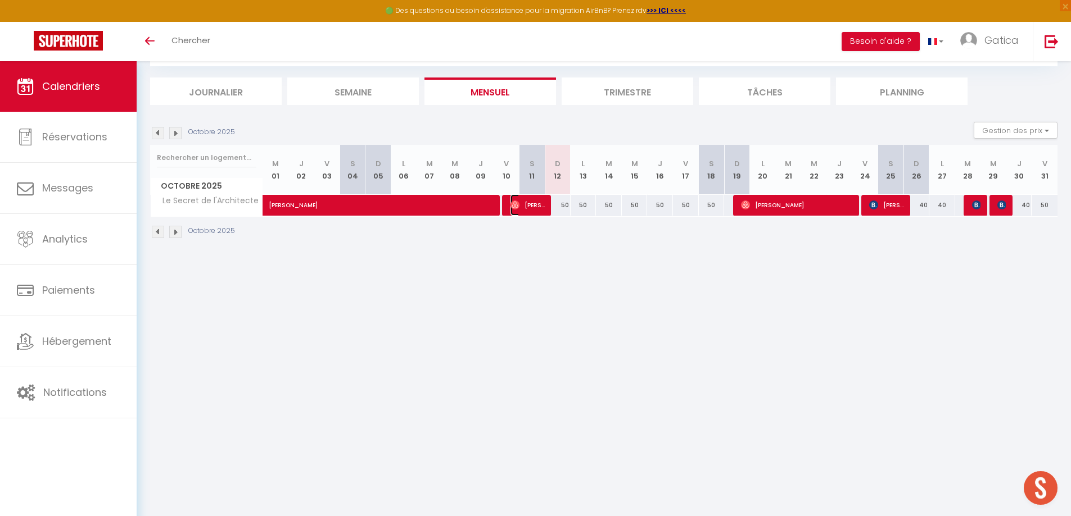
select select "1"
select select
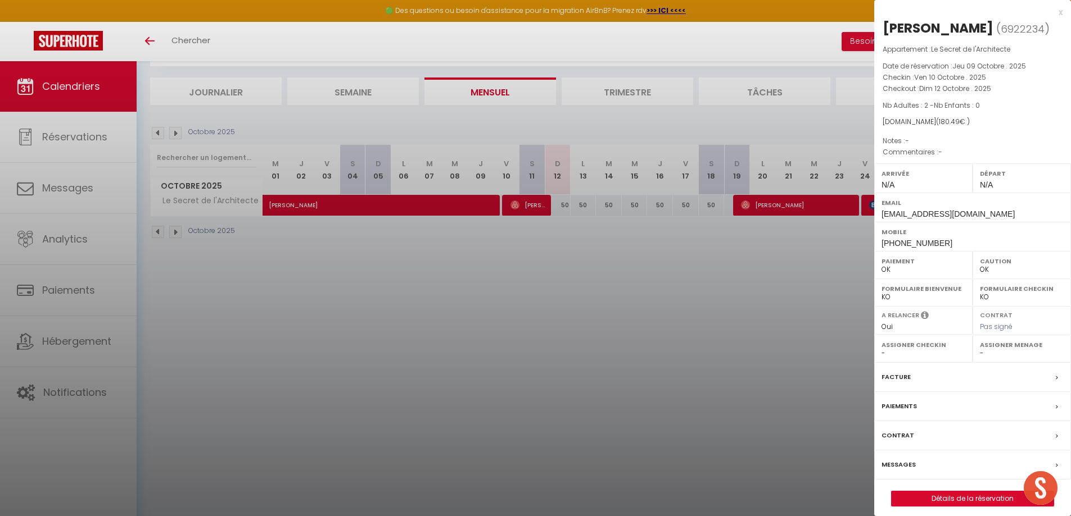
click at [507, 338] on div at bounding box center [535, 258] width 1071 height 516
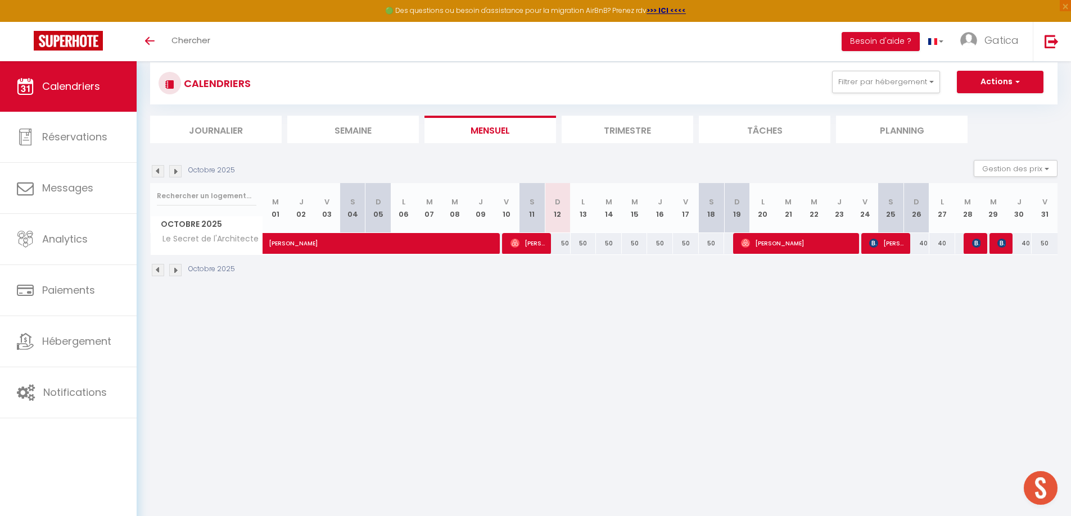
scroll to position [5, 0]
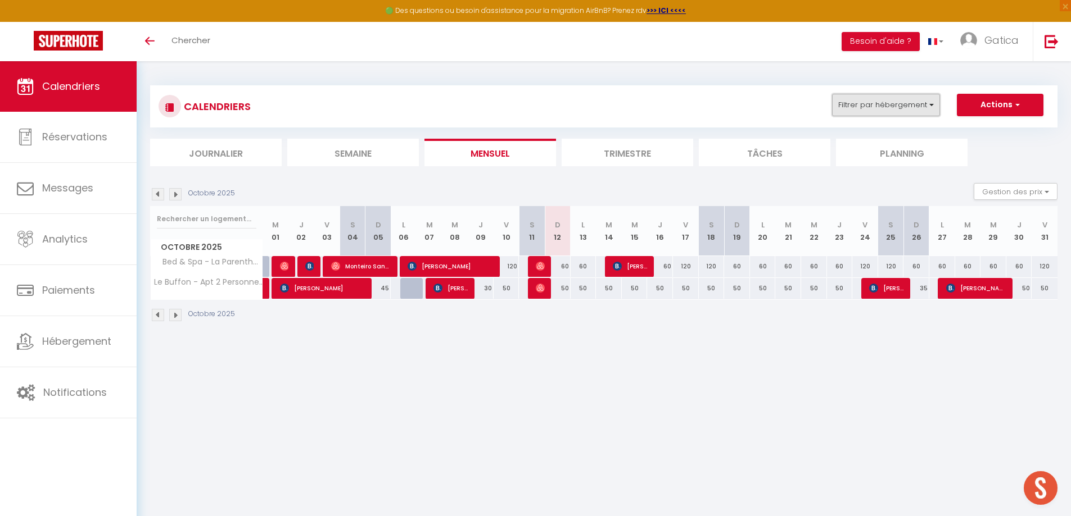
click at [869, 105] on button "Filtrer par hébergement" at bounding box center [886, 105] width 108 height 22
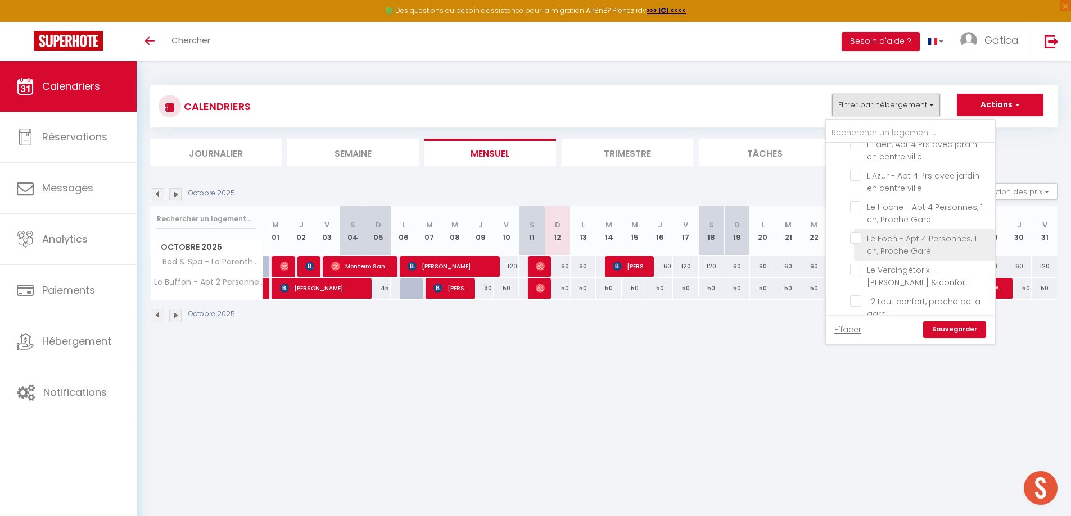
scroll to position [731, 0]
click at [854, 189] on input "L'Azur - Apt 4 Prs avec jardin en centre ville" at bounding box center [920, 194] width 140 height 11
checkbox input "true"
checkbox input "false"
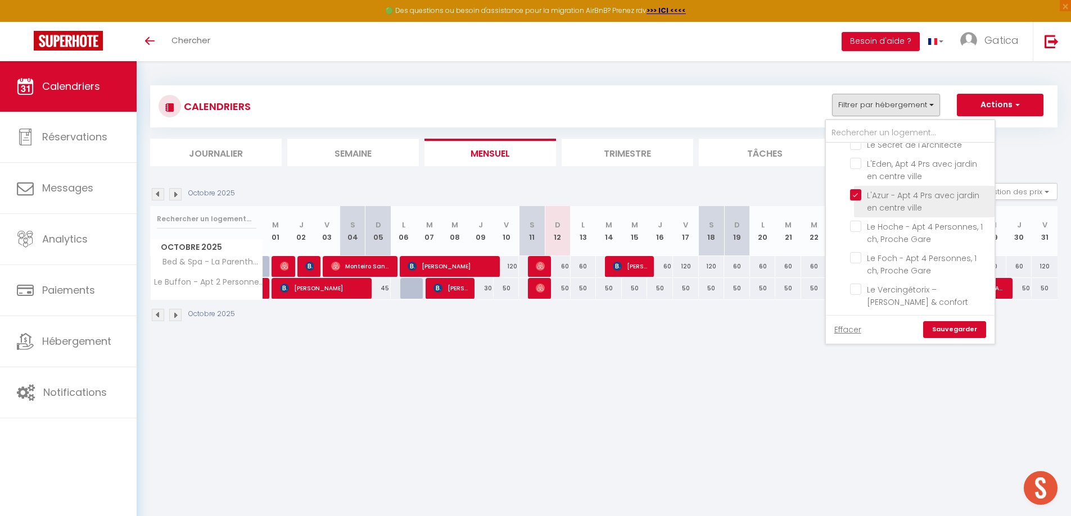
checkbox input "false"
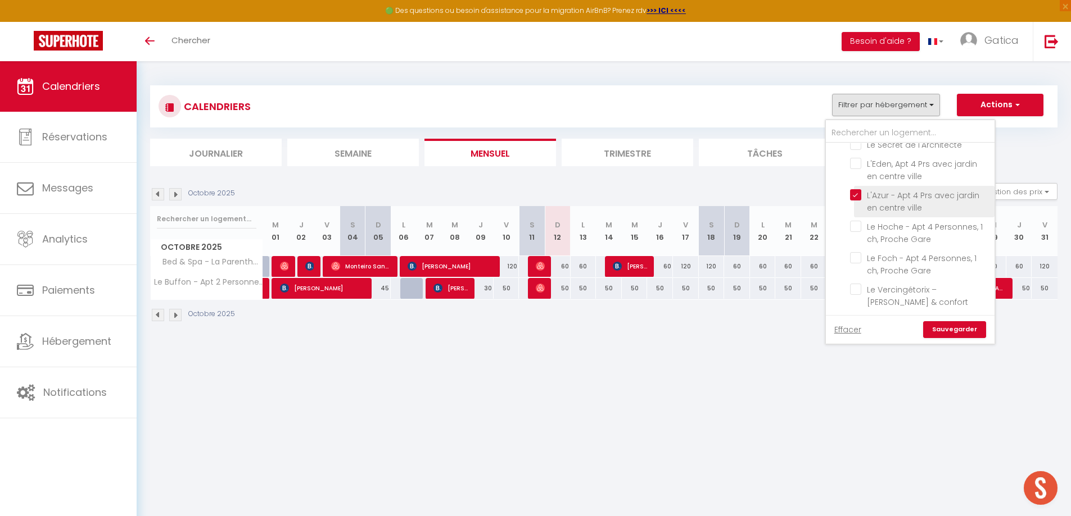
checkbox input "false"
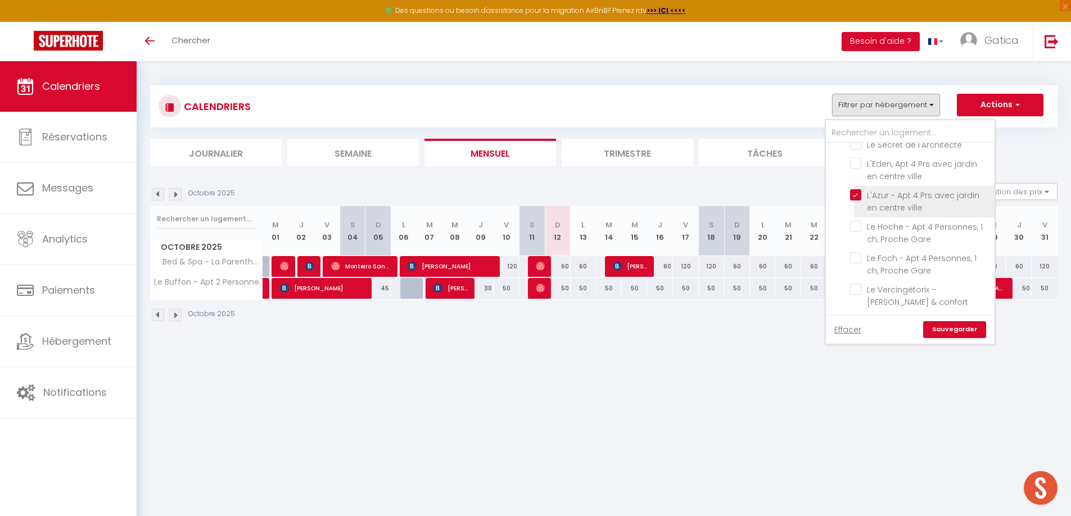
checkbox input "false"
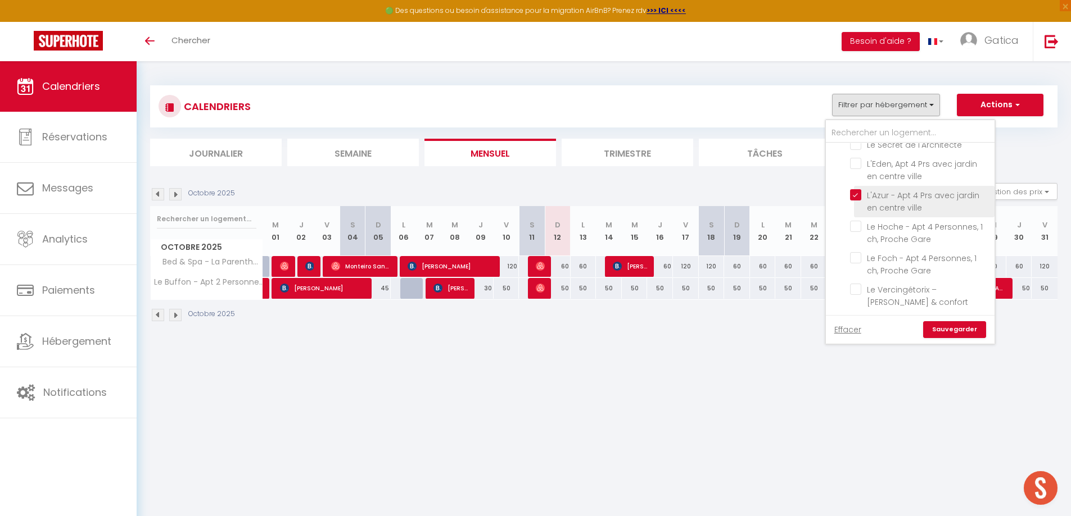
checkbox input "false"
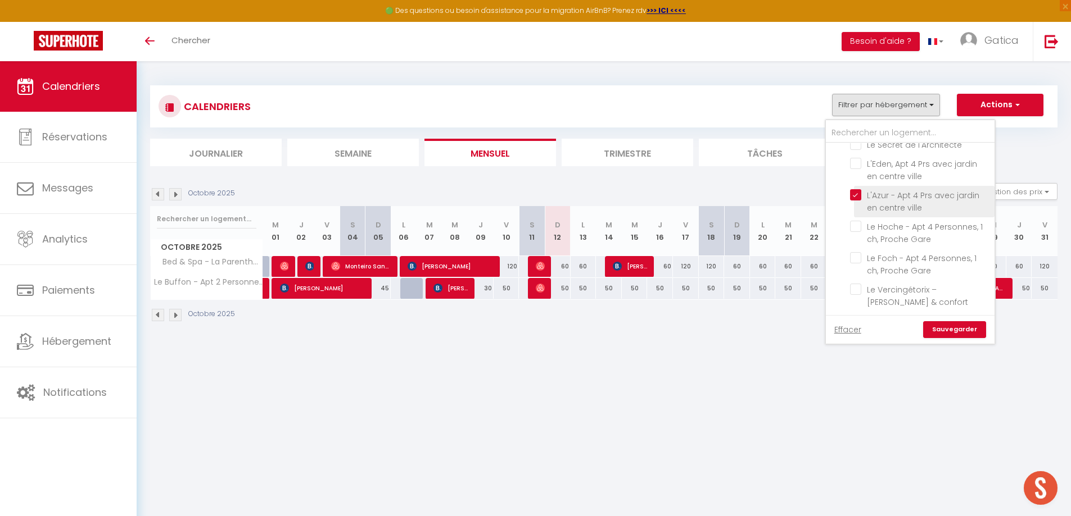
checkbox input "false"
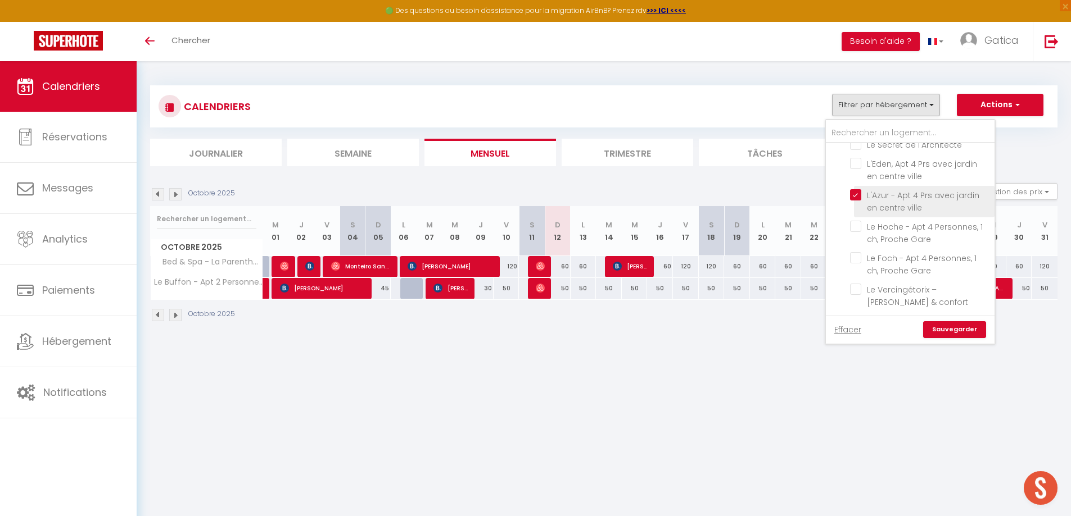
checkbox input "false"
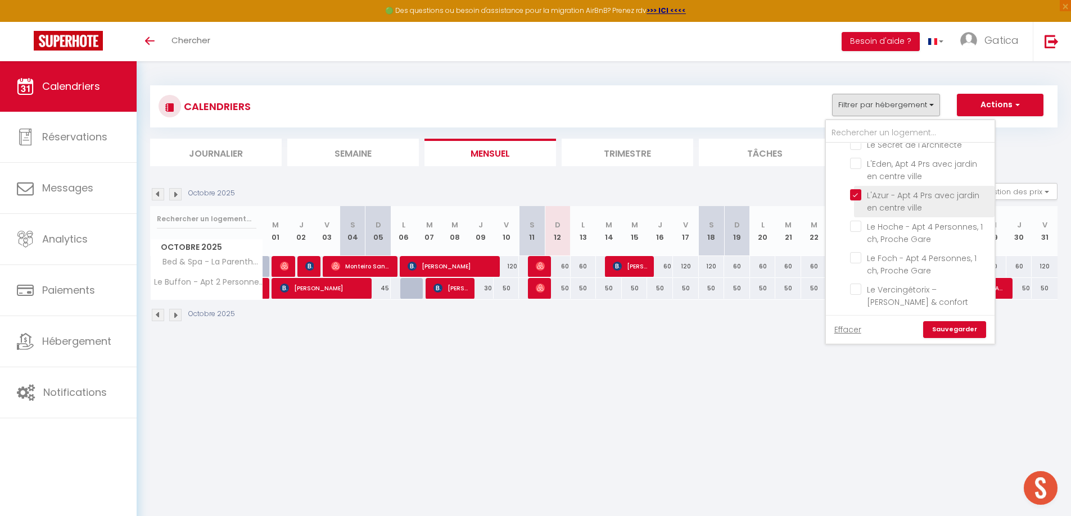
checkbox input "false"
click at [945, 324] on link "Sauvegarder" at bounding box center [954, 329] width 63 height 17
